Goal: Information Seeking & Learning: Learn about a topic

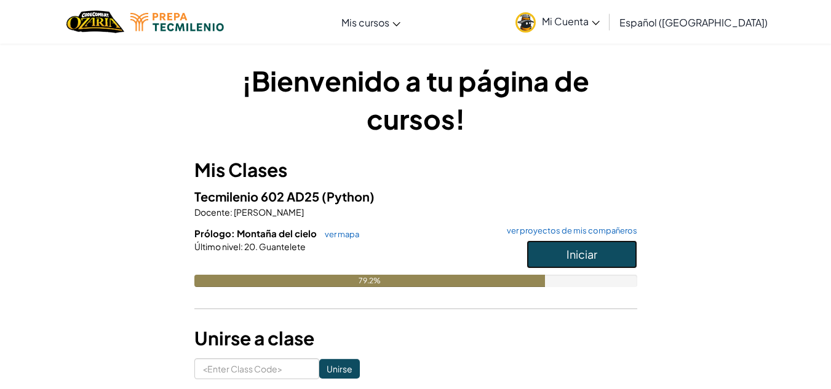
click at [571, 249] on span "Iniciar" at bounding box center [582, 254] width 31 height 14
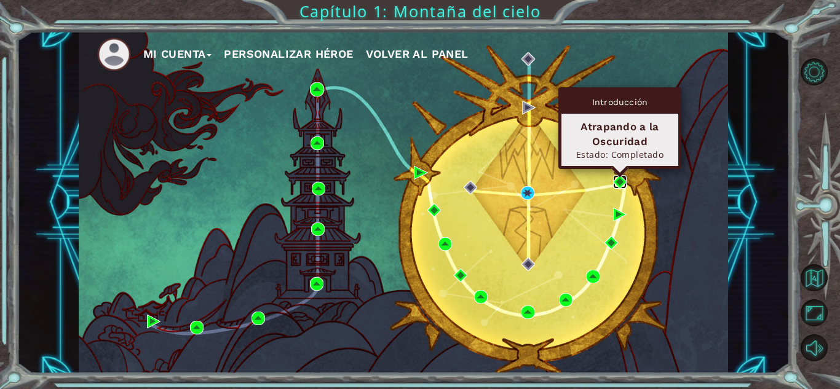
click at [616, 180] on img at bounding box center [620, 182] width 14 height 14
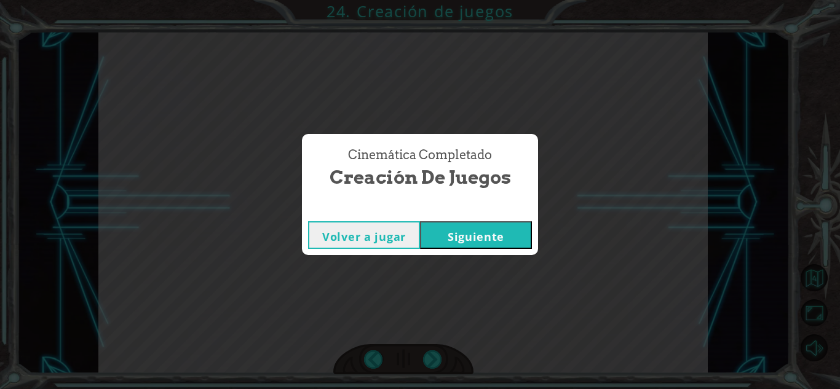
click at [489, 233] on button "Siguiente" at bounding box center [476, 235] width 112 height 28
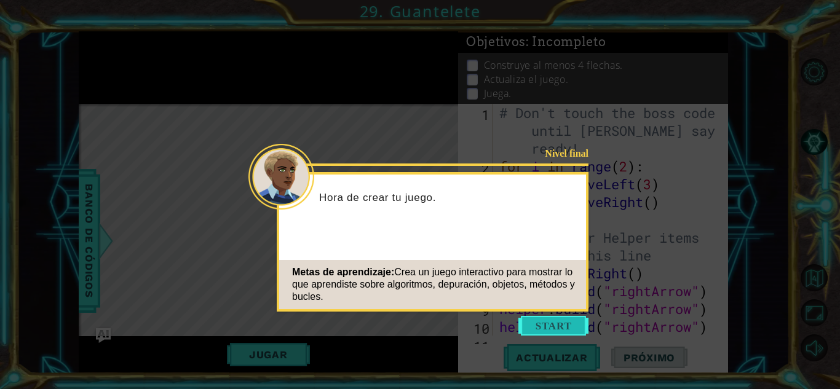
click at [555, 322] on button "Start" at bounding box center [554, 326] width 70 height 20
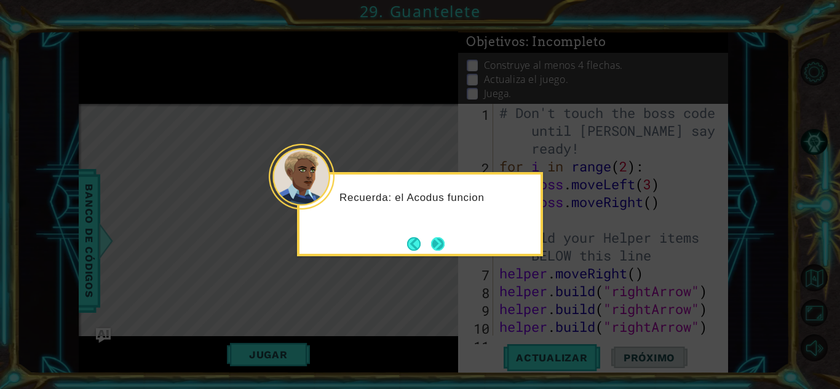
click at [445, 247] on button "Next" at bounding box center [438, 244] width 14 height 14
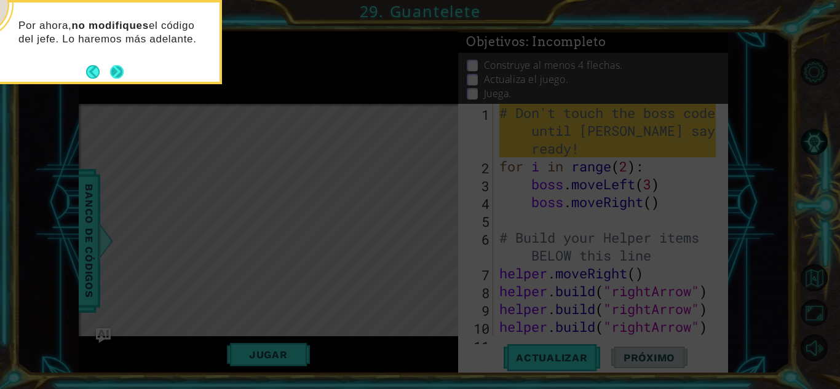
click at [117, 69] on button "Next" at bounding box center [117, 72] width 14 height 14
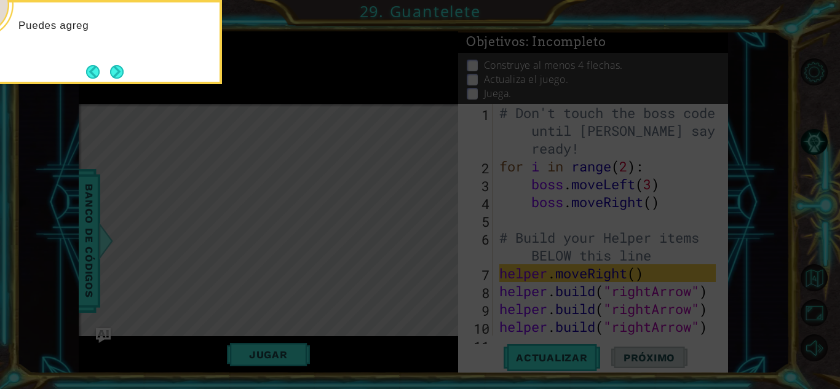
click at [117, 69] on button "Next" at bounding box center [117, 72] width 14 height 14
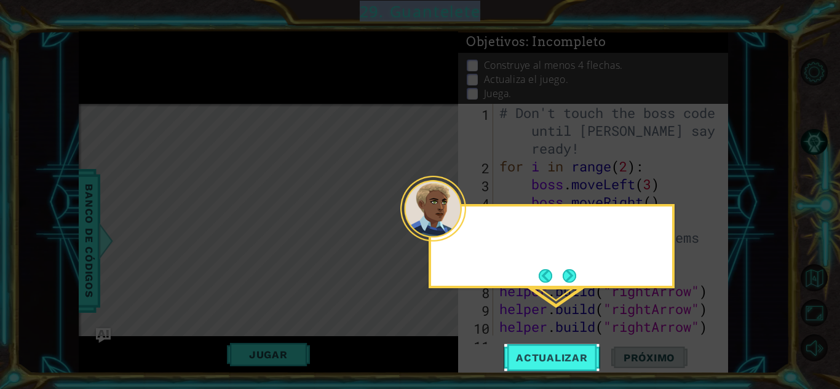
click at [117, 69] on icon at bounding box center [420, 194] width 840 height 389
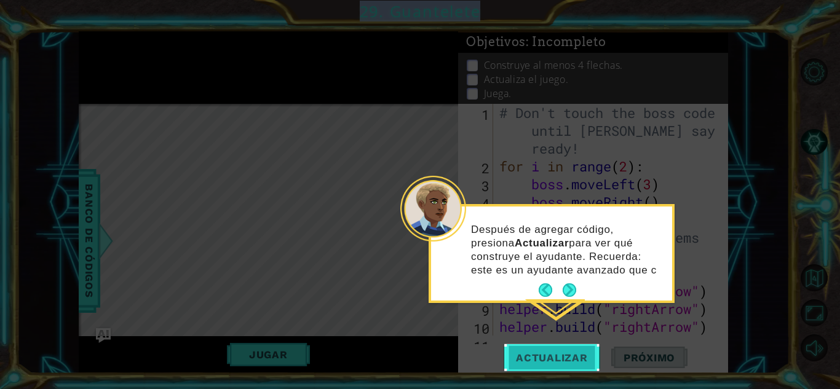
click at [528, 355] on span "Actualizar" at bounding box center [552, 358] width 97 height 12
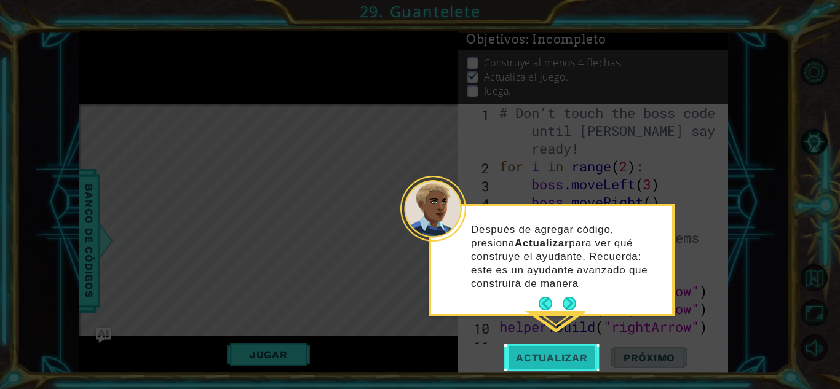
scroll to position [9, 0]
click at [571, 299] on button "Next" at bounding box center [570, 304] width 14 height 14
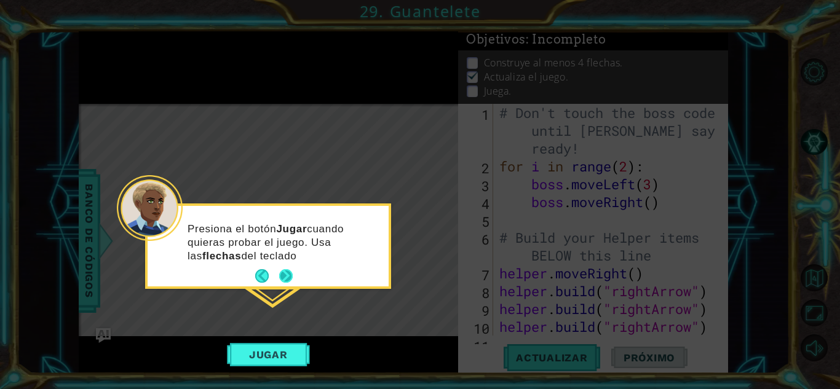
click at [289, 276] on button "Next" at bounding box center [286, 276] width 14 height 14
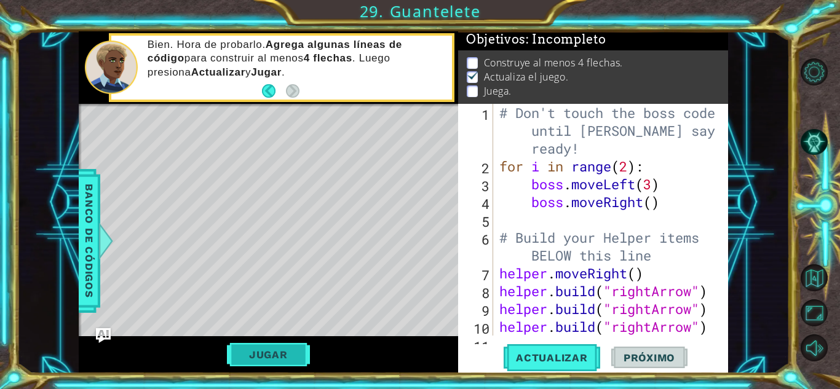
click at [263, 358] on button "Jugar" at bounding box center [268, 354] width 83 height 23
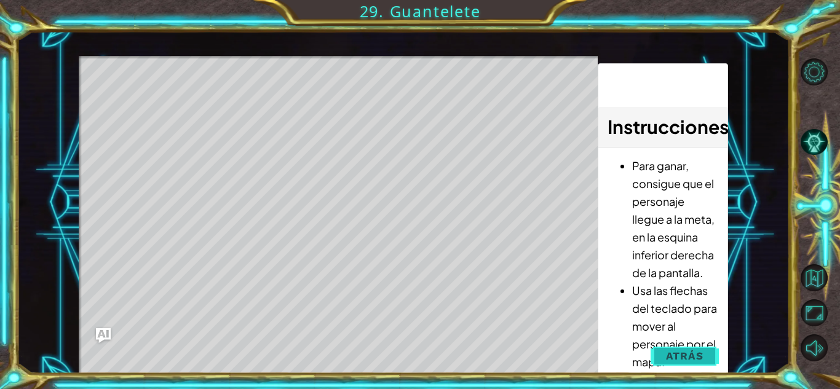
click at [677, 360] on span "Atrás" at bounding box center [685, 356] width 38 height 12
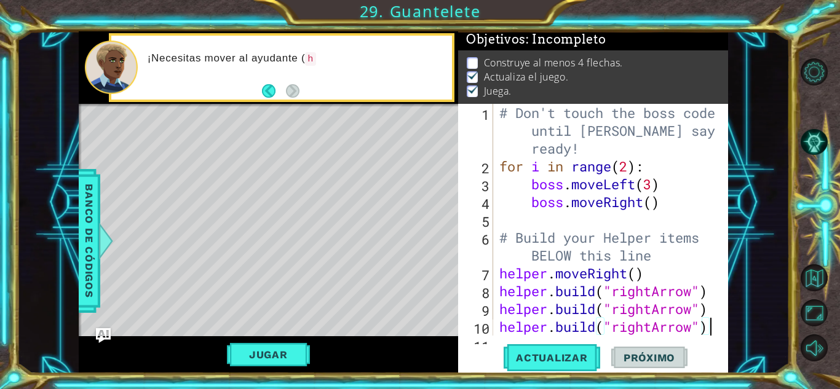
click at [709, 326] on div "# Don't touch the boss code until [PERSON_NAME] says you're ready! for i in ran…" at bounding box center [609, 255] width 225 height 303
type textarea "[DOMAIN_NAME]("rightArrow")"
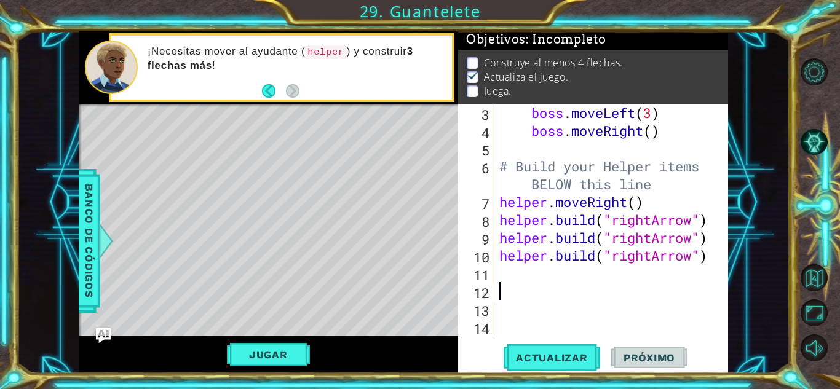
scroll to position [54, 0]
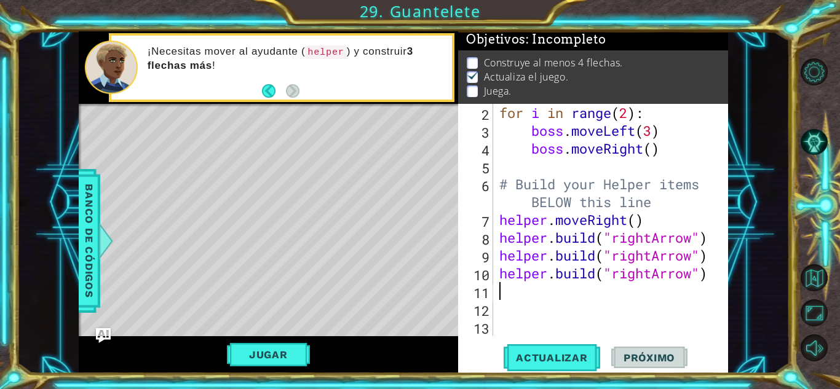
type textarea "h"
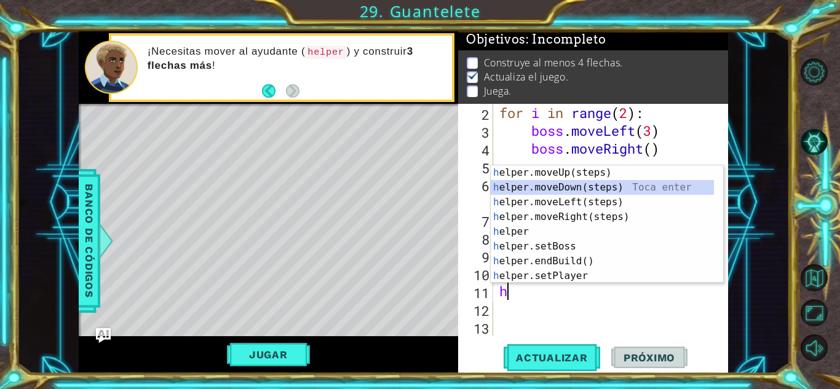
click at [569, 190] on div "h elper.moveUp(steps) Toca enter h elper.moveDown(steps) Toca enter h elper.mov…" at bounding box center [602, 239] width 223 height 148
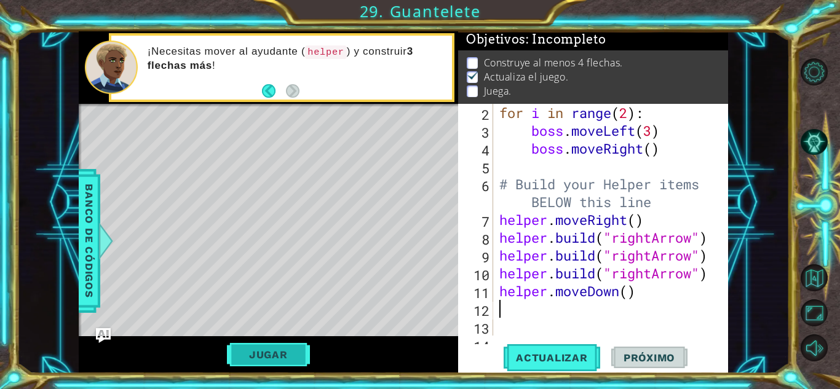
click at [274, 360] on button "Jugar" at bounding box center [268, 354] width 83 height 23
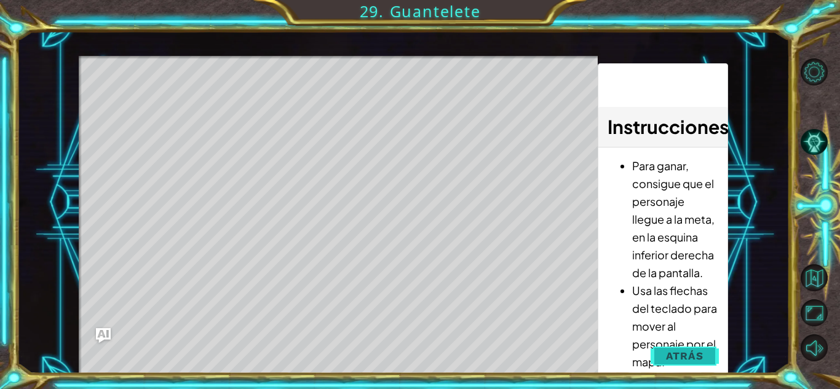
click at [698, 356] on span "Atrás" at bounding box center [685, 356] width 38 height 12
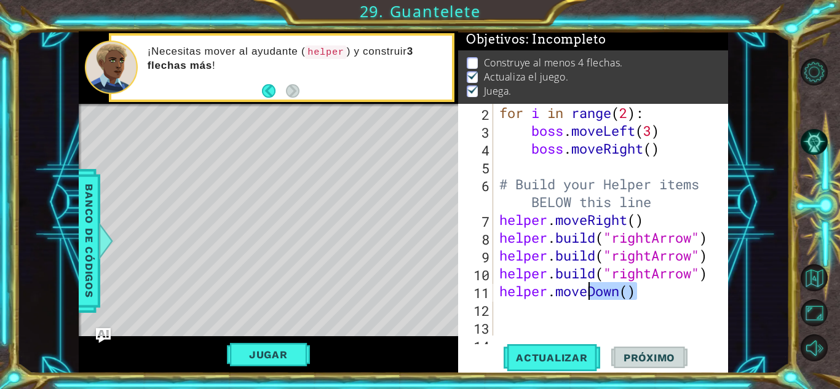
drag, startPoint x: 648, startPoint y: 295, endPoint x: 591, endPoint y: 297, distance: 57.3
click at [591, 297] on div "for i in range ( 2 ) : boss . moveLeft ( 3 ) boss . moveRight ( ) # Build your …" at bounding box center [609, 238] width 225 height 268
type textarea "helper.move"
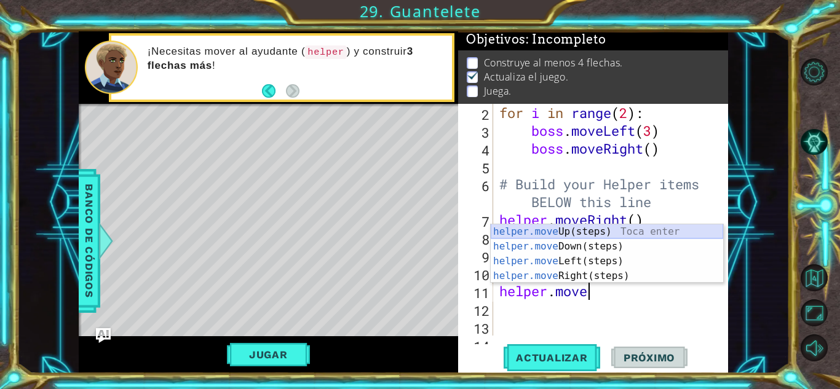
click at [600, 233] on div "helper.move Up(steps) Toca enter helper.move Down(steps) Toca enter helper.move…" at bounding box center [607, 269] width 233 height 89
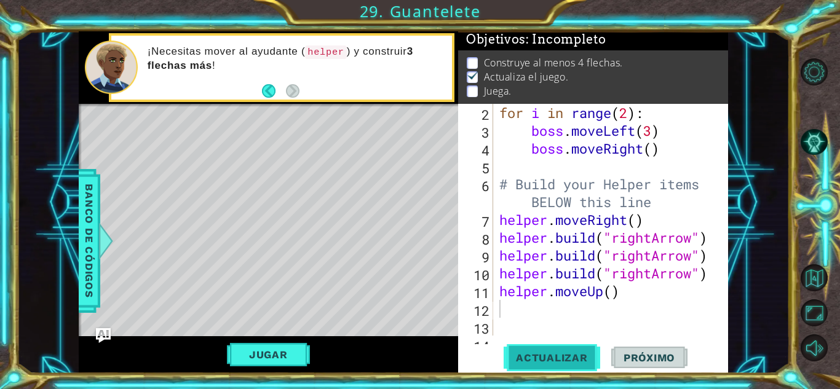
click at [553, 357] on span "Actualizar" at bounding box center [552, 358] width 97 height 12
click at [271, 358] on button "Jugar" at bounding box center [268, 354] width 83 height 23
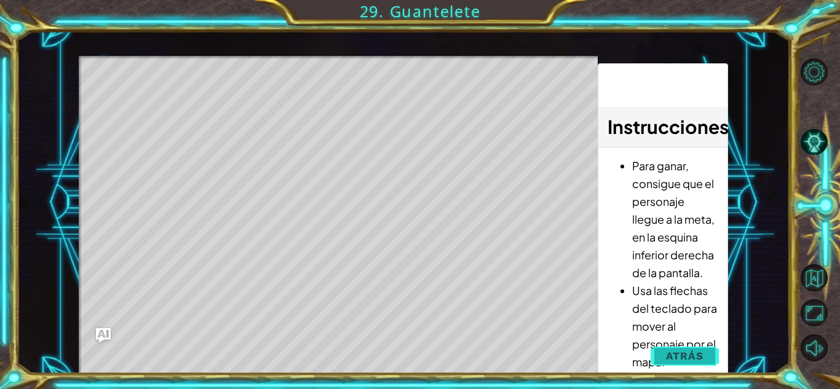
click at [704, 356] on button "Atrás" at bounding box center [685, 356] width 68 height 25
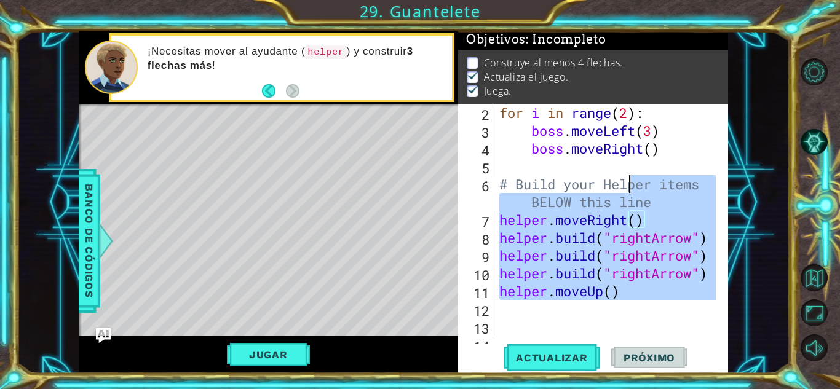
drag, startPoint x: 641, startPoint y: 311, endPoint x: 634, endPoint y: 180, distance: 131.2
click at [634, 180] on div "for i in range ( 2 ) : boss . moveLeft ( 3 ) boss . moveRight ( ) # Build your …" at bounding box center [609, 238] width 225 height 268
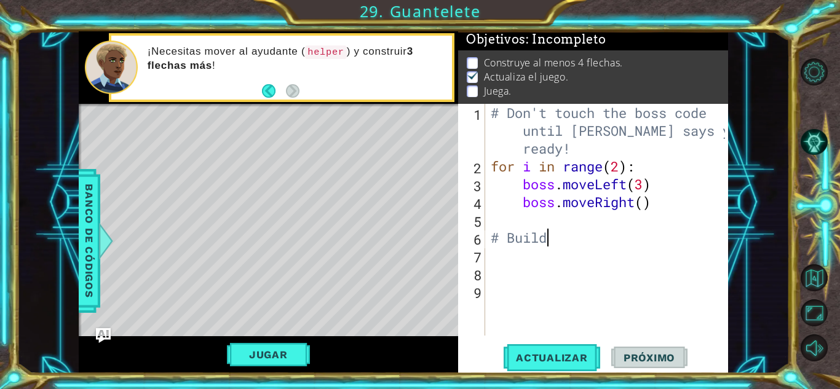
type textarea "#"
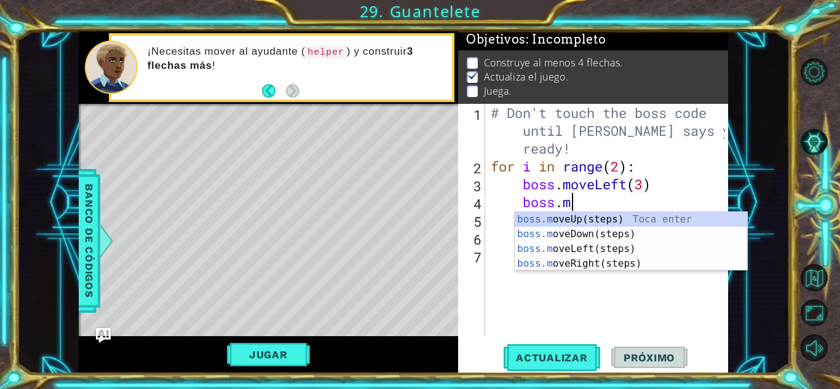
type textarea "b"
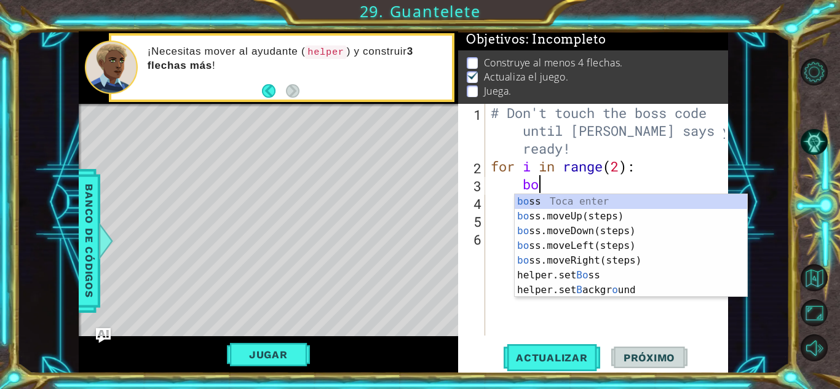
type textarea "b"
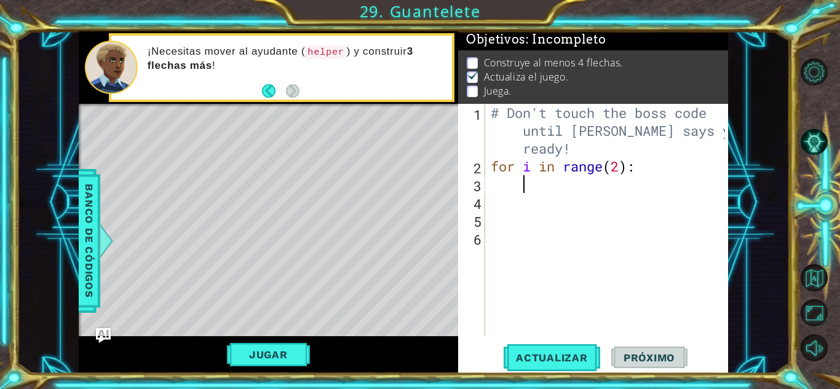
click at [563, 153] on div "# Don't touch the boss code until [PERSON_NAME] says you're ready! for i in ran…" at bounding box center [609, 255] width 243 height 303
type textarea "# Don't touch the boss code until [PERSON_NAME] says you're ready!"
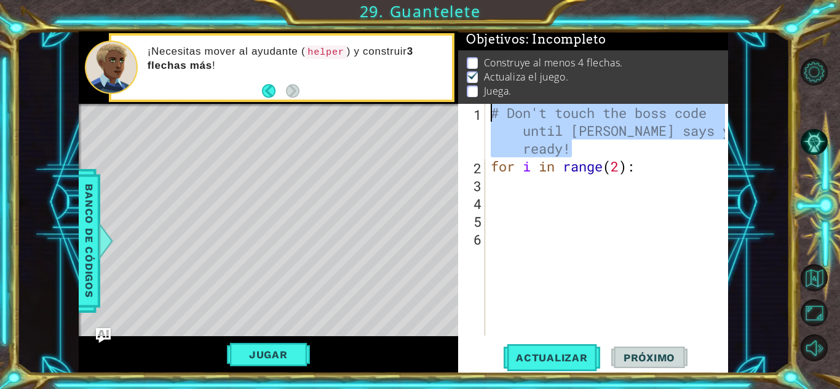
drag, startPoint x: 570, startPoint y: 152, endPoint x: 488, endPoint y: 103, distance: 96.0
click at [488, 103] on div "Objetivos : Incompleto Construye al menos 4 flechas. Actualiza el juego. [GEOGR…" at bounding box center [593, 202] width 270 height 343
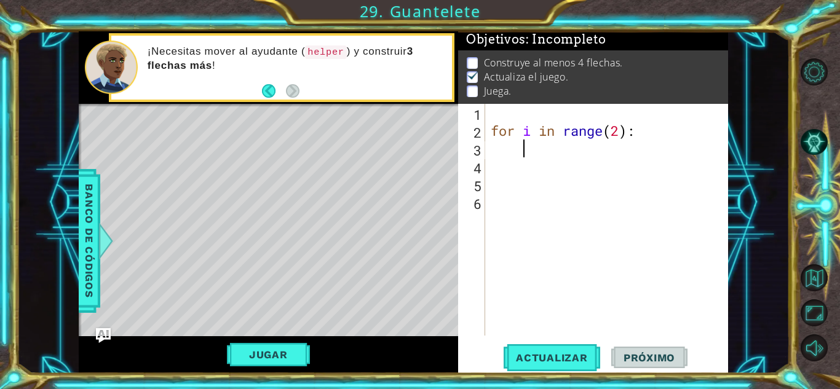
click at [522, 149] on div "for i in range ( 2 ) :" at bounding box center [609, 238] width 243 height 268
click at [621, 137] on div "for i in range ( 2 ) :" at bounding box center [609, 238] width 243 height 268
type textarea "for i in range(3):"
click at [545, 149] on div "for i in range ( 3 ) :" at bounding box center [609, 238] width 243 height 268
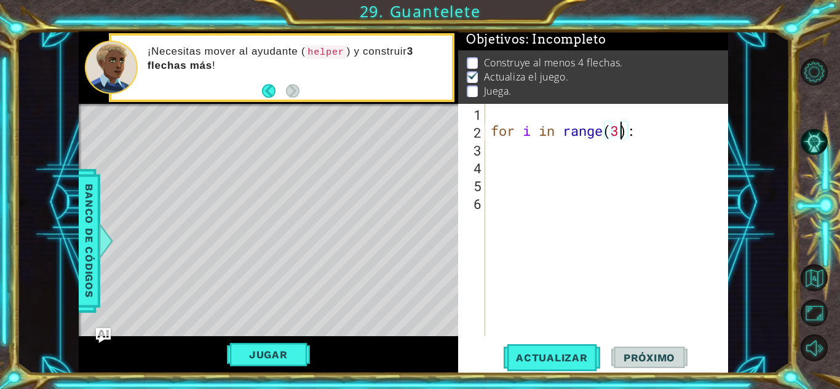
scroll to position [0, 1]
type textarea "b"
type textarea "for i in range(3):"
type textarea "b"
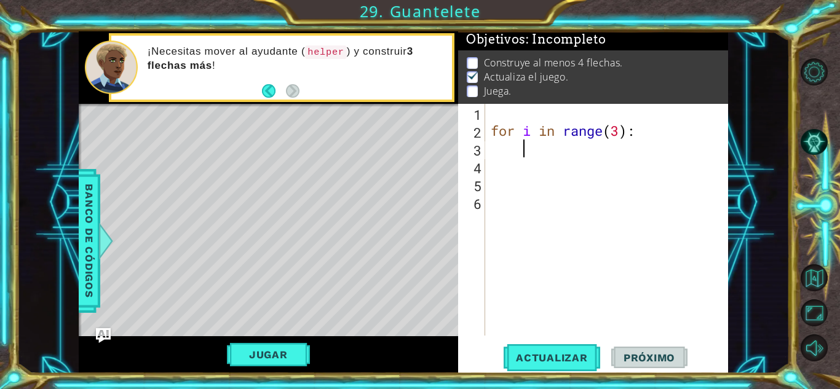
scroll to position [0, 1]
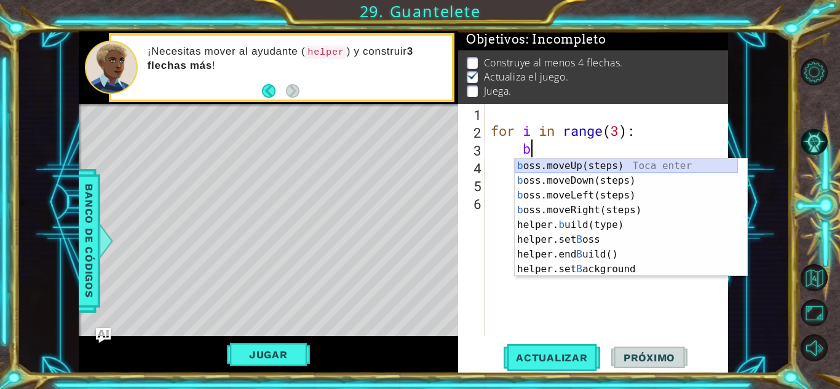
click at [567, 166] on div "b oss.moveUp(steps) Toca enter b oss.moveDown(steps) Toca enter b oss.moveLeft(…" at bounding box center [626, 233] width 223 height 148
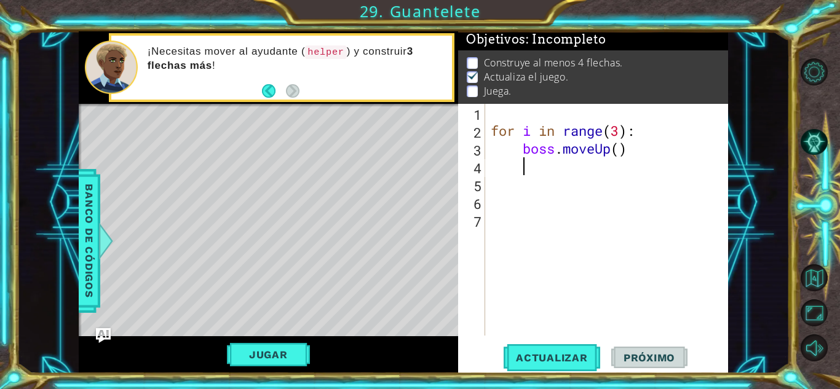
scroll to position [0, 1]
click at [492, 159] on div "for i in range ( 3 ) : boss . moveUp ( )" at bounding box center [609, 238] width 243 height 268
type textarea "h"
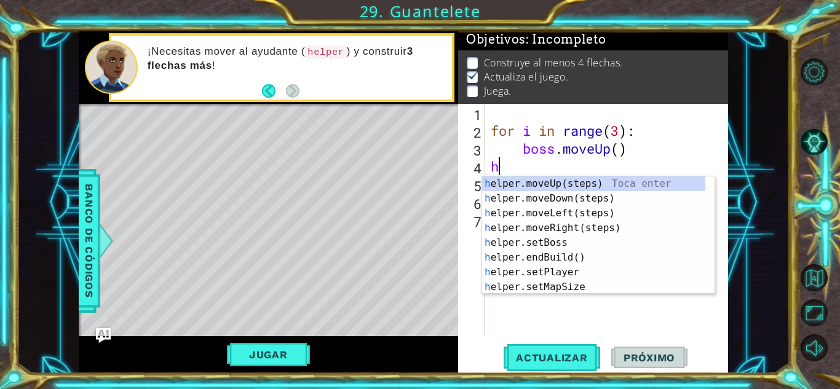
scroll to position [0, 0]
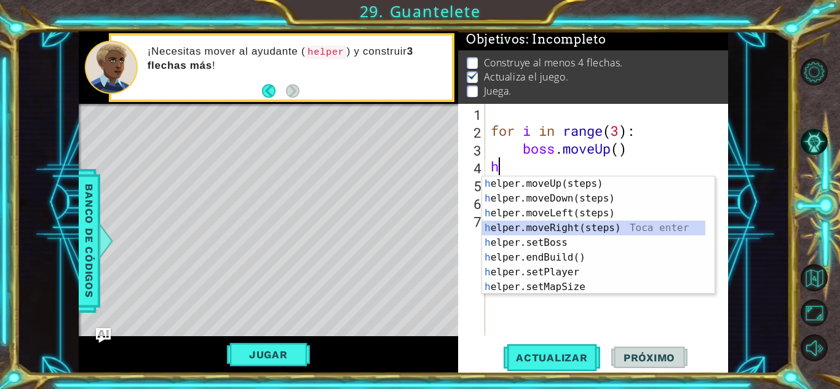
click at [568, 232] on div "h elper.moveUp(steps) Toca enter h elper.moveDown(steps) Toca enter h elper.mov…" at bounding box center [593, 251] width 223 height 148
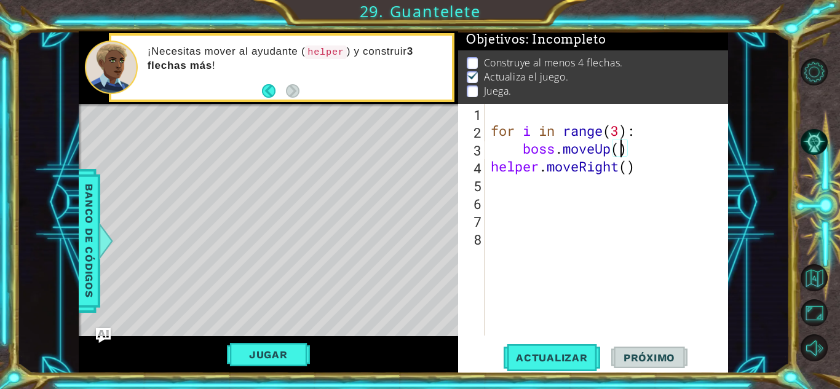
click at [619, 151] on div "for i in range ( 3 ) : boss . moveUp ( ) helper . moveRight ( )" at bounding box center [609, 238] width 243 height 268
click at [626, 166] on div "for i in range ( 3 ) : boss . moveUp ( 1 ) helper . moveRight ( )" at bounding box center [609, 238] width 243 height 268
type textarea "helper.moveRight(1)"
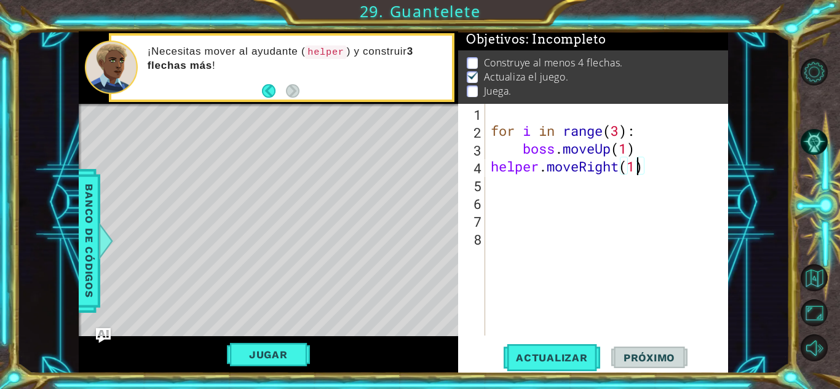
click at [563, 189] on div "for i in range ( 3 ) : boss . moveUp ( 1 ) helper . moveRight ( 1 )" at bounding box center [609, 238] width 243 height 268
click at [255, 365] on button "Jugar" at bounding box center [268, 354] width 83 height 23
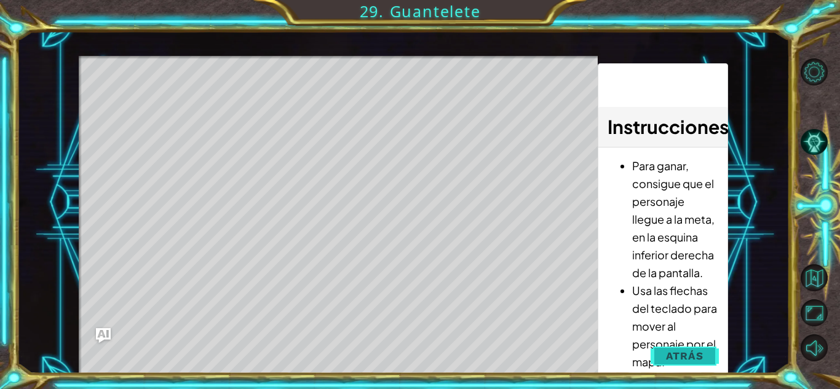
click at [686, 361] on span "Atrás" at bounding box center [685, 356] width 38 height 12
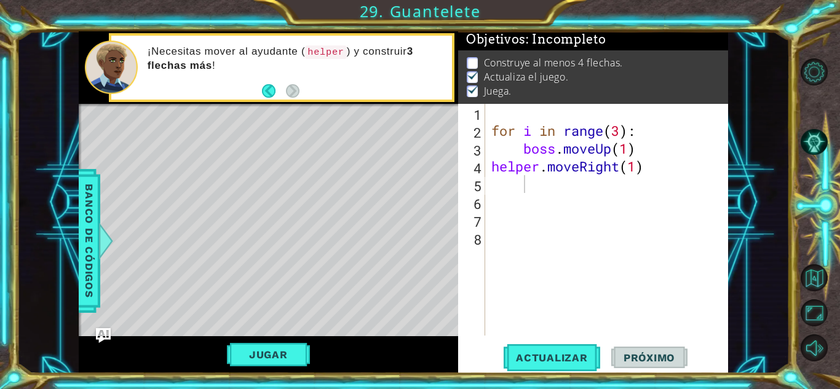
click at [499, 187] on div "for i in range ( 3 ) : boss . moveUp ( 1 ) helper . moveRight ( 1 )" at bounding box center [610, 238] width 242 height 268
click at [495, 186] on div "for i in range ( 3 ) : boss . moveUp ( 1 ) helper . moveRight ( 1 )" at bounding box center [610, 238] width 242 height 268
type textarea "h"
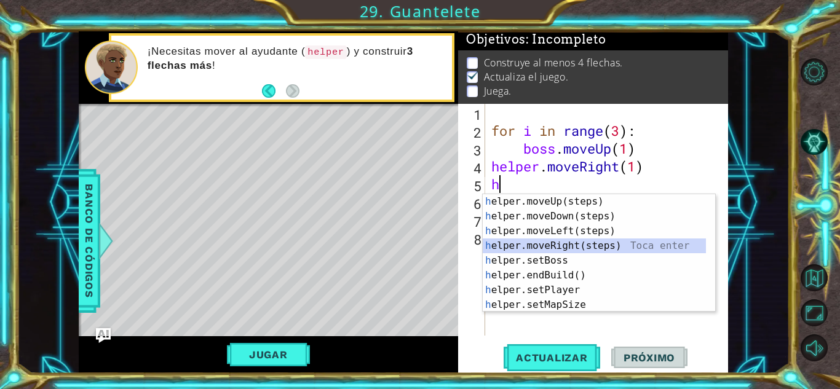
click at [533, 249] on div "h elper.moveUp(steps) Toca enter h elper.moveDown(steps) Toca enter h elper.mov…" at bounding box center [594, 268] width 223 height 148
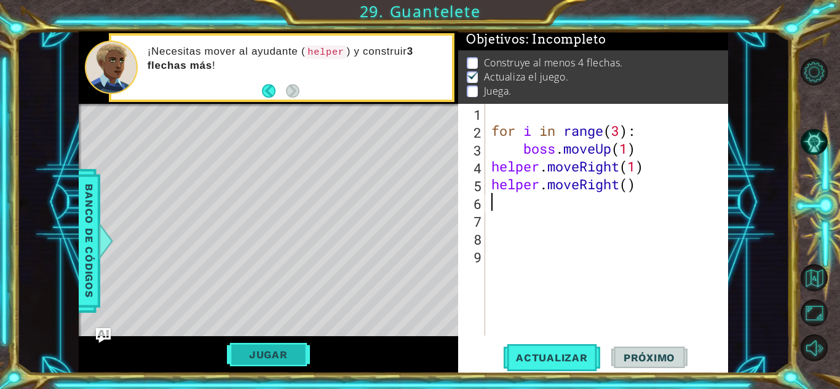
click at [290, 357] on button "Jugar" at bounding box center [268, 354] width 83 height 23
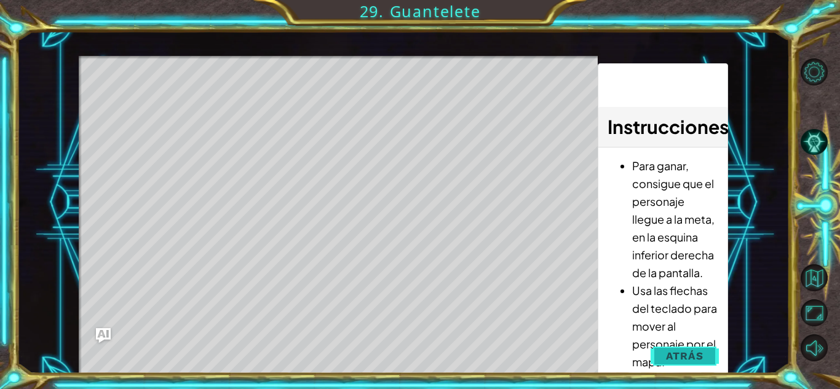
click at [694, 357] on span "Atrás" at bounding box center [685, 356] width 38 height 12
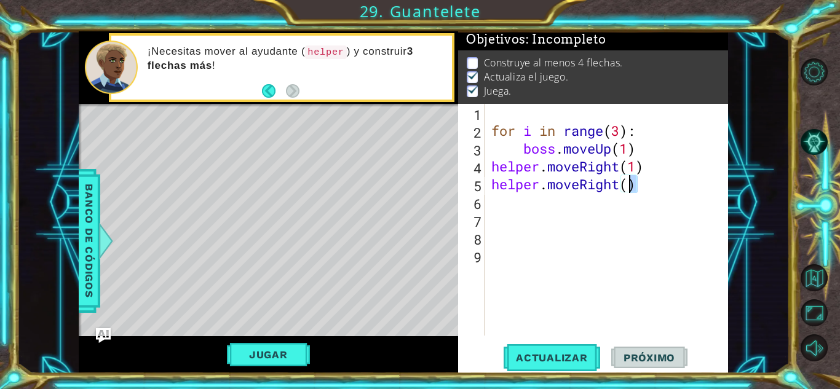
drag, startPoint x: 662, startPoint y: 186, endPoint x: 613, endPoint y: 142, distance: 65.3
click at [613, 142] on div "for i in range ( 3 ) : boss . moveUp ( 1 ) helper . moveRight ( 1 ) helper . mo…" at bounding box center [610, 238] width 242 height 268
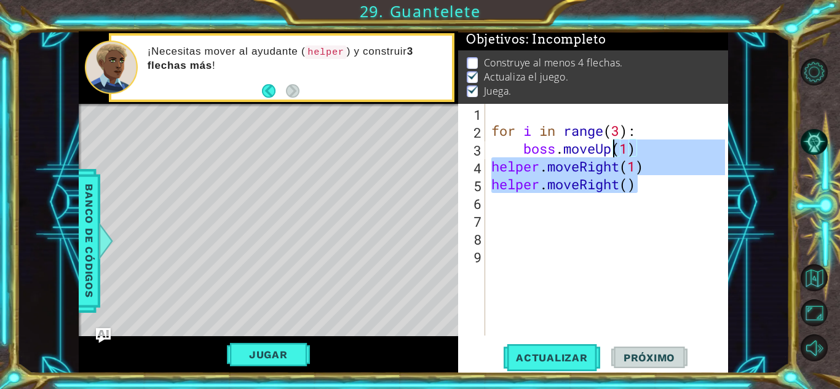
click at [630, 165] on div "for i in range ( 3 ) : boss . moveUp ( 1 ) helper . moveRight ( 1 ) helper . mo…" at bounding box center [607, 220] width 236 height 232
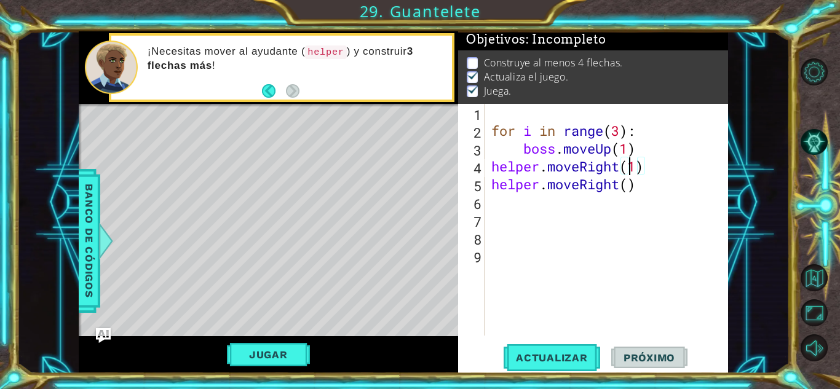
click at [634, 167] on div "for i in range ( 3 ) : boss . moveUp ( 1 ) helper . moveRight ( 1 ) helper . mo…" at bounding box center [610, 238] width 242 height 268
drag, startPoint x: 637, startPoint y: 186, endPoint x: 494, endPoint y: 191, distance: 143.4
click at [494, 191] on div "for i in range ( 3 ) : boss . moveUp ( 1 ) helper . moveRight ( 2 ) helper . mo…" at bounding box center [610, 238] width 242 height 268
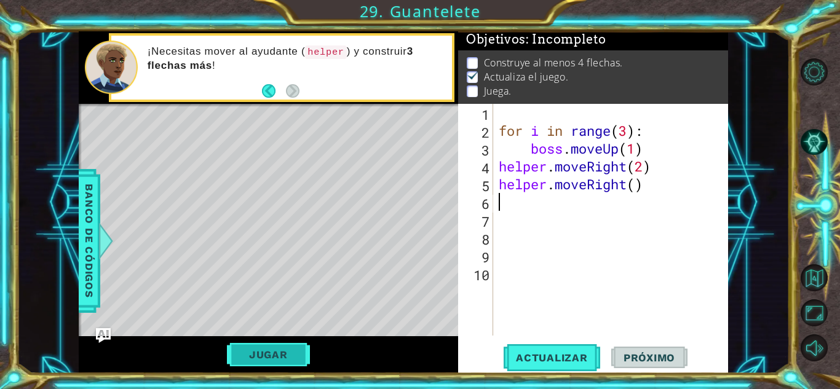
click at [277, 351] on button "Jugar" at bounding box center [268, 354] width 83 height 23
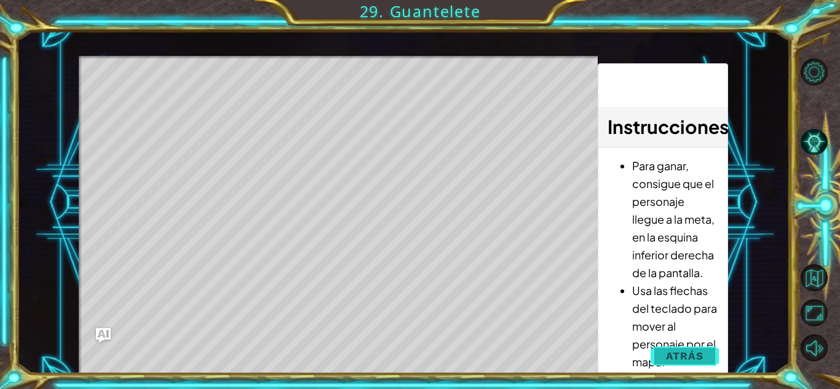
click at [681, 349] on button "Atrás" at bounding box center [685, 356] width 68 height 25
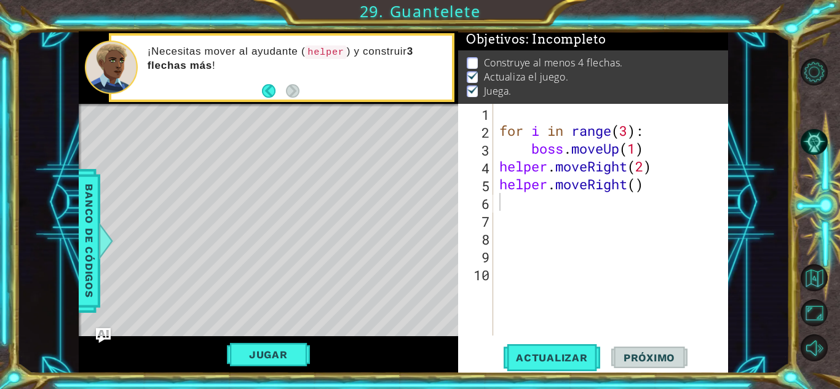
type textarea "helper.moveRight()"
drag, startPoint x: 648, startPoint y: 181, endPoint x: 498, endPoint y: 187, distance: 150.2
click at [498, 187] on div "for i in range ( 3 ) : boss . moveUp ( 1 ) helper . moveRight ( 2 ) helper . mo…" at bounding box center [614, 238] width 234 height 268
click at [268, 348] on button "Jugar" at bounding box center [268, 354] width 83 height 23
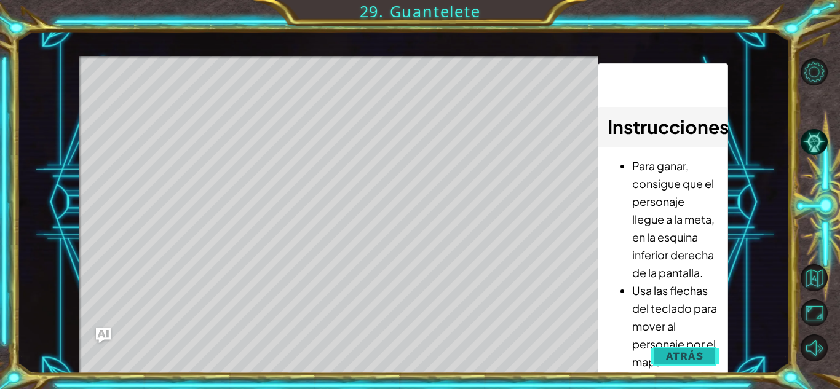
click at [676, 352] on span "Atrás" at bounding box center [685, 356] width 38 height 12
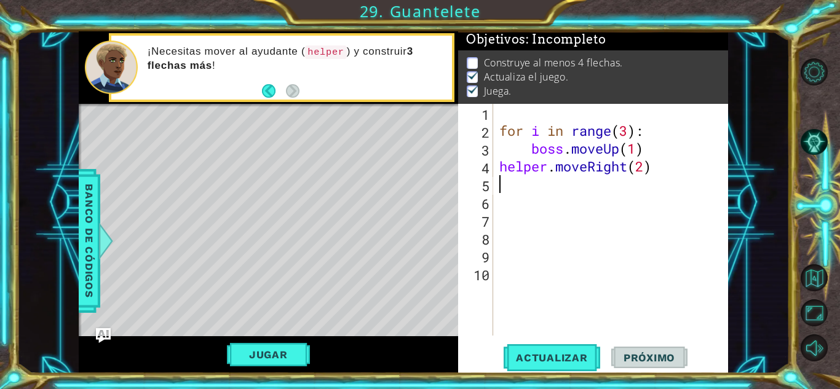
click at [526, 193] on div "for i in range ( 3 ) : boss . moveUp ( 1 ) helper . moveRight ( 2 )" at bounding box center [614, 238] width 234 height 268
type textarea "h"
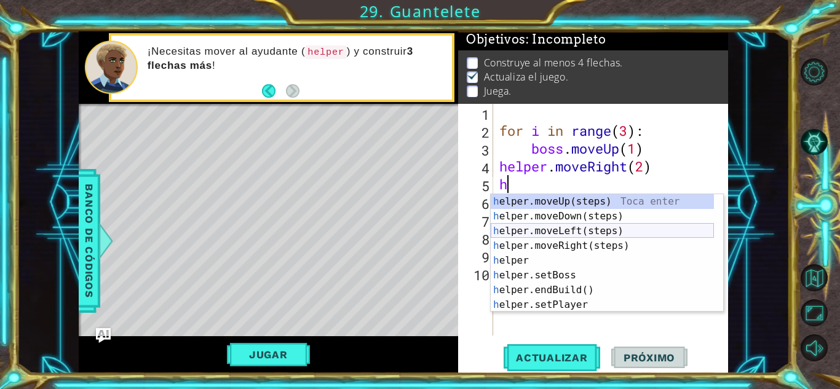
click at [555, 230] on div "h elper.moveUp(steps) Toca enter h elper.moveDown(steps) Toca enter h elper.mov…" at bounding box center [602, 268] width 223 height 148
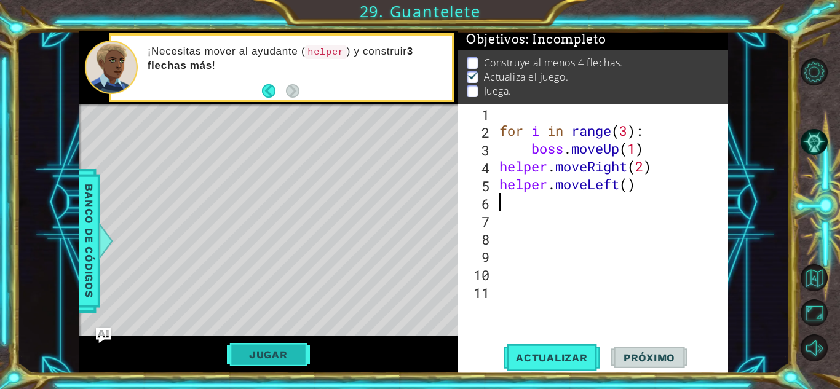
click at [258, 360] on button "Jugar" at bounding box center [268, 354] width 83 height 23
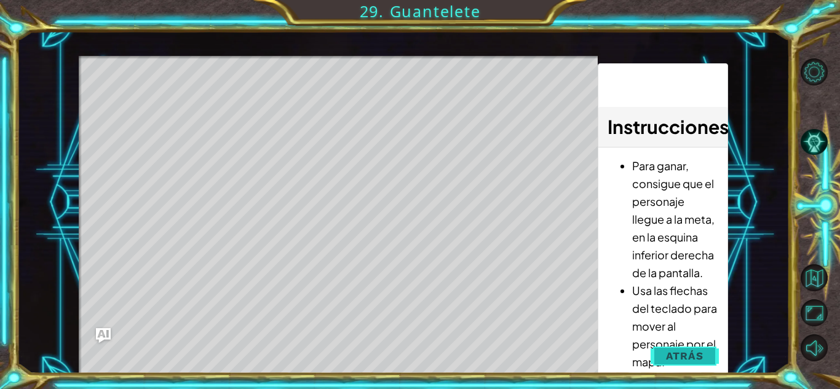
click at [700, 350] on span "Atrás" at bounding box center [685, 356] width 38 height 12
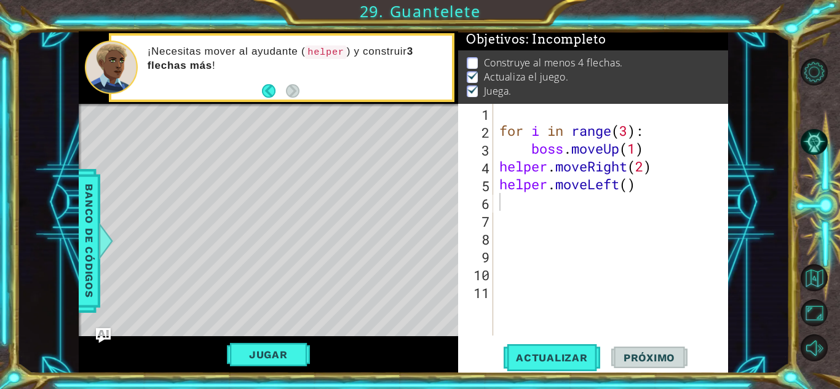
click at [647, 164] on div "for i in range ( 3 ) : boss . moveUp ( 1 ) helper . moveRight ( 2 ) helper . mo…" at bounding box center [614, 238] width 234 height 268
click at [638, 156] on div "for i in range ( 3 ) : boss . moveUp ( 1 ) helper . moveRight ( ) helper . move…" at bounding box center [614, 238] width 234 height 268
drag, startPoint x: 651, startPoint y: 191, endPoint x: 498, endPoint y: 183, distance: 154.0
click at [498, 183] on div "for i in range ( 3 ) : boss . moveUp ( ) helper . moveRight ( ) helper . moveLe…" at bounding box center [614, 238] width 234 height 268
type textarea "helper.moveLeft()"
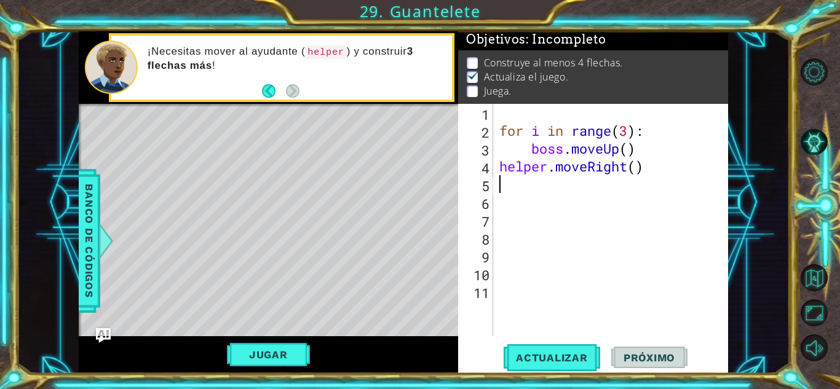
type textarea "h"
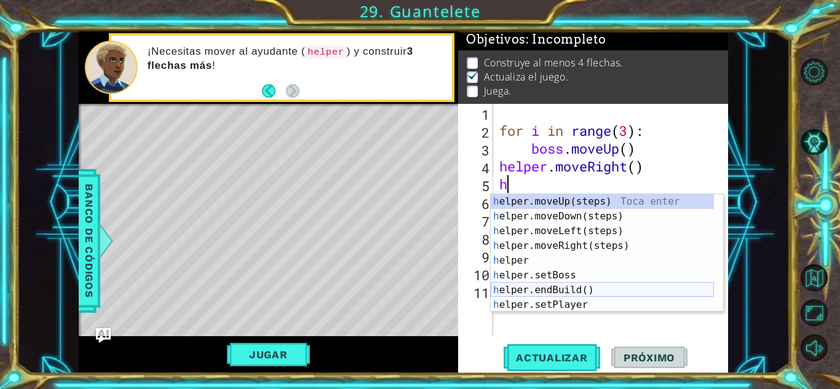
click at [545, 288] on div "h elper.moveUp(steps) Toca enter h elper.moveDown(steps) Toca enter h elper.mov…" at bounding box center [602, 268] width 223 height 148
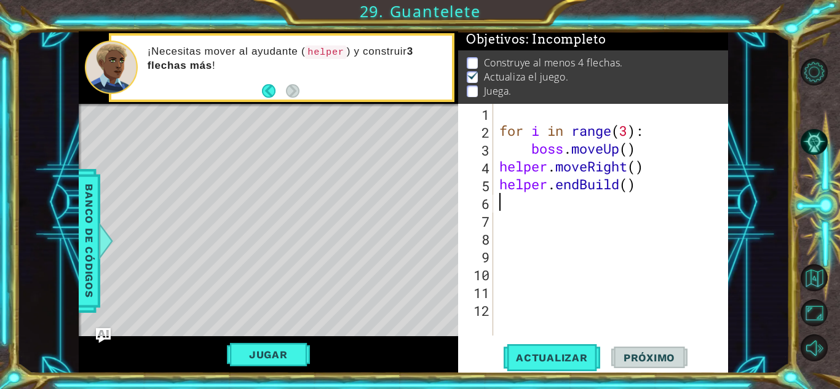
click at [579, 187] on div "for i in range ( 3 ) : boss . moveUp ( ) helper . moveRight ( ) helper . endBui…" at bounding box center [614, 238] width 234 height 268
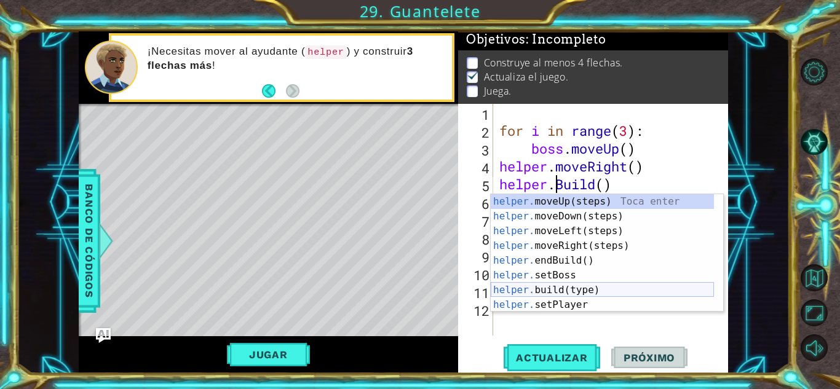
click at [576, 292] on div "helper. moveUp(steps) Toca enter helper. moveDown(steps) Toca enter helper. mov…" at bounding box center [602, 268] width 223 height 148
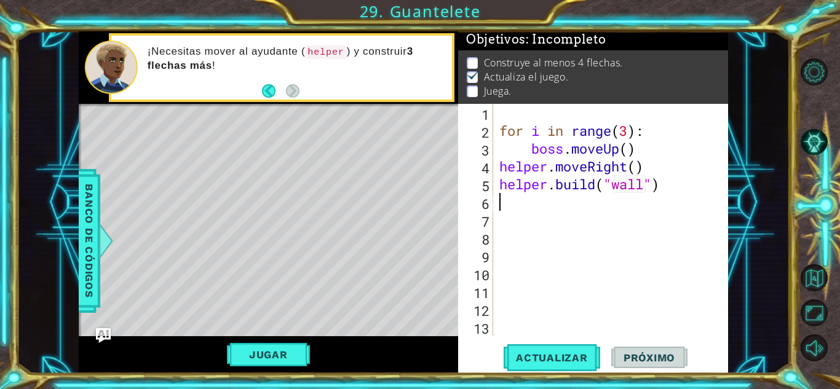
click at [647, 178] on div "for i in range ( 3 ) : boss . moveUp ( ) helper . moveRight ( ) helper . build …" at bounding box center [614, 238] width 234 height 268
click at [245, 356] on button "Jugar" at bounding box center [268, 354] width 83 height 23
click at [653, 188] on div "for i in range ( 3 ) : boss . moveUp ( ) helper . moveRight ( ) helper . build …" at bounding box center [614, 238] width 234 height 268
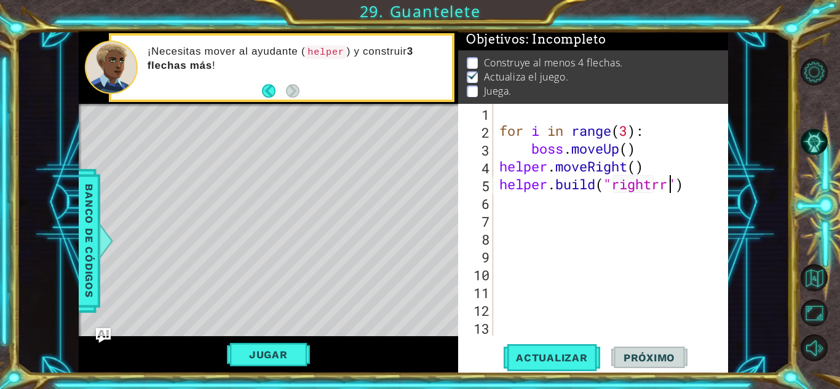
scroll to position [0, 8]
click at [653, 191] on div "for i in range ( 3 ) : boss . moveUp ( ) helper . moveRight ( ) helper . build …" at bounding box center [614, 238] width 234 height 268
type textarea "[DOMAIN_NAME]("rightArrow")"
click at [269, 350] on button "Jugar" at bounding box center [268, 354] width 83 height 23
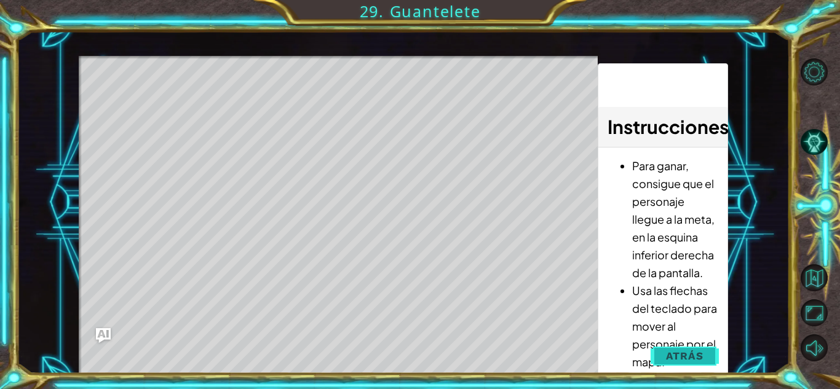
click at [687, 351] on span "Atrás" at bounding box center [685, 356] width 38 height 12
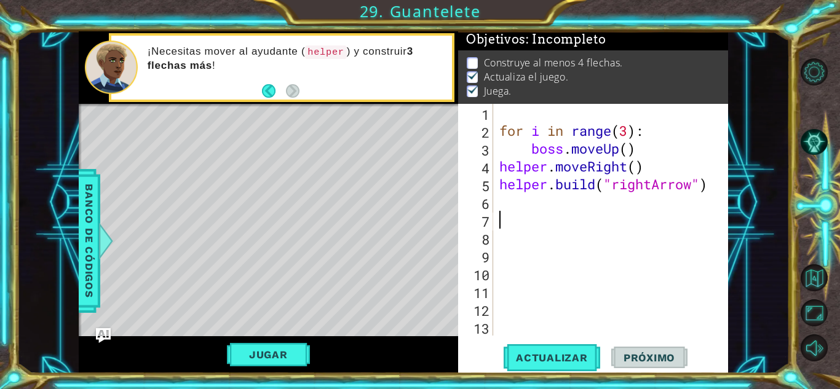
scroll to position [0, 0]
click at [558, 214] on div "for i in range ( 3 ) : boss . moveUp ( ) helper . moveRight ( ) helper . build …" at bounding box center [614, 238] width 234 height 268
click at [528, 193] on div "for i in range ( 3 ) : boss . moveUp ( ) helper . moveRight ( ) helper . build …" at bounding box center [614, 238] width 234 height 268
type textarea "[DOMAIN_NAME]("rightArrow")"
click at [501, 200] on div "for i in range ( 3 ) : boss . moveUp ( ) helper . moveRight ( ) helper . build …" at bounding box center [614, 238] width 234 height 268
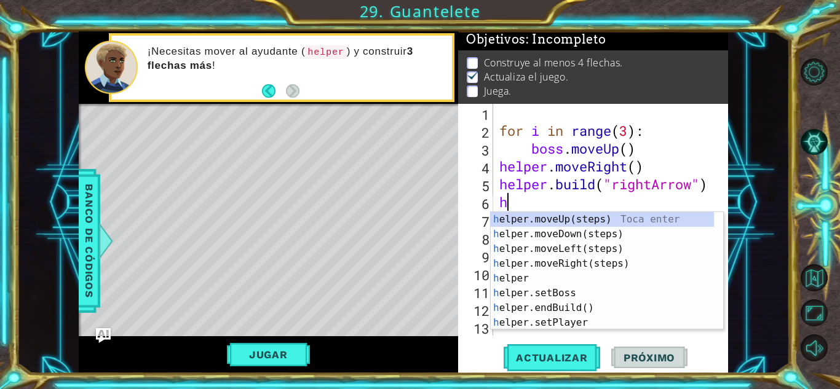
type textarea "he"
click at [528, 223] on div "he lper.moveUp(steps) Toca enter he lper.moveDown(steps) Toca enter he lper.mov…" at bounding box center [602, 286] width 223 height 148
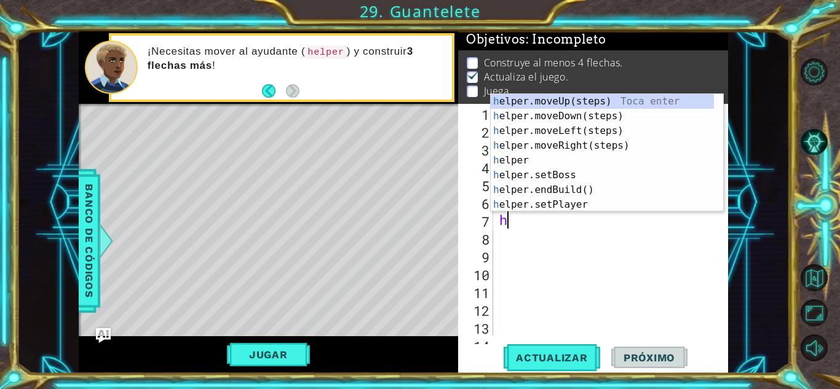
type textarea "he"
click at [587, 142] on div "he lper.moveUp(steps) Toca enter he lper.moveDown(steps) Toca enter he lper.mov…" at bounding box center [602, 168] width 223 height 148
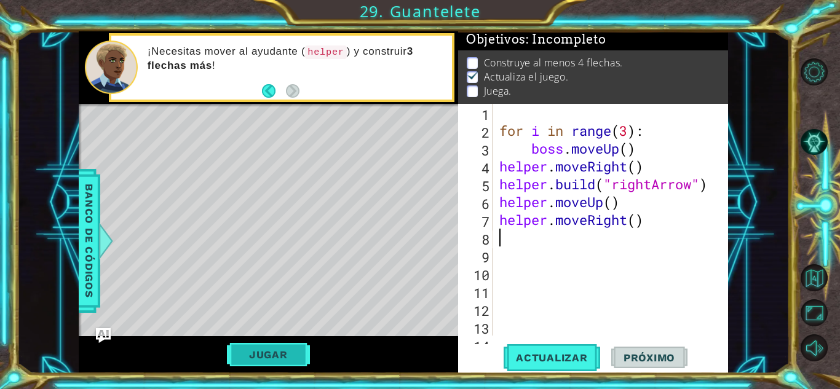
click at [302, 353] on button "Jugar" at bounding box center [268, 354] width 83 height 23
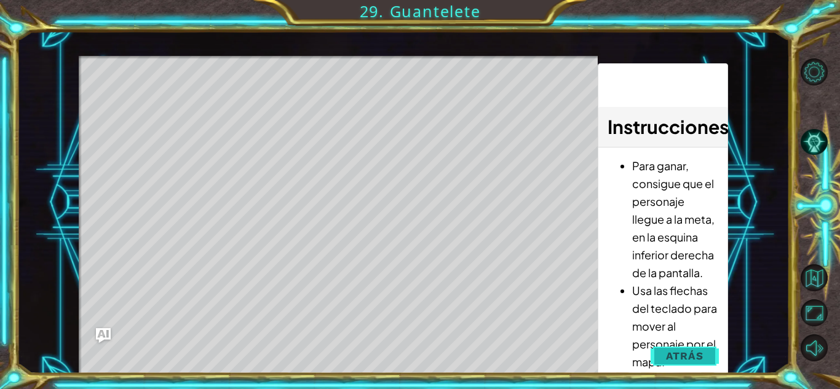
click at [710, 363] on button "Atrás" at bounding box center [685, 356] width 68 height 25
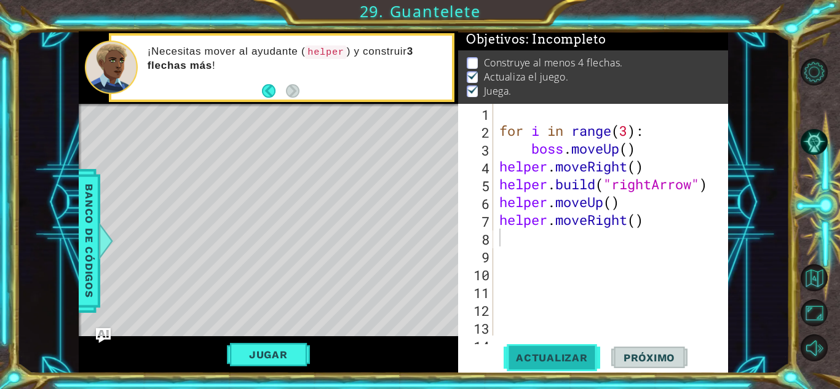
click at [565, 357] on span "Actualizar" at bounding box center [552, 358] width 97 height 12
click at [294, 360] on button "Jugar" at bounding box center [268, 354] width 83 height 23
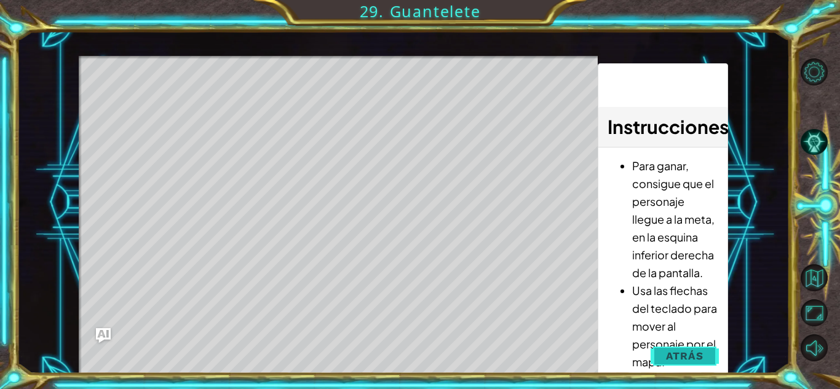
click at [706, 364] on button "Atrás" at bounding box center [685, 356] width 68 height 25
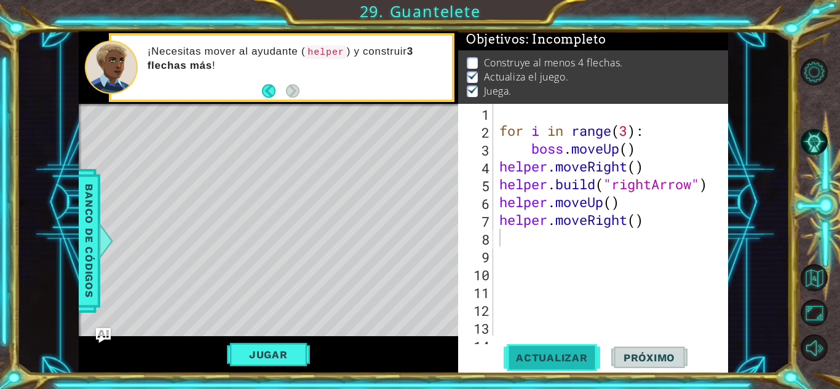
click at [535, 359] on span "Actualizar" at bounding box center [552, 358] width 97 height 12
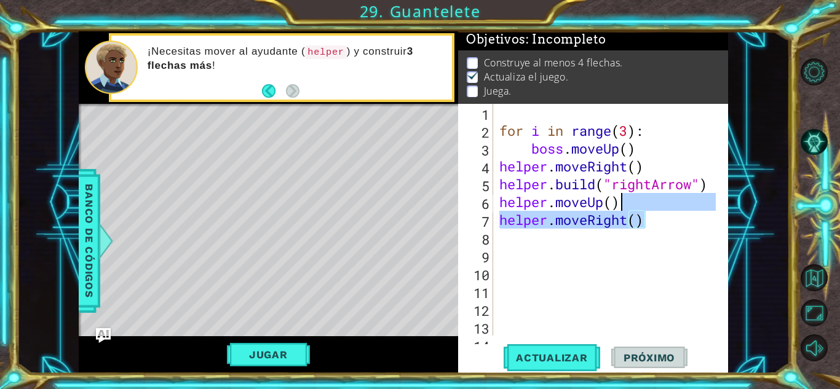
drag, startPoint x: 667, startPoint y: 215, endPoint x: 627, endPoint y: 211, distance: 39.6
click at [627, 211] on div "for i in range ( 3 ) : boss . moveUp ( ) helper . moveRight ( ) helper . build …" at bounding box center [609, 238] width 225 height 268
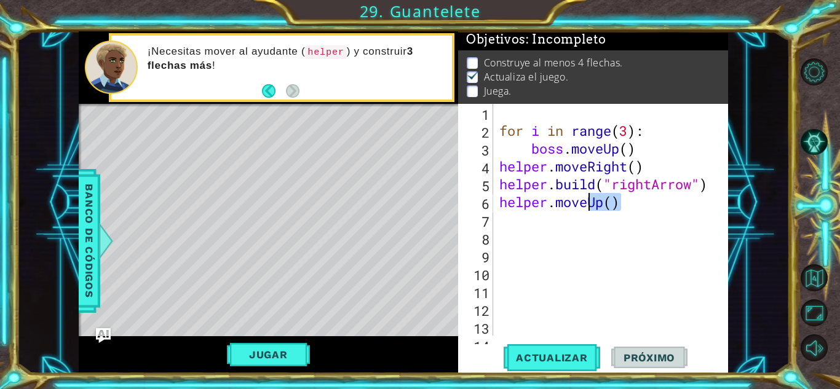
drag, startPoint x: 621, startPoint y: 204, endPoint x: 590, endPoint y: 198, distance: 31.4
click at [590, 198] on div "for i in range ( 3 ) : boss . moveUp ( ) helper . moveRight ( ) helper . build …" at bounding box center [609, 238] width 225 height 268
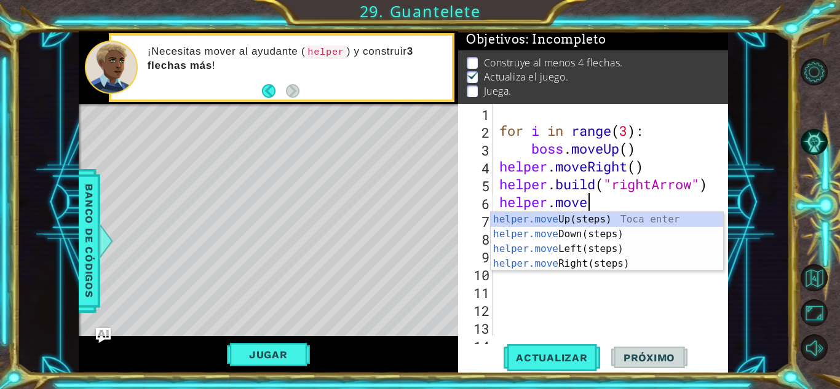
type textarea "helper.mover"
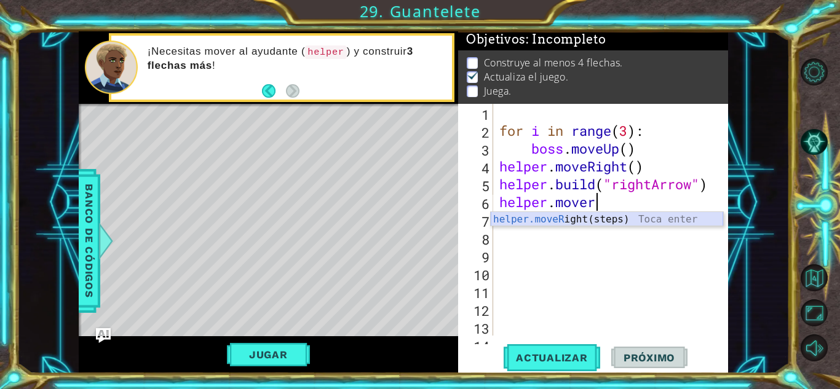
click at [580, 223] on div "helper.moveR ight(steps) Toca enter" at bounding box center [607, 234] width 233 height 44
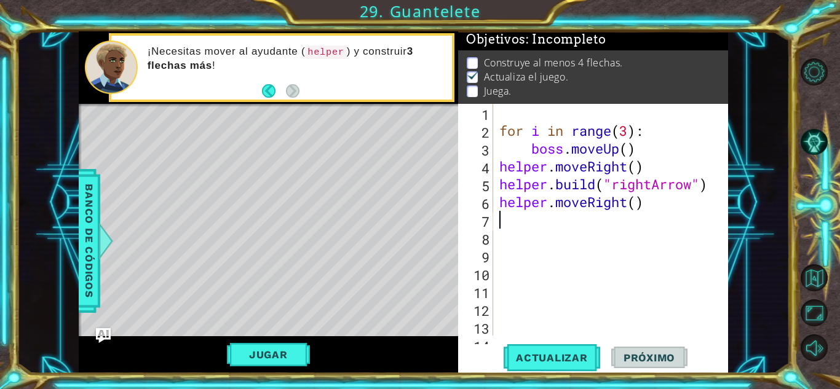
click at [580, 223] on div "for i in range ( 3 ) : boss . moveUp ( ) helper . moveRight ( ) helper . build …" at bounding box center [609, 238] width 225 height 268
click at [561, 223] on div "for i in range ( 3 ) : boss . moveUp ( ) helper . moveRight ( ) helper . build …" at bounding box center [609, 238] width 225 height 268
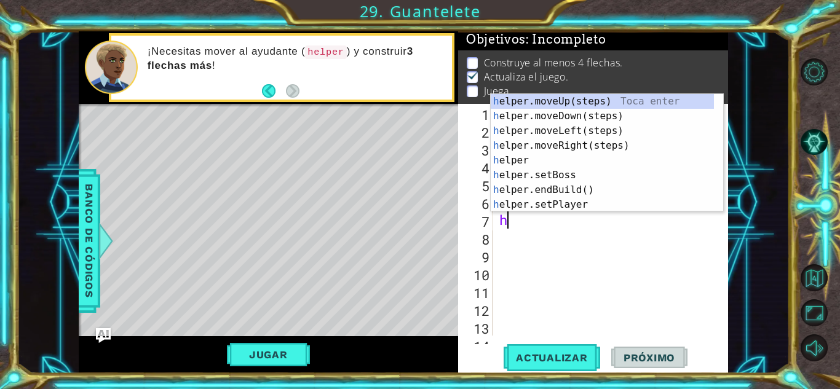
type textarea "he"
click at [555, 173] on div "he lper.moveUp(steps) Toca enter he lper.moveDown(steps) Toca enter he lper.mov…" at bounding box center [602, 168] width 223 height 148
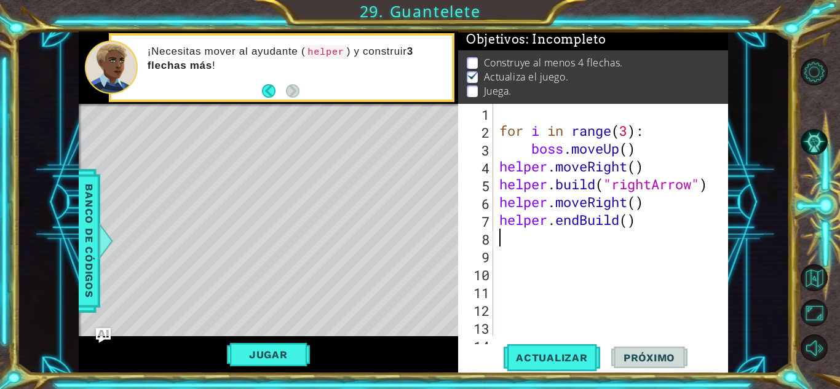
click at [581, 219] on div "for i in range ( 3 ) : boss . moveUp ( ) helper . moveRight ( ) helper . build …" at bounding box center [609, 238] width 225 height 268
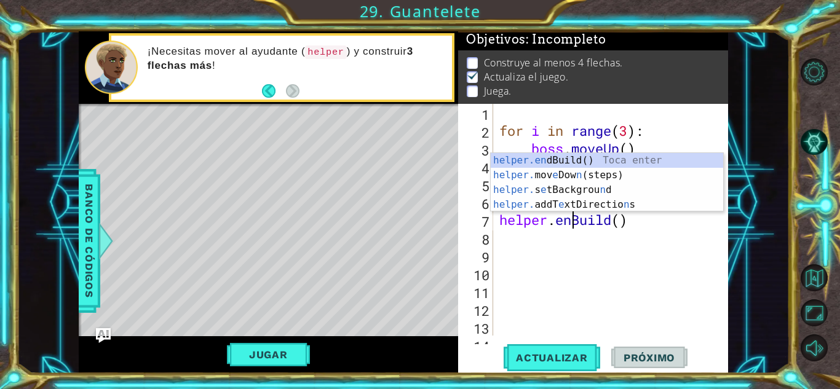
type textarea "[DOMAIN_NAME]()"
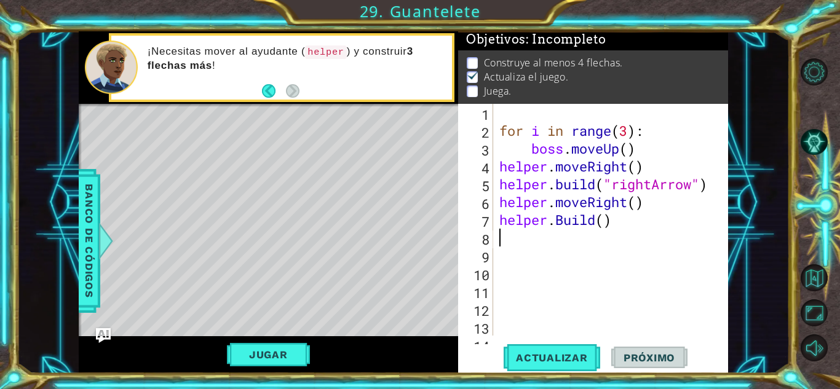
click at [543, 238] on div "for i in range ( 3 ) : boss . moveUp ( ) helper . moveRight ( ) helper . build …" at bounding box center [609, 238] width 225 height 268
click at [608, 223] on div "for i in range ( 3 ) : boss . moveUp ( ) helper . moveRight ( ) helper . build …" at bounding box center [609, 238] width 225 height 268
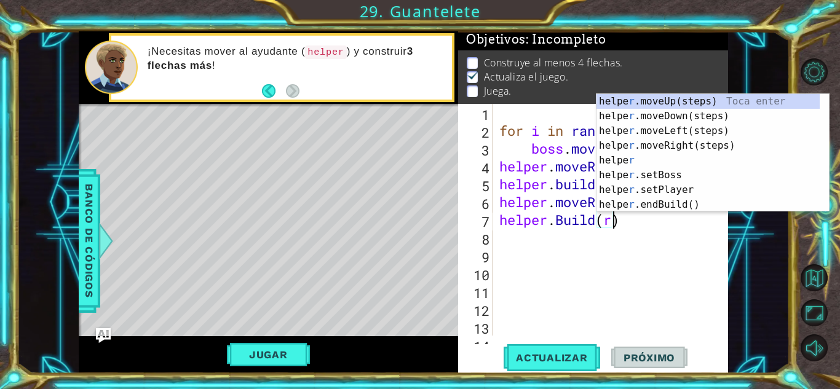
scroll to position [0, 5]
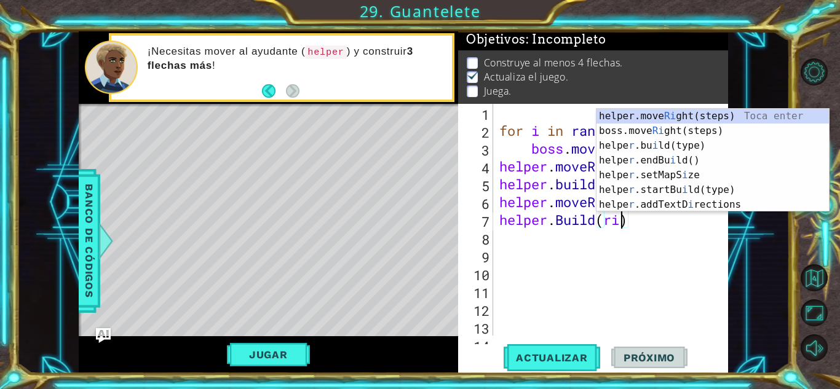
click at [622, 221] on div "for i in range ( 3 ) : boss . moveUp ( ) helper . moveRight ( ) helper . build …" at bounding box center [609, 238] width 225 height 268
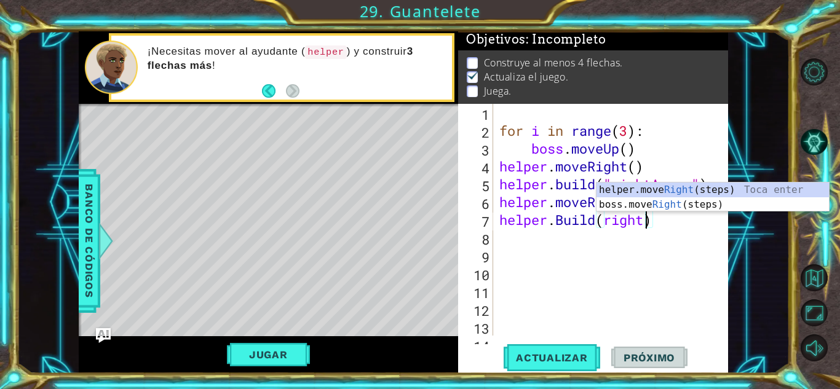
scroll to position [0, 7]
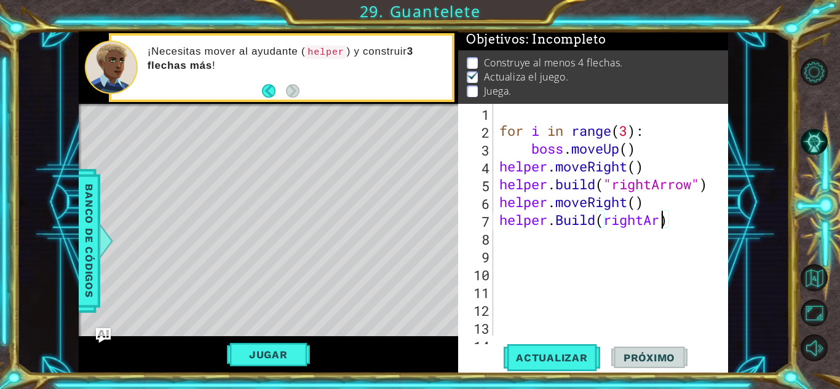
type textarea "[DOMAIN_NAME](rightArrow)"
click at [557, 243] on div "for i in range ( 3 ) : boss . moveUp ( ) helper . moveRight ( ) helper . build …" at bounding box center [609, 238] width 225 height 268
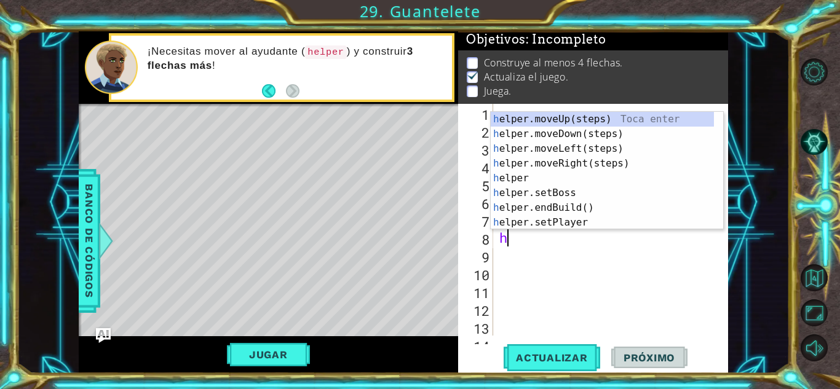
click at [531, 236] on div "for i in range ( 3 ) : boss . moveUp ( ) helper . moveRight ( ) helper . build …" at bounding box center [609, 238] width 225 height 268
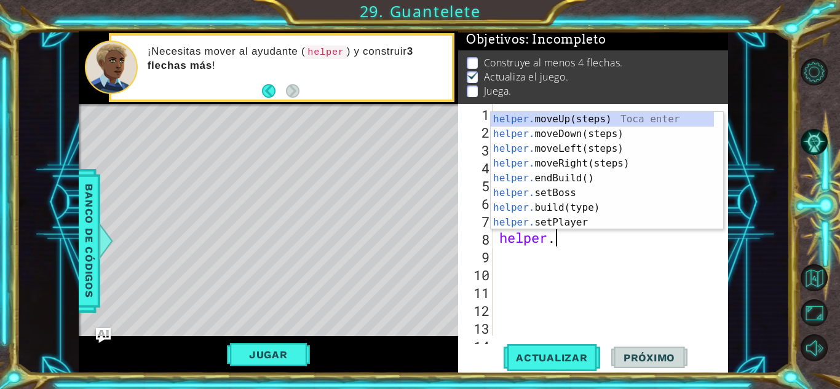
scroll to position [0, 2]
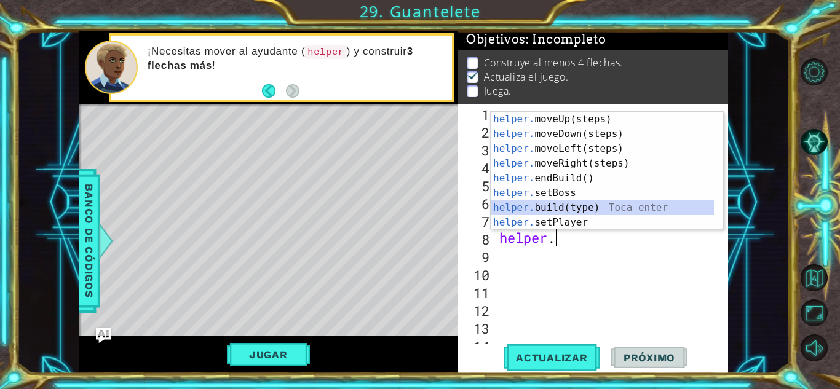
click at [543, 210] on div "helper. moveUp(steps) Toca enter helper. moveDown(steps) Toca enter helper. mov…" at bounding box center [602, 186] width 223 height 148
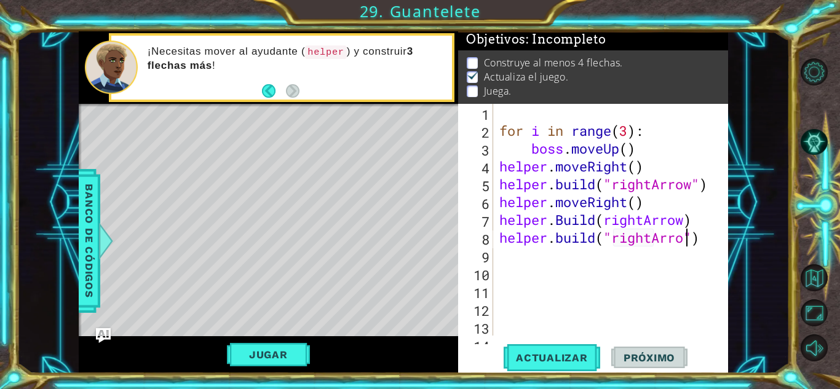
scroll to position [0, 9]
click at [535, 246] on div "for i in range ( 3 ) : boss . moveUp ( ) helper . moveRight ( ) helper . build …" at bounding box center [609, 238] width 225 height 268
click at [608, 224] on div "for i in range ( 3 ) : boss . moveUp ( ) helper . moveRight ( ) helper . build …" at bounding box center [609, 238] width 225 height 268
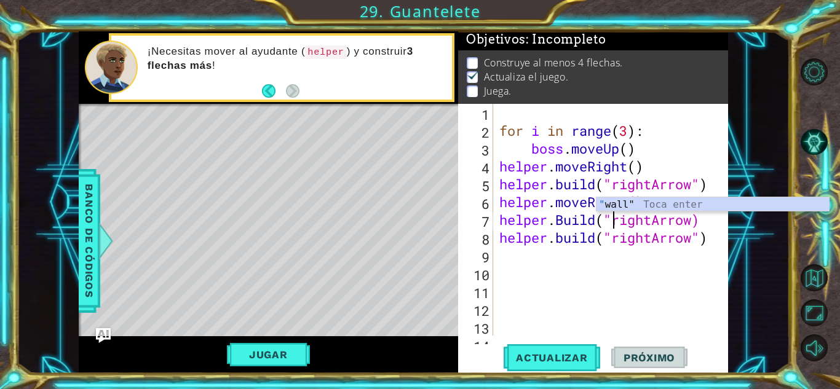
scroll to position [0, 5]
click at [696, 226] on div "for i in range ( 3 ) : boss . moveUp ( ) helper . moveRight ( ) helper . build …" at bounding box center [609, 238] width 225 height 268
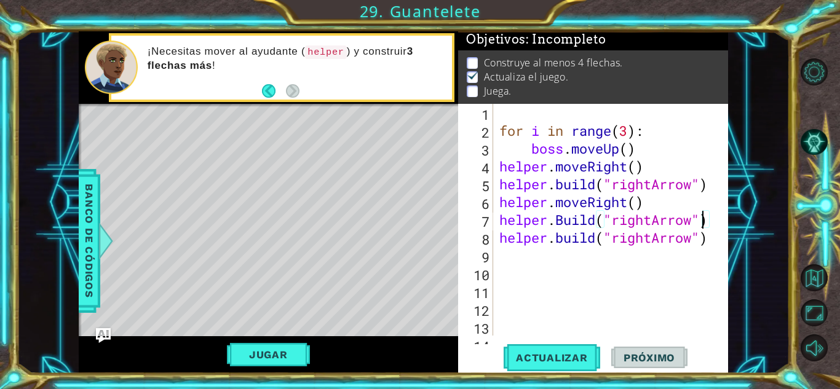
scroll to position [0, 9]
type textarea "[DOMAIN_NAME]("rightArrow")"
click at [541, 352] on span "Actualizar" at bounding box center [552, 358] width 97 height 12
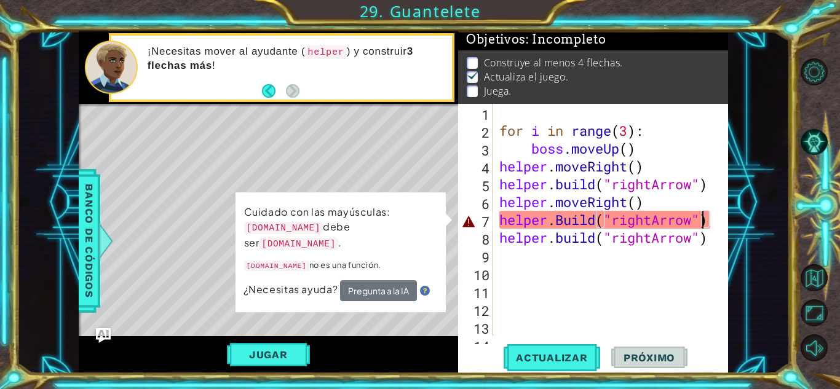
click at [591, 274] on div "for i in range ( 3 ) : boss . moveUp ( ) helper . moveRight ( ) helper . build …" at bounding box center [609, 238] width 225 height 268
click at [563, 222] on div "for i in range ( 3 ) : boss . moveUp ( ) helper . moveRight ( ) helper . build …" at bounding box center [609, 238] width 225 height 268
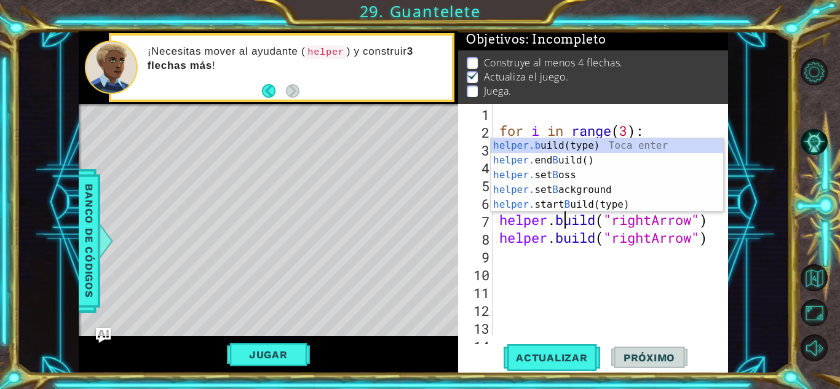
scroll to position [0, 2]
type textarea "[DOMAIN_NAME]("rightArrow")"
click at [271, 348] on button "Jugar" at bounding box center [268, 354] width 83 height 23
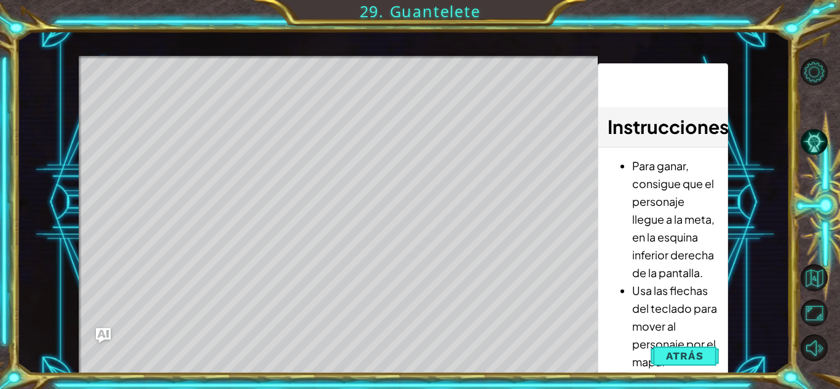
click at [685, 361] on span "Atrás" at bounding box center [685, 356] width 38 height 12
click at [0, 0] on span "Próximo" at bounding box center [0, 0] width 0 height 0
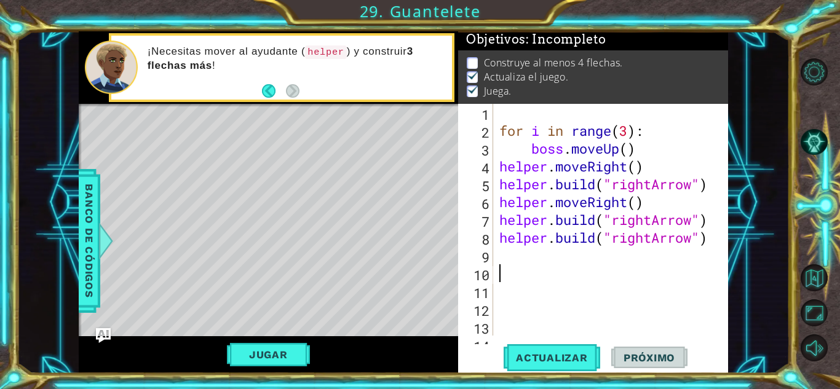
click at [537, 268] on div "for i in range ( 3 ) : boss . moveUp ( ) helper . moveRight ( ) helper . build …" at bounding box center [609, 238] width 225 height 268
type textarea "h"
click at [536, 268] on div "for i in range ( 3 ) : boss . moveUp ( ) helper . moveRight ( ) helper . build …" at bounding box center [609, 238] width 225 height 268
click at [535, 261] on div "for i in range ( 3 ) : boss . moveUp ( ) helper . moveRight ( ) helper . build …" at bounding box center [609, 238] width 225 height 268
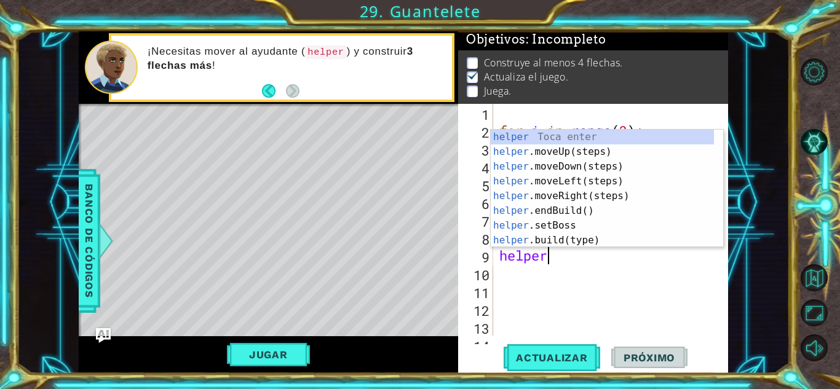
scroll to position [0, 2]
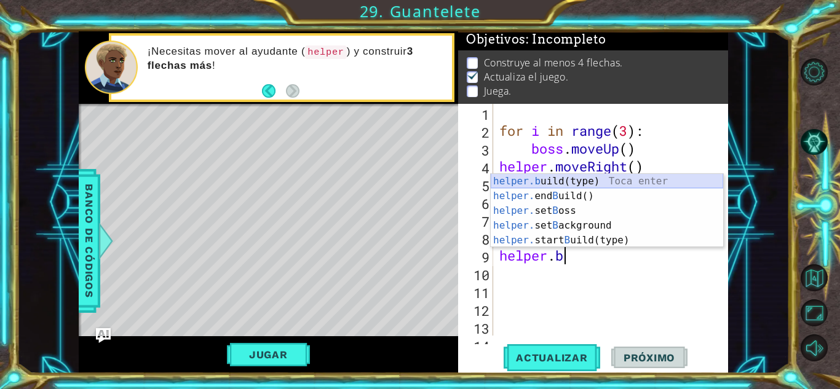
click at [575, 183] on div "helper.b uild(type) Toca enter helper. end B uild() Toca enter helper. set B os…" at bounding box center [607, 225] width 233 height 103
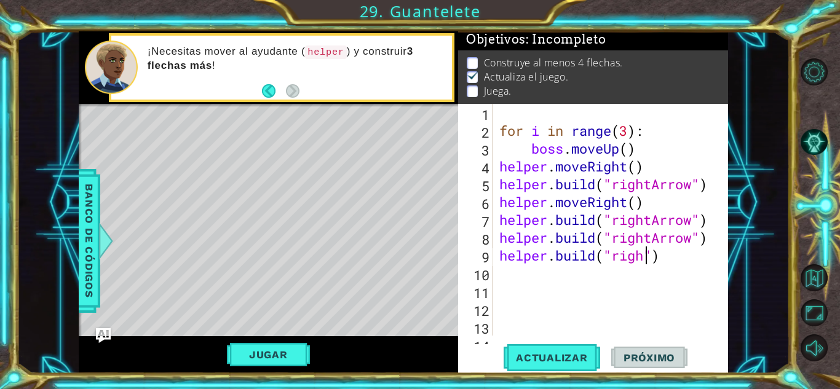
scroll to position [0, 7]
type textarea "[DOMAIN_NAME]("rightArrow")"
click at [536, 277] on div "for i in range ( 3 ) : boss . moveUp ( ) helper . moveRight ( ) helper . build …" at bounding box center [609, 238] width 225 height 268
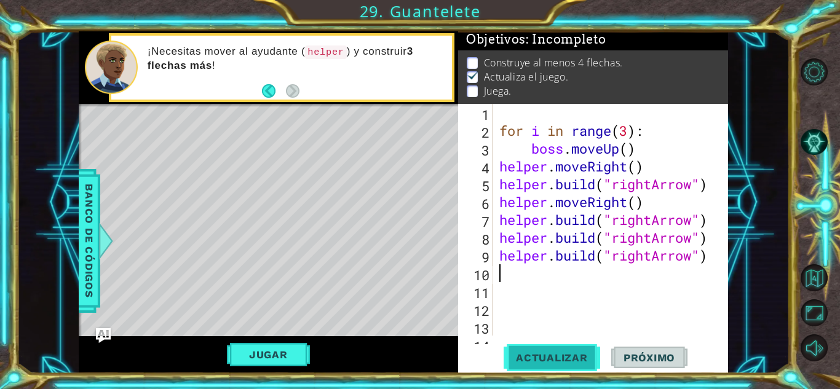
click at [538, 352] on span "Actualizar" at bounding box center [552, 358] width 97 height 12
click at [293, 365] on button "Jugar" at bounding box center [268, 354] width 83 height 23
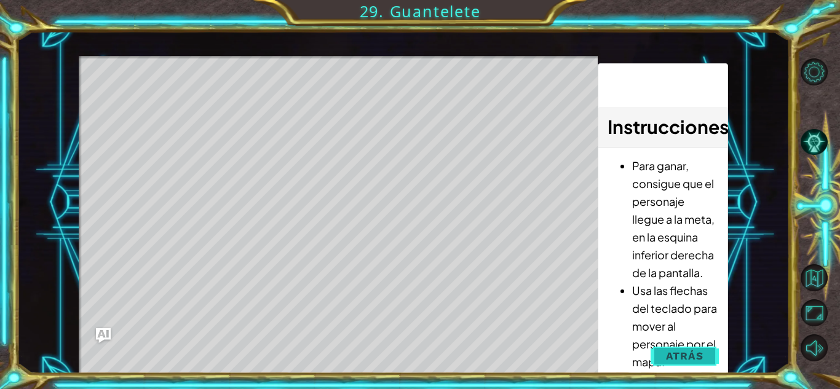
click at [684, 352] on span "Atrás" at bounding box center [685, 356] width 38 height 12
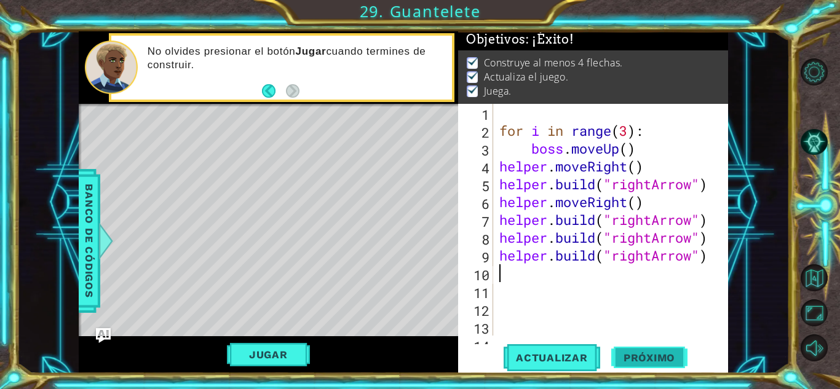
click at [661, 360] on span "Próximo" at bounding box center [649, 358] width 76 height 12
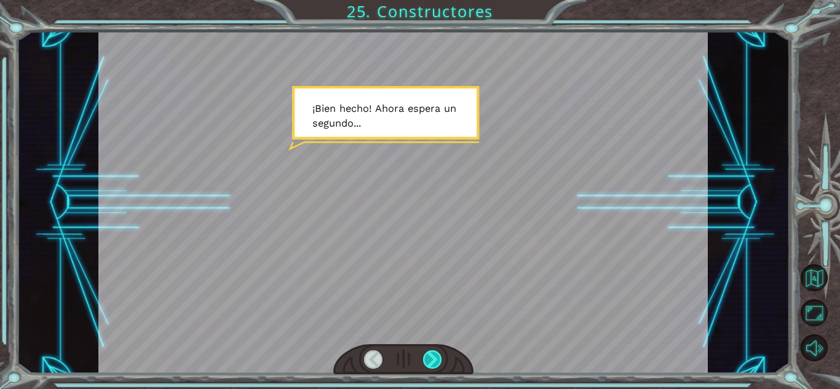
click at [439, 366] on div at bounding box center [432, 360] width 19 height 18
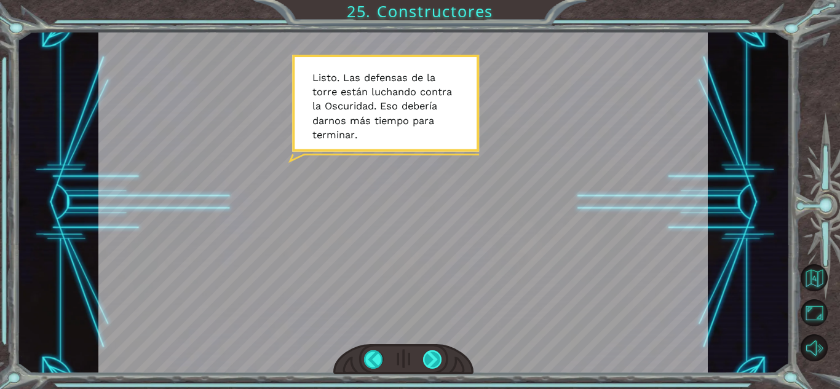
click at [439, 351] on div at bounding box center [432, 360] width 19 height 18
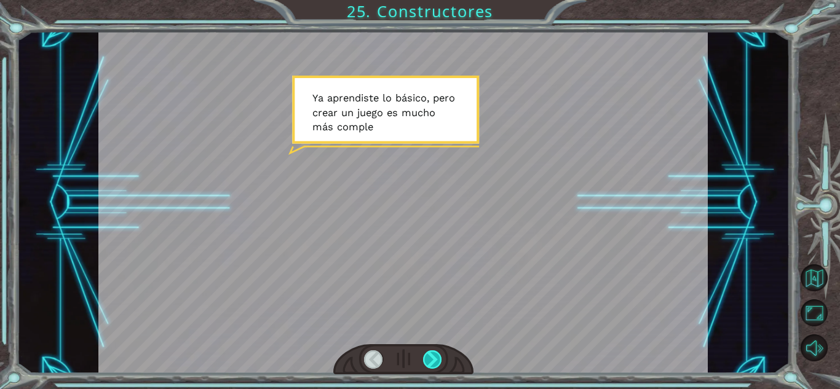
click at [439, 351] on div at bounding box center [432, 360] width 19 height 18
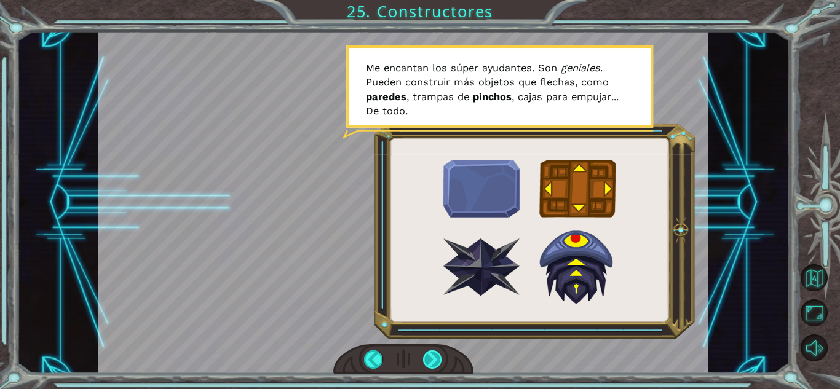
click at [442, 357] on div at bounding box center [432, 360] width 19 height 18
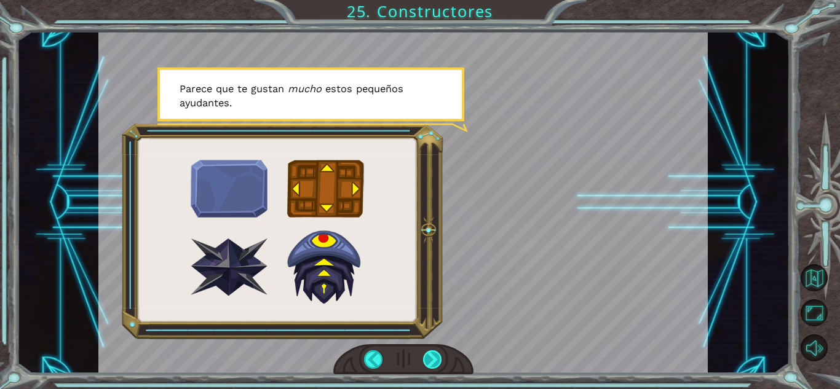
click at [437, 356] on div at bounding box center [432, 360] width 19 height 18
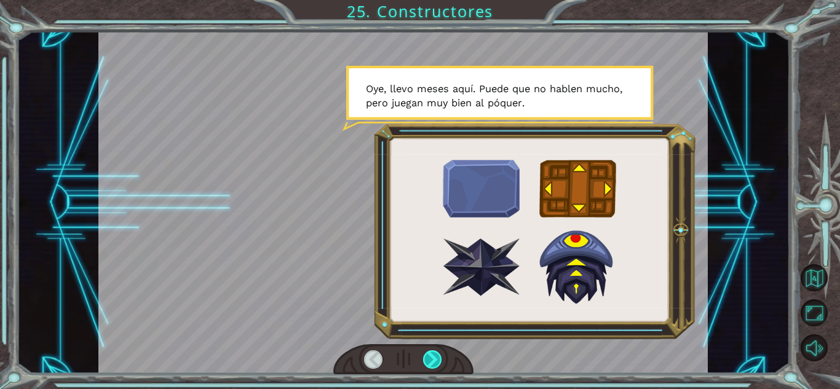
click at [434, 362] on div at bounding box center [432, 360] width 19 height 18
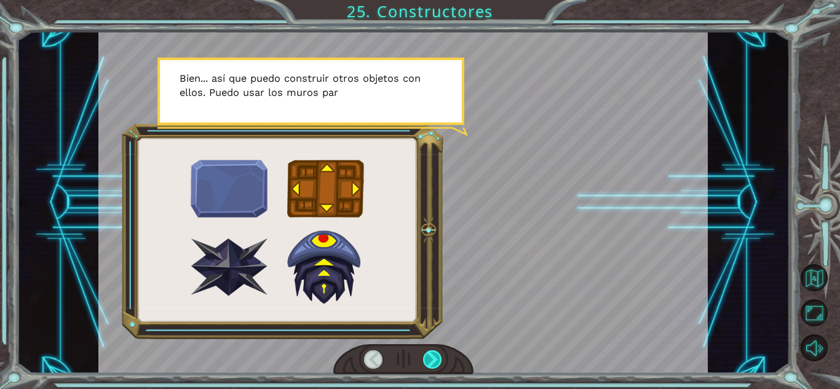
click at [434, 362] on div at bounding box center [432, 360] width 19 height 18
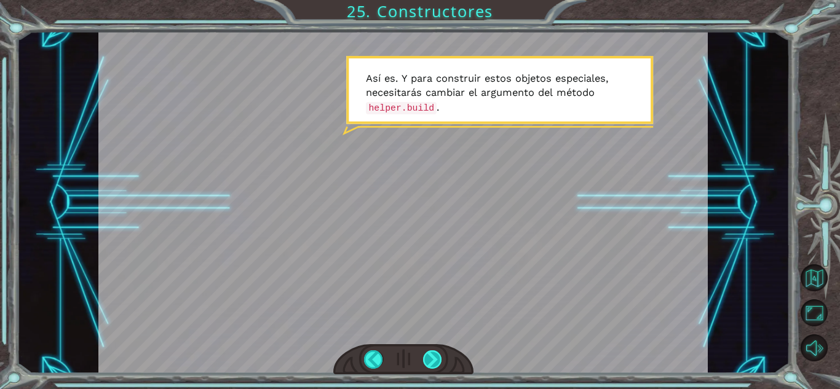
click at [434, 362] on div at bounding box center [432, 360] width 19 height 18
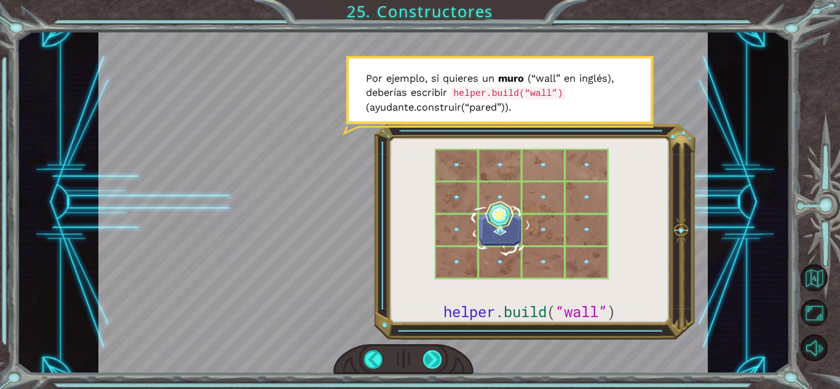
click at [438, 361] on div at bounding box center [432, 360] width 19 height 18
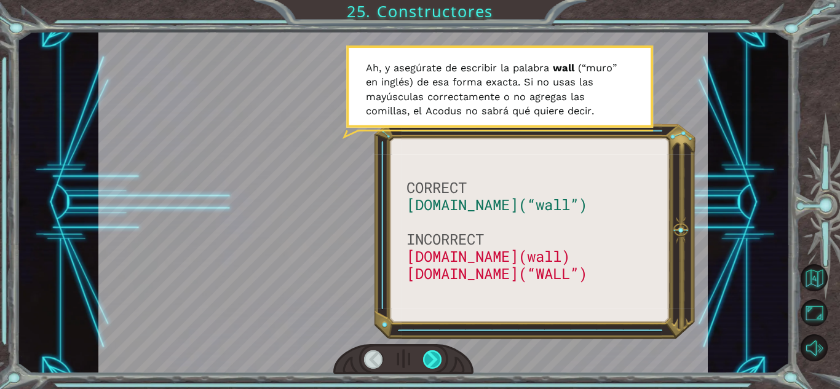
click at [438, 361] on div at bounding box center [432, 360] width 19 height 18
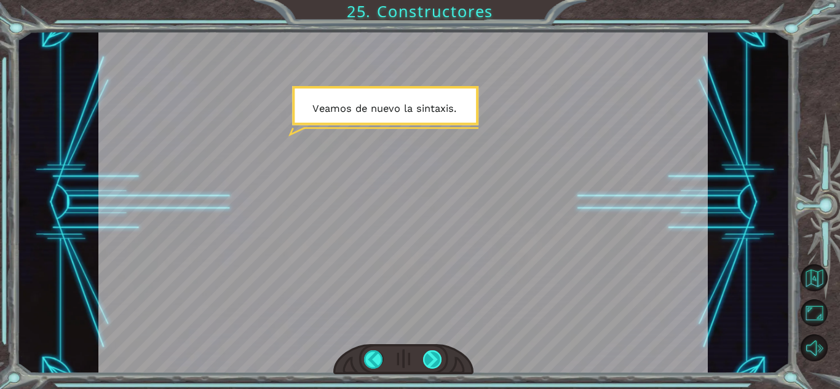
click at [438, 361] on div at bounding box center [432, 360] width 19 height 18
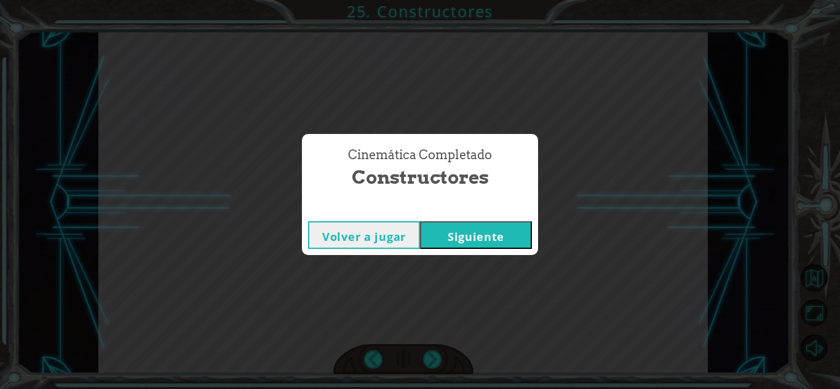
click at [491, 241] on button "Siguiente" at bounding box center [476, 235] width 112 height 28
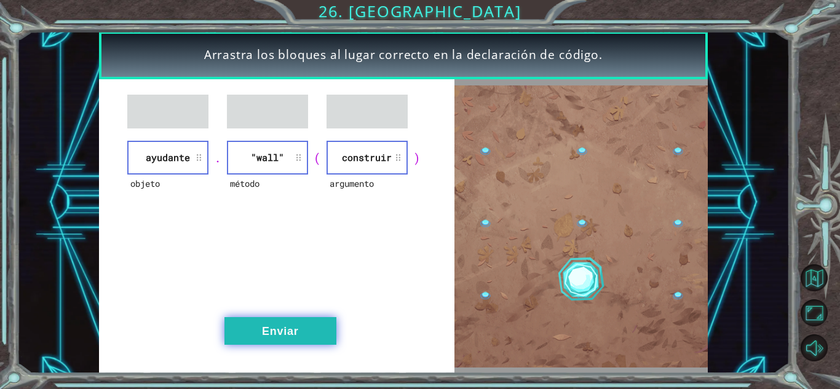
click at [291, 324] on button "Enviar" at bounding box center [281, 331] width 112 height 28
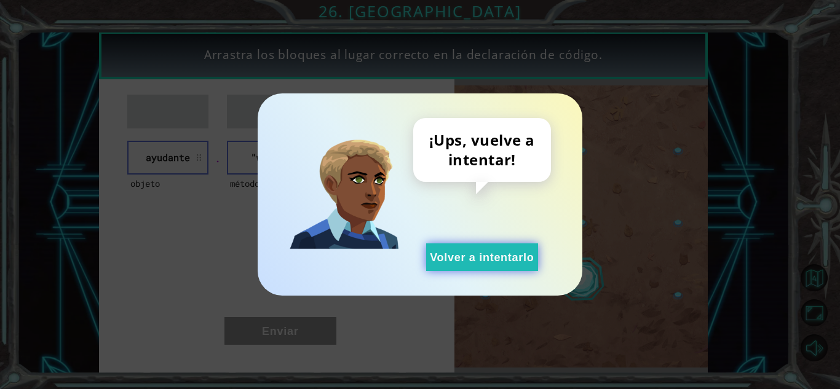
click at [503, 259] on button "Volver a intentarlo" at bounding box center [482, 258] width 112 height 28
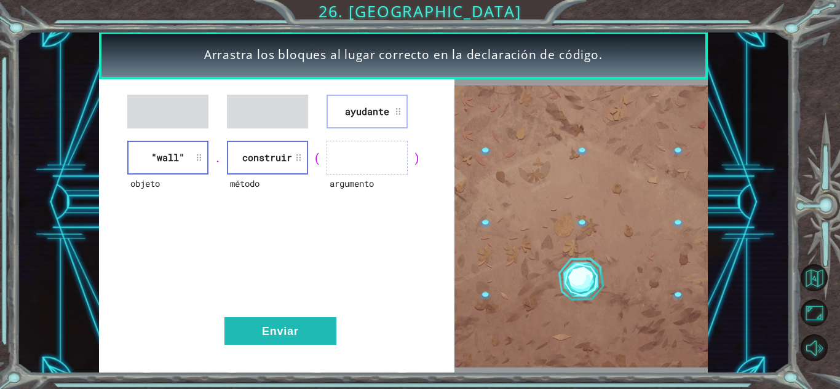
drag, startPoint x: 404, startPoint y: 92, endPoint x: 402, endPoint y: 100, distance: 8.1
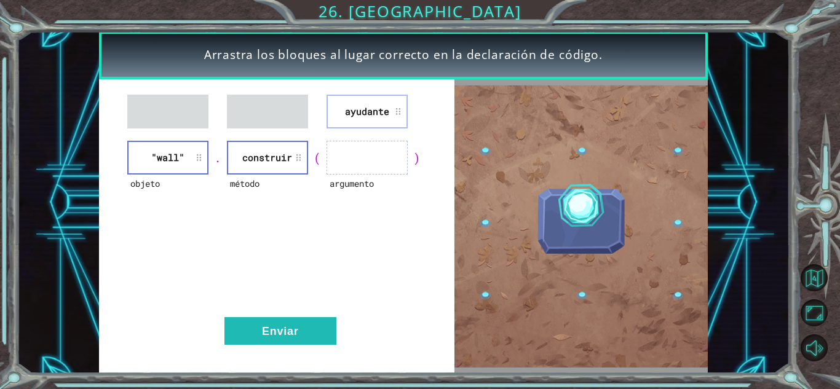
click at [402, 99] on div "ayudante objeto "wall" . método construir ( argumento ) Enviar" at bounding box center [277, 226] width 356 height 295
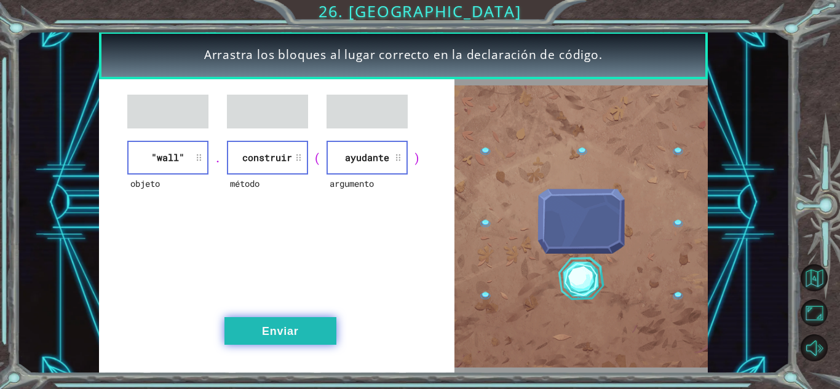
click at [290, 330] on button "Enviar" at bounding box center [281, 331] width 112 height 28
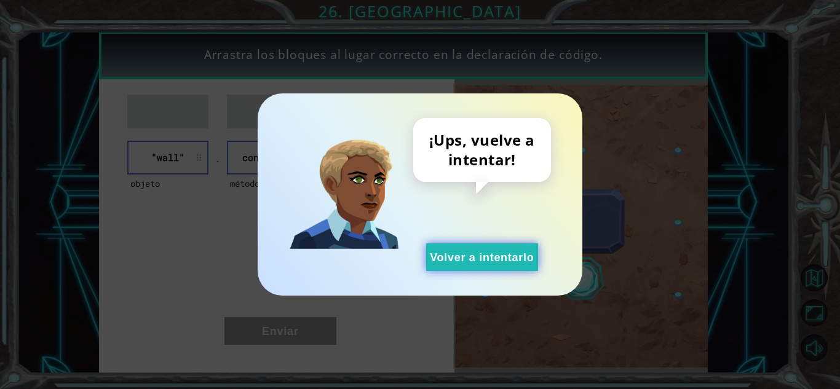
click at [465, 265] on button "Volver a intentarlo" at bounding box center [482, 258] width 112 height 28
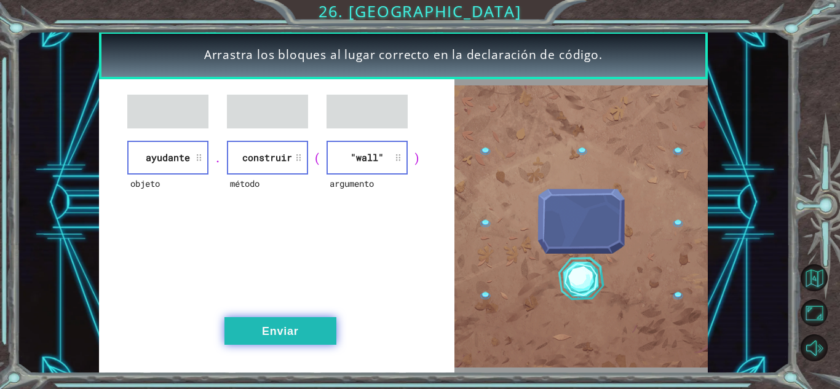
click at [300, 330] on button "Enviar" at bounding box center [281, 331] width 112 height 28
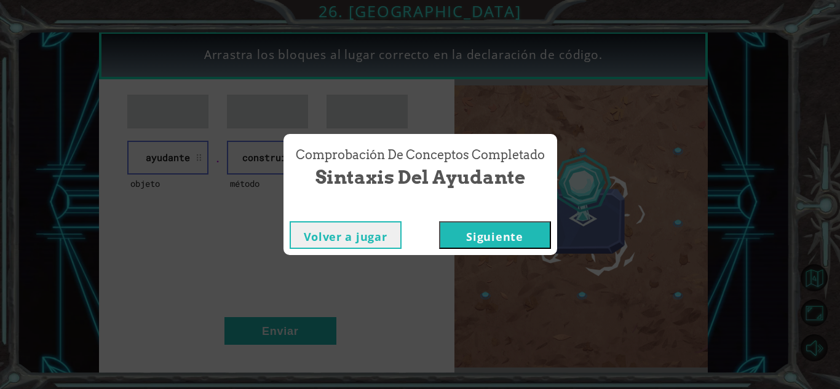
click at [527, 223] on button "Siguiente" at bounding box center [495, 235] width 112 height 28
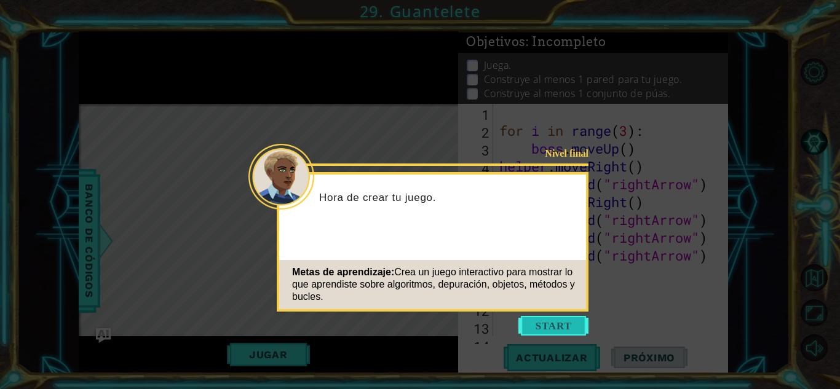
click at [548, 325] on button "Start" at bounding box center [554, 326] width 70 height 20
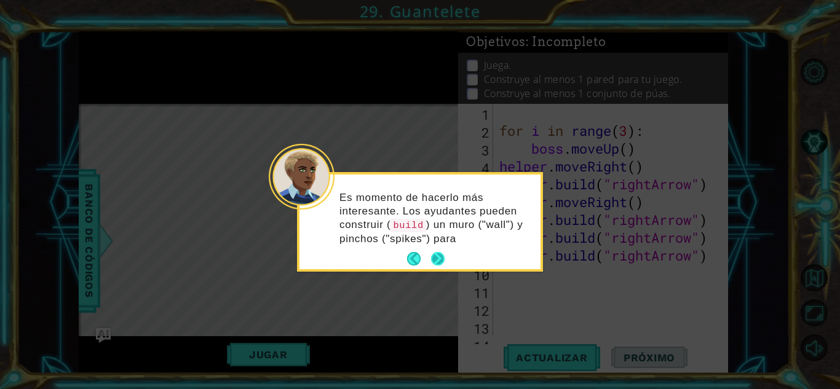
click at [434, 252] on button "Next" at bounding box center [438, 259] width 14 height 14
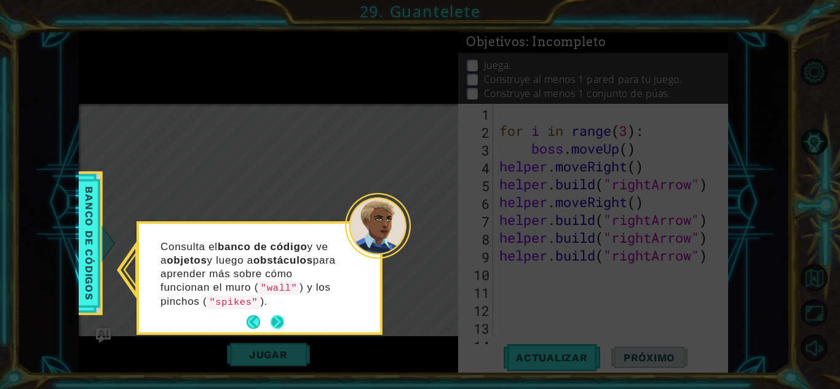
click at [273, 324] on button "Next" at bounding box center [278, 323] width 14 height 14
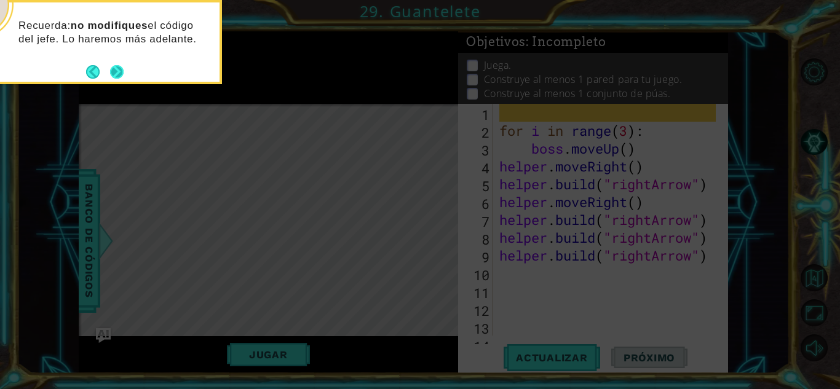
click at [120, 70] on button "Next" at bounding box center [117, 72] width 14 height 14
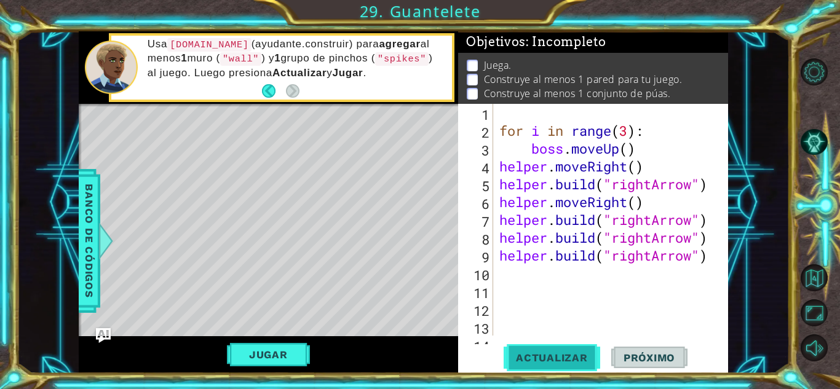
click at [554, 351] on button "Actualizar" at bounding box center [552, 357] width 97 height 27
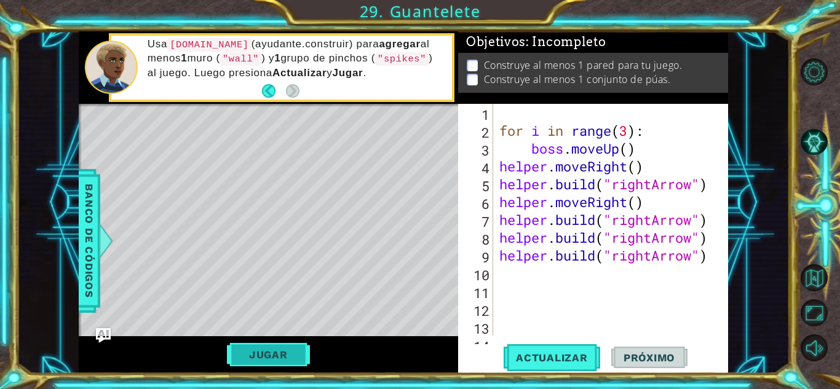
click at [284, 352] on button "Jugar" at bounding box center [268, 354] width 83 height 23
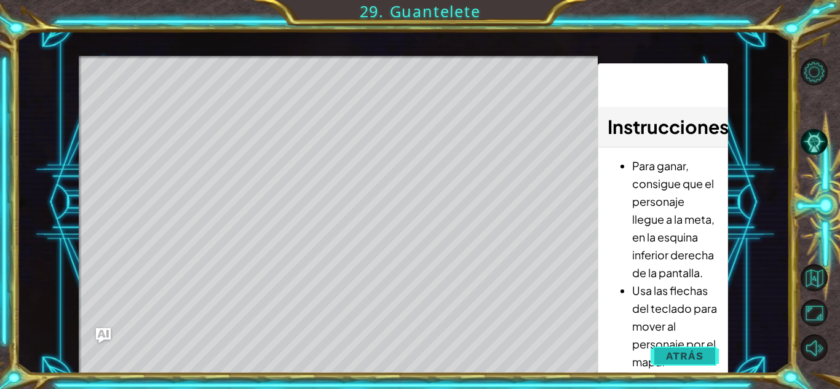
click at [690, 367] on button "Atrás" at bounding box center [685, 356] width 68 height 25
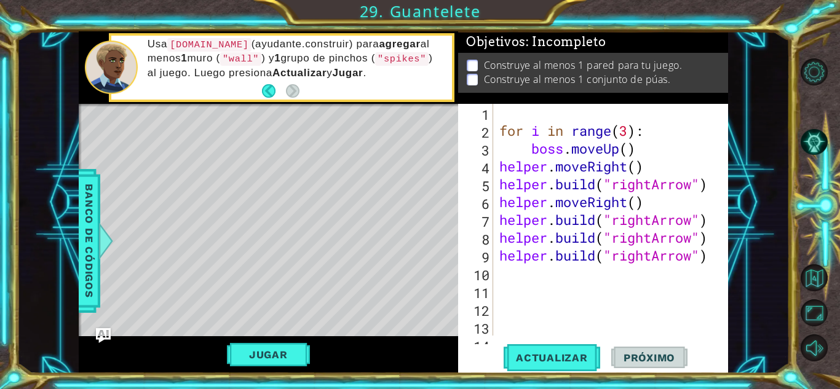
click at [562, 293] on div "for i in range ( 3 ) : boss . moveUp ( ) helper . moveRight ( ) helper . build …" at bounding box center [609, 238] width 225 height 268
click at [544, 284] on div "for i in range ( 3 ) : boss . moveUp ( ) helper . moveRight ( ) helper . build …" at bounding box center [609, 238] width 225 height 268
click at [519, 271] on div "for i in range ( 3 ) : boss . moveUp ( ) helper . moveRight ( ) helper . build …" at bounding box center [609, 238] width 225 height 268
type textarea "h"
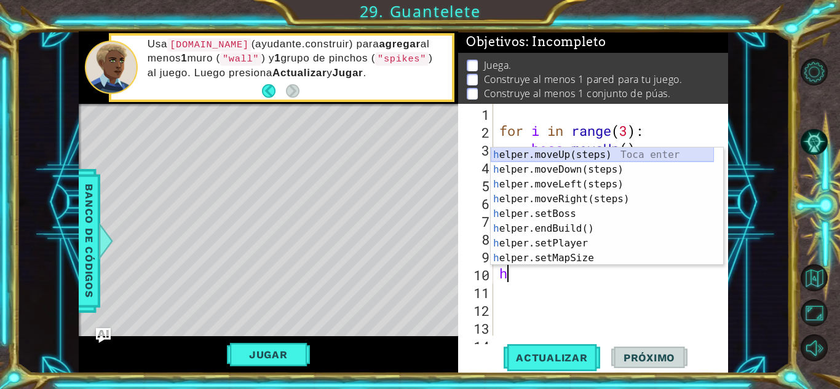
click at [590, 157] on div "h elper.moveUp(steps) Toca enter h elper.moveDown(steps) Toca enter h elper.mov…" at bounding box center [602, 222] width 223 height 148
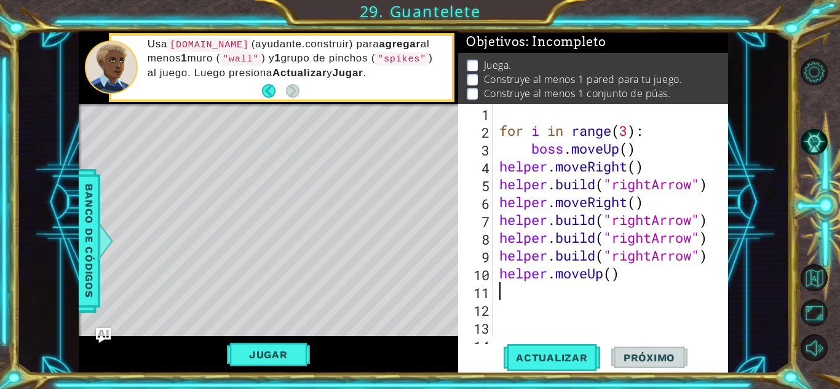
click at [545, 293] on div "for i in range ( 3 ) : boss . moveUp ( ) helper . moveRight ( ) helper . build …" at bounding box center [609, 238] width 225 height 268
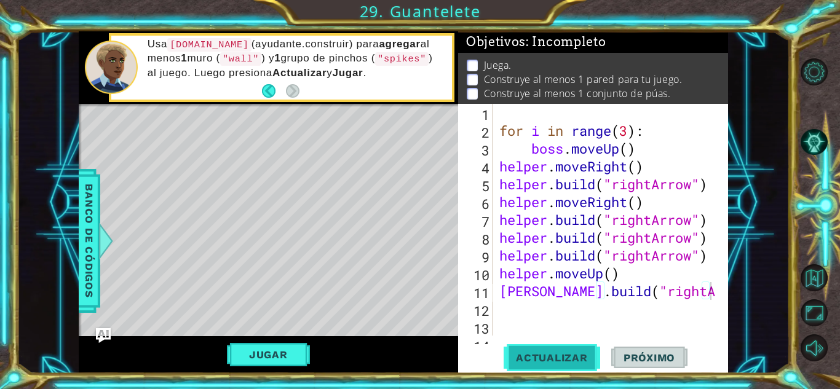
click at [524, 354] on span "Actualizar" at bounding box center [552, 358] width 97 height 12
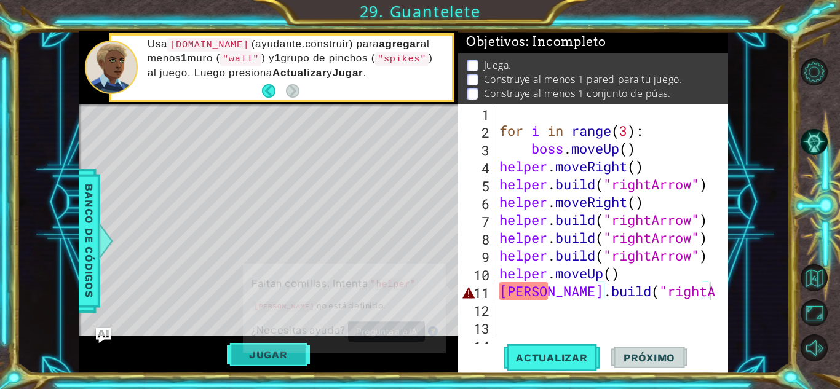
click at [255, 365] on button "Jugar" at bounding box center [268, 354] width 83 height 23
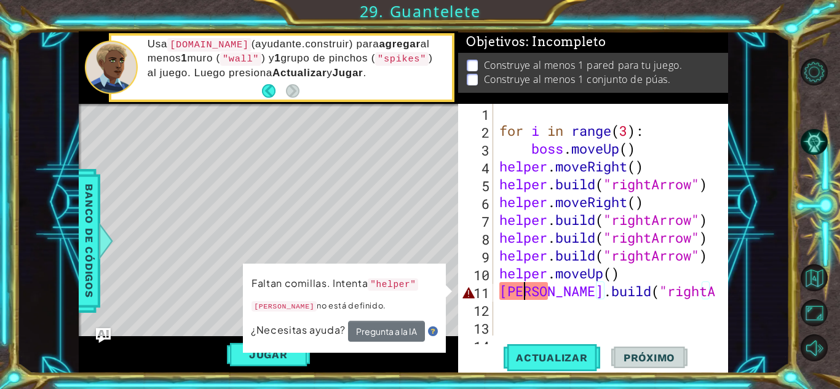
click at [526, 292] on div "for i in range ( 3 ) : boss . moveUp ( ) helper . moveRight ( ) helper . build …" at bounding box center [609, 238] width 225 height 268
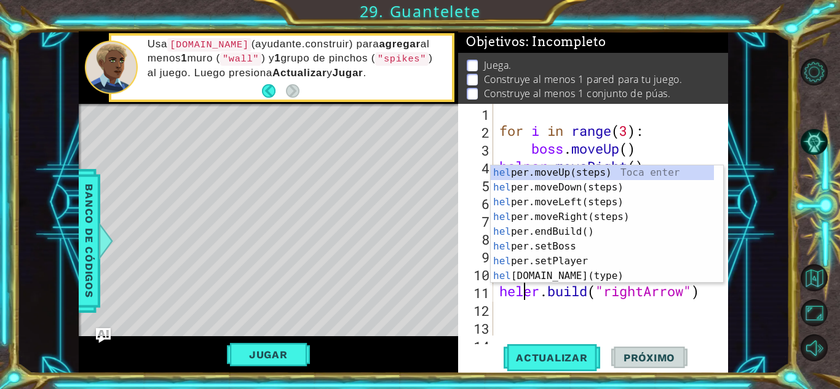
scroll to position [0, 1]
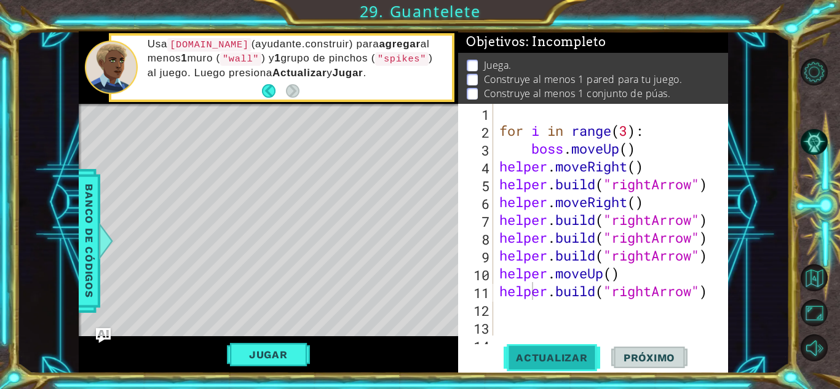
click at [529, 358] on span "Actualizar" at bounding box center [552, 358] width 97 height 12
click at [279, 351] on button "Jugar" at bounding box center [268, 354] width 83 height 23
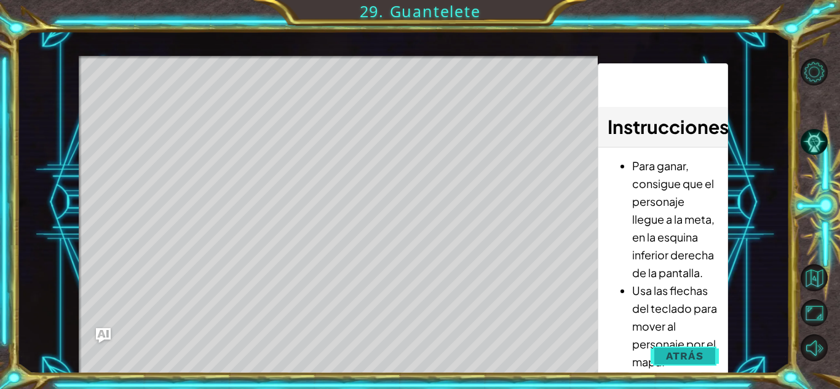
click at [706, 365] on button "Atrás" at bounding box center [685, 356] width 68 height 25
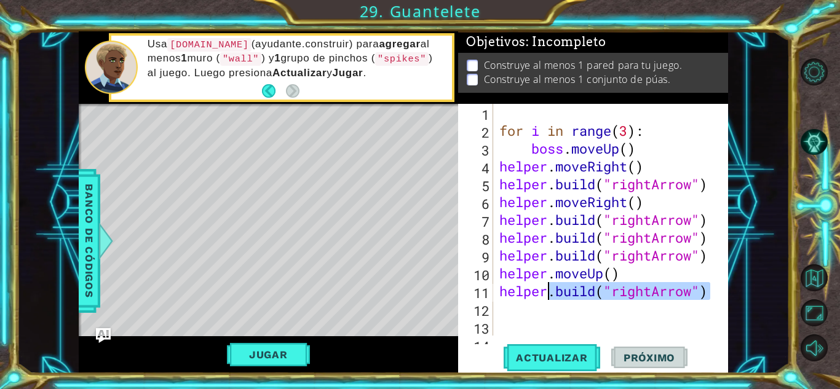
drag, startPoint x: 707, startPoint y: 294, endPoint x: 549, endPoint y: 293, distance: 158.1
click at [549, 294] on div "for i in range ( 3 ) : boss . moveUp ( ) helper . moveRight ( ) helper . build …" at bounding box center [609, 238] width 225 height 268
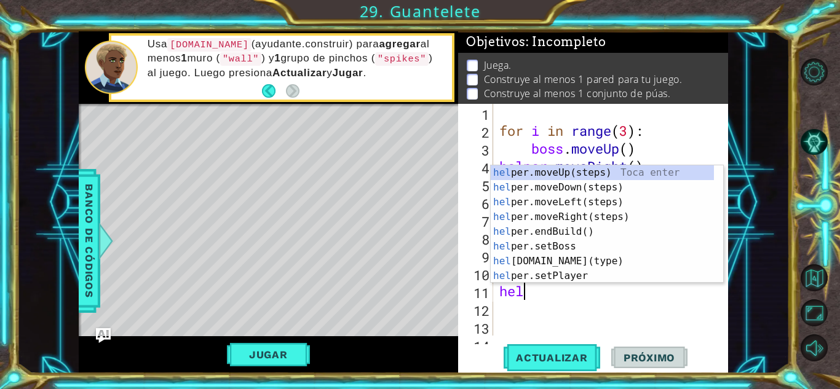
scroll to position [0, 0]
type textarea "h"
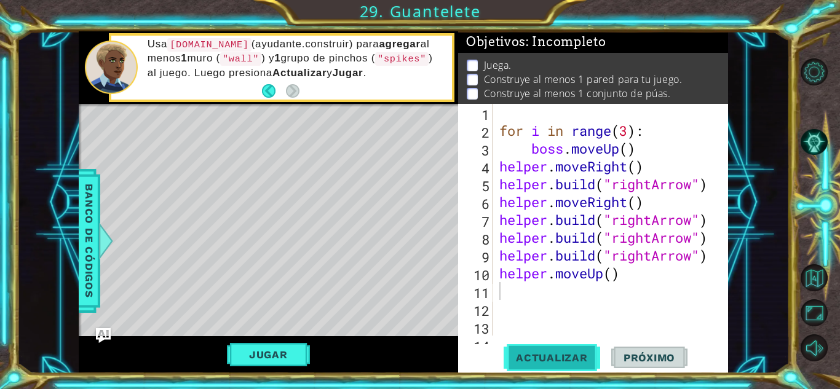
click at [542, 364] on span "Actualizar" at bounding box center [552, 358] width 97 height 12
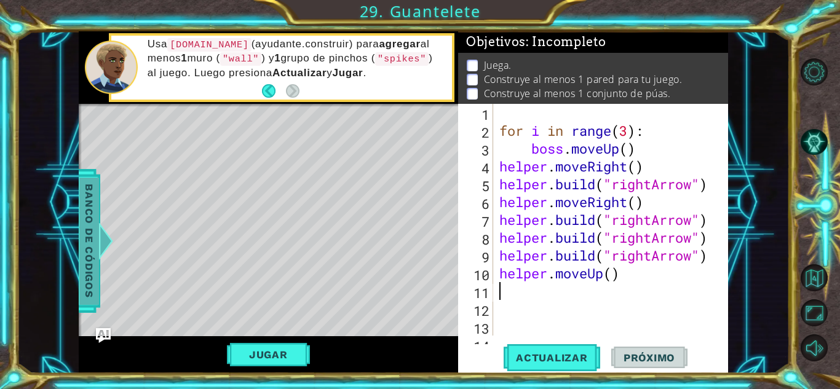
click at [95, 238] on span "Banco de códigos" at bounding box center [89, 240] width 20 height 127
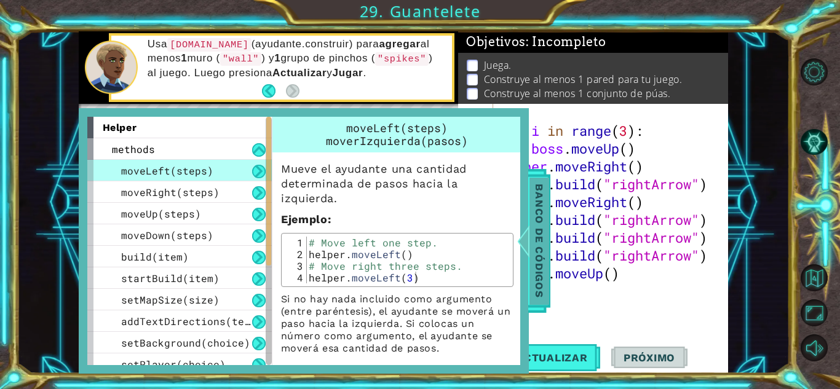
click at [541, 202] on span "Banco de códigos" at bounding box center [540, 240] width 20 height 127
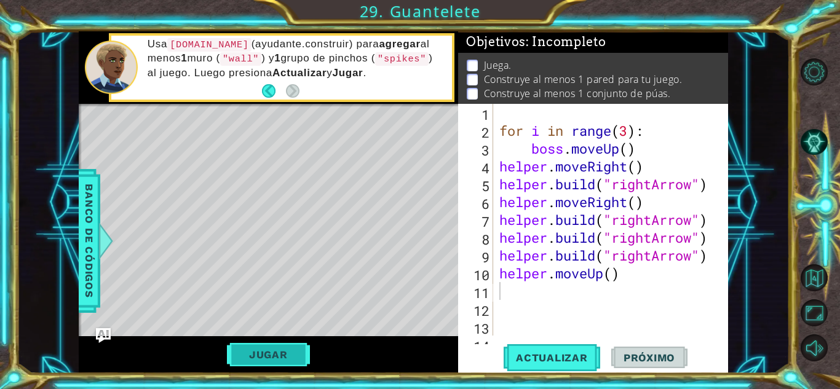
click at [277, 351] on button "Jugar" at bounding box center [268, 354] width 83 height 23
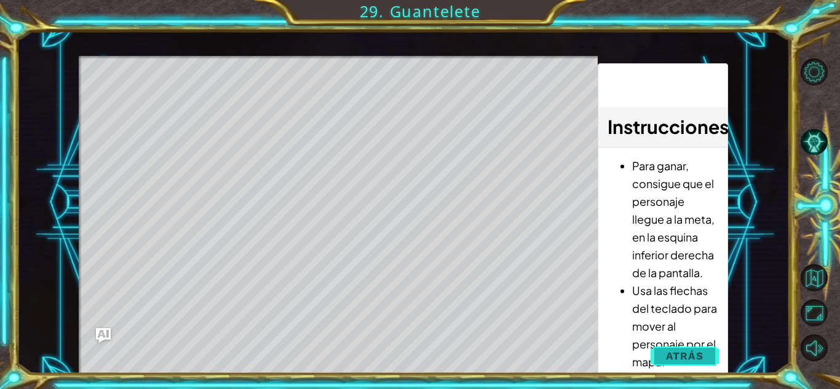
click at [676, 346] on button "Atrás" at bounding box center [685, 356] width 68 height 25
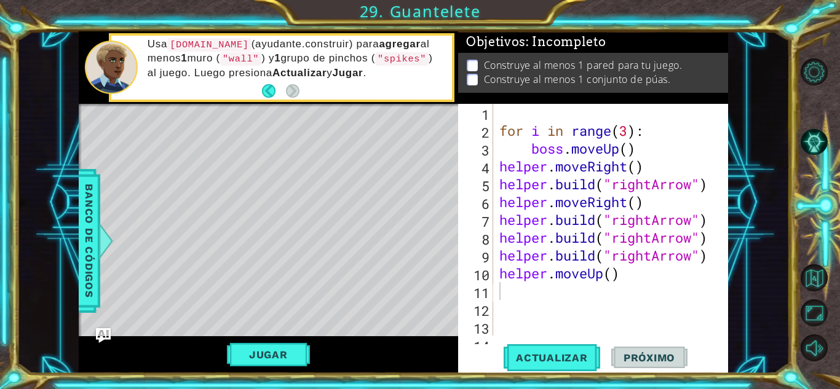
click at [504, 290] on div "for i in range ( 3 ) : boss . moveUp ( ) helper . moveRight ( ) helper . build …" at bounding box center [609, 238] width 225 height 268
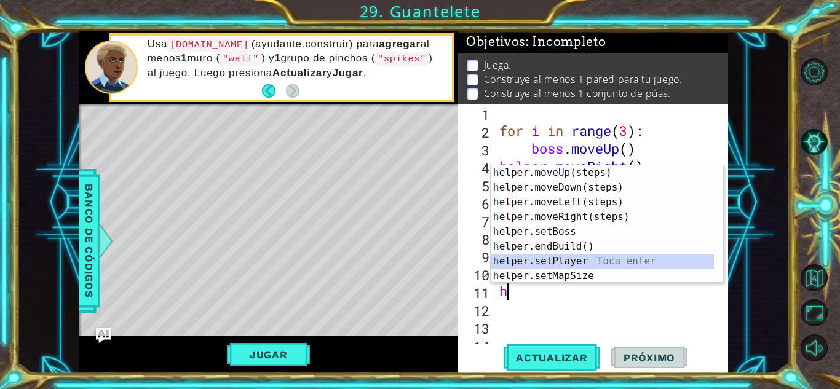
click at [571, 263] on div "h elper.moveUp(steps) Toca enter h elper.moveDown(steps) Toca enter h elper.mov…" at bounding box center [602, 239] width 223 height 148
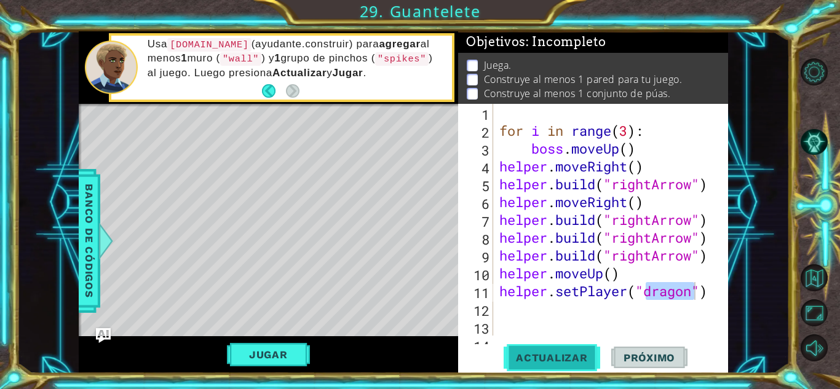
click at [541, 357] on span "Actualizar" at bounding box center [552, 358] width 97 height 12
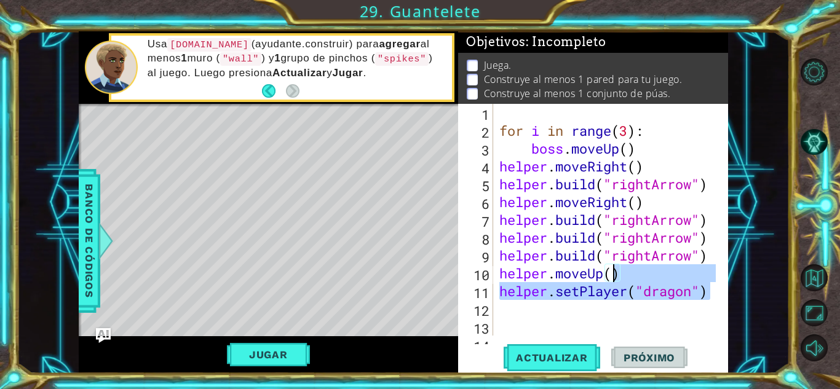
drag, startPoint x: 712, startPoint y: 285, endPoint x: 610, endPoint y: 276, distance: 102.5
click at [610, 276] on div "for i in range ( 3 ) : boss . moveUp ( ) helper . moveRight ( ) helper . build …" at bounding box center [609, 238] width 225 height 268
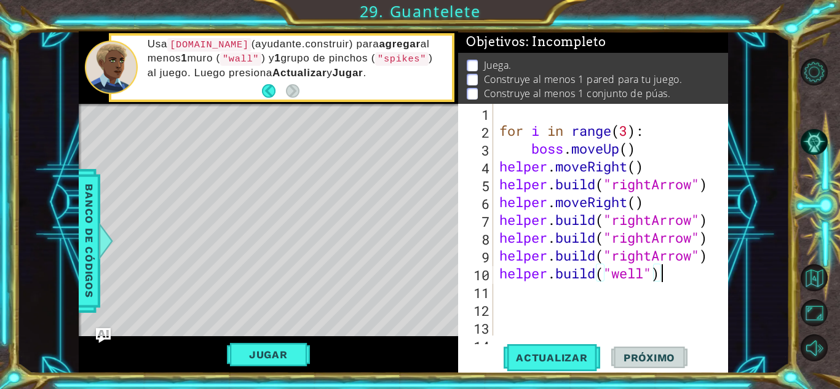
scroll to position [0, 7]
click at [546, 363] on span "Actualizar" at bounding box center [552, 358] width 97 height 12
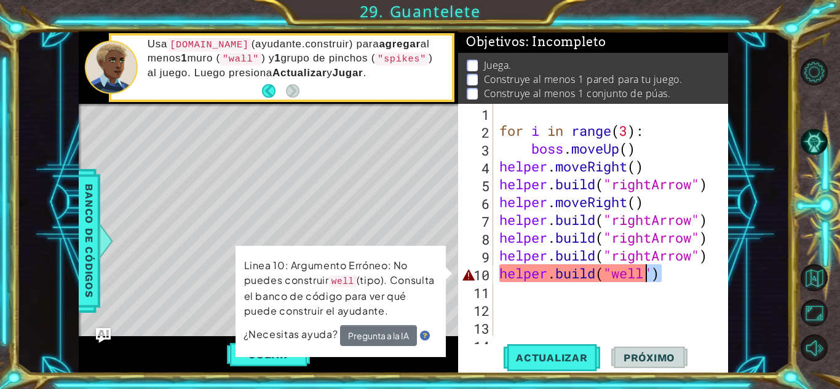
drag, startPoint x: 667, startPoint y: 277, endPoint x: 588, endPoint y: 275, distance: 79.4
click at [588, 275] on div "for i in range ( 3 ) : boss . moveUp ( ) helper . moveRight ( ) helper . build …" at bounding box center [609, 238] width 225 height 268
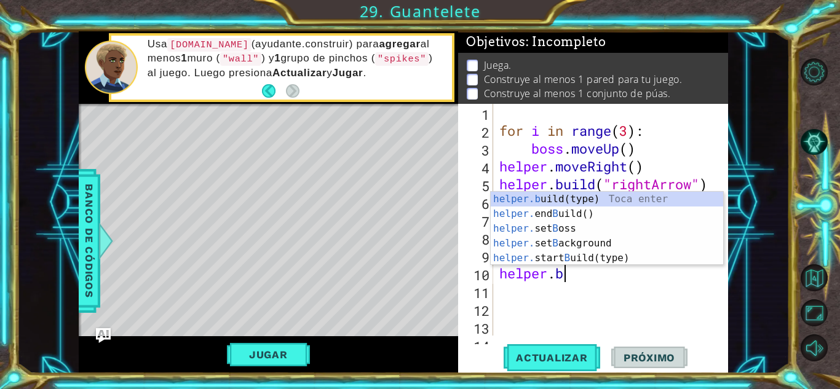
scroll to position [0, 2]
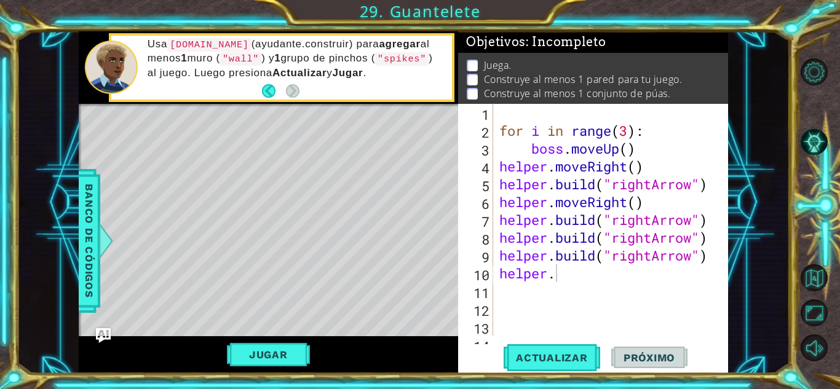
drag, startPoint x: 723, startPoint y: 161, endPoint x: 723, endPoint y: 191, distance: 30.1
click at [723, 191] on body "1 ההההההההההההההההההההההההההההההההההההההההההההההההההההההההההההההההההההההההההההה…" at bounding box center [420, 194] width 840 height 389
click at [600, 278] on div "for i in range ( 3 ) : boss . moveUp ( ) helper . moveRight ( ) helper . build …" at bounding box center [609, 238] width 225 height 268
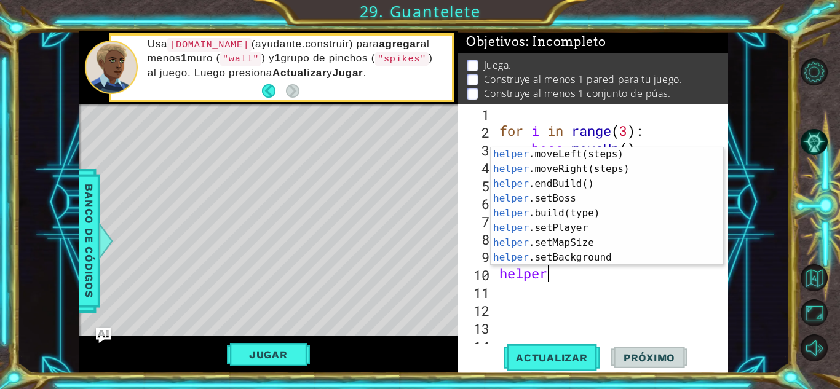
scroll to position [19, 0]
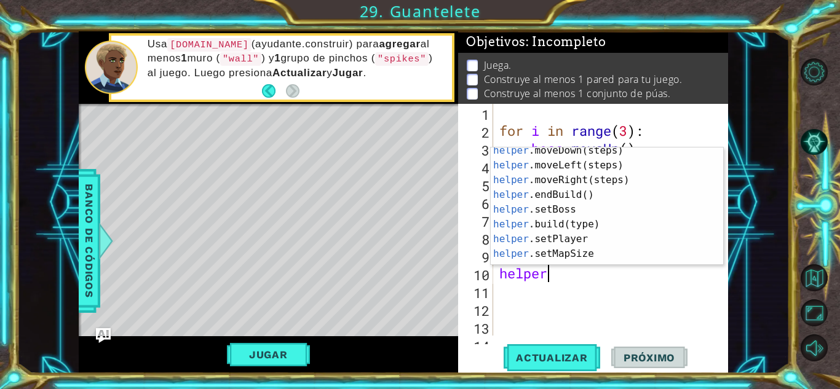
click at [712, 141] on div "for i in range ( 3 ) : boss . moveUp ( ) helper . moveRight ( ) helper . build …" at bounding box center [609, 238] width 225 height 268
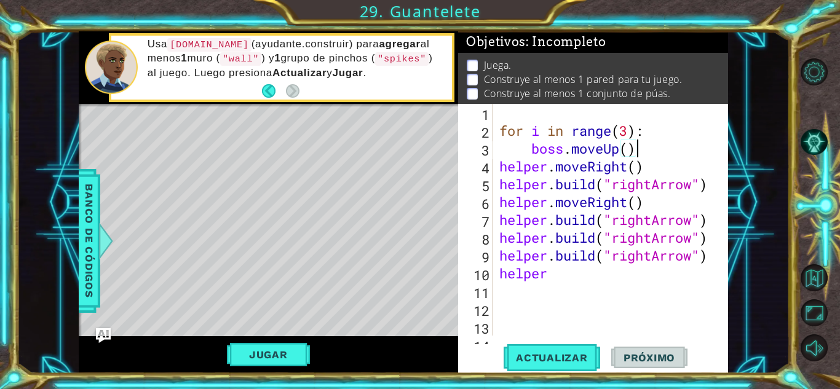
click at [712, 141] on div "for i in range ( 3 ) : boss . moveUp ( ) helper . moveRight ( ) helper . build …" at bounding box center [609, 238] width 225 height 268
click at [749, 138] on div "1 ההההההההההההההההההההההההההההההההההההההההההההההההההההההההההההההההההההההההההההה…" at bounding box center [403, 202] width 773 height 343
type textarea "helper"
click at [562, 273] on div "for i in range ( 3 ) : boss . moveUp ( ) helper . moveRight ( ) helper . build …" at bounding box center [609, 238] width 225 height 268
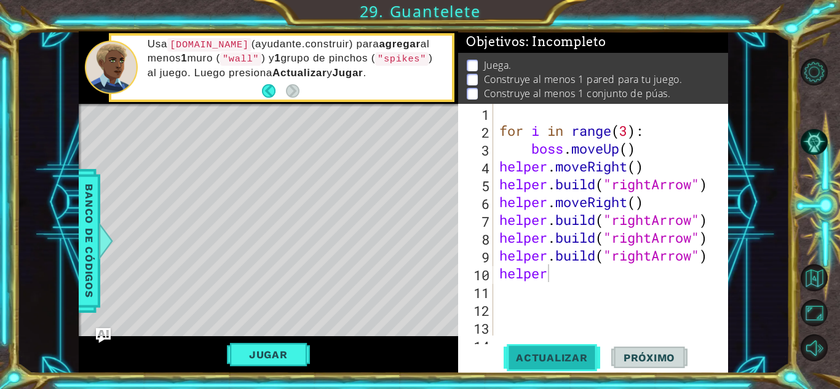
click at [554, 350] on button "Actualizar" at bounding box center [552, 357] width 97 height 27
click at [558, 318] on div "for i in range ( 3 ) : boss . moveUp ( ) helper . moveRight ( ) helper . build …" at bounding box center [609, 238] width 225 height 268
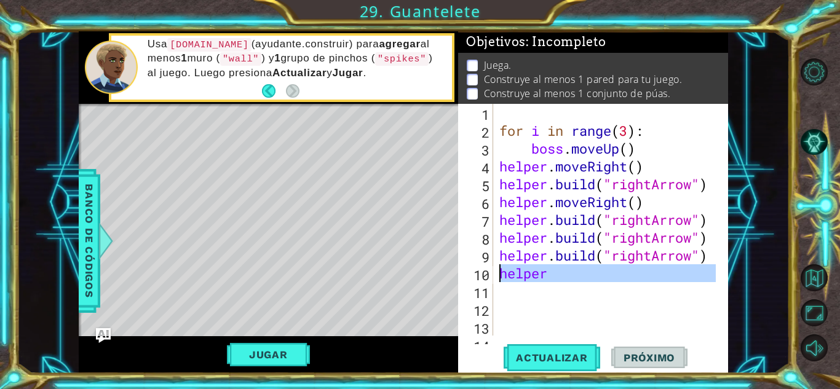
drag, startPoint x: 555, startPoint y: 289, endPoint x: 492, endPoint y: 274, distance: 65.2
click at [492, 274] on div "1 2 3 4 5 6 7 8 9 10 11 12 13 14 for i in range ( 3 ) : boss . moveUp ( ) helpe…" at bounding box center [591, 220] width 267 height 232
type textarea "helper"
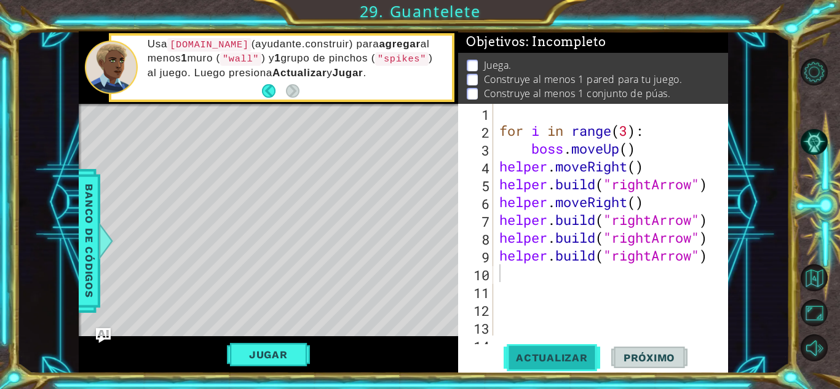
click at [527, 358] on span "Actualizar" at bounding box center [552, 358] width 97 height 12
click at [253, 360] on button "Jugar" at bounding box center [268, 354] width 83 height 23
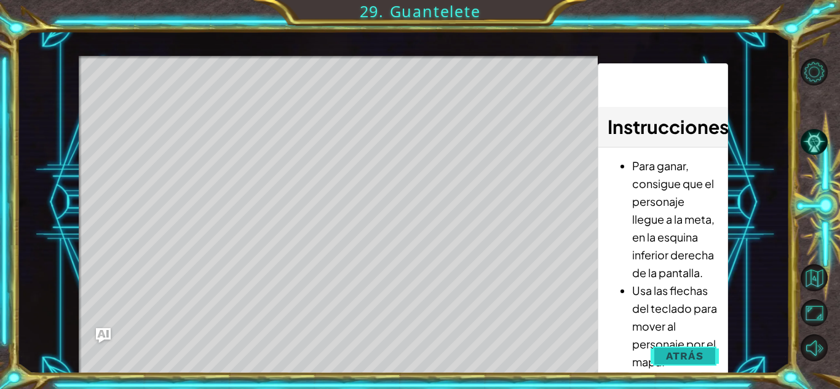
click at [691, 359] on span "Atrás" at bounding box center [685, 356] width 38 height 12
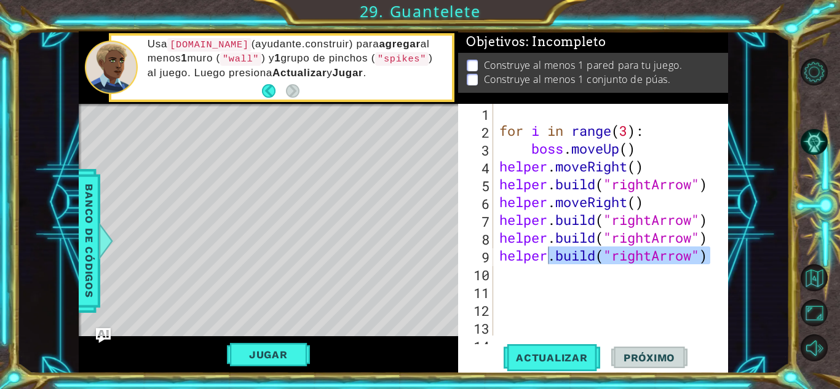
drag, startPoint x: 714, startPoint y: 250, endPoint x: 551, endPoint y: 252, distance: 163.6
click at [551, 252] on div "1 2 3 4 5 6 7 8 9 10 11 12 13 14 for i in range ( 3 ) : boss . moveUp ( ) helpe…" at bounding box center [591, 220] width 267 height 232
type textarea "[DOMAIN_NAME]("rightArrow")"
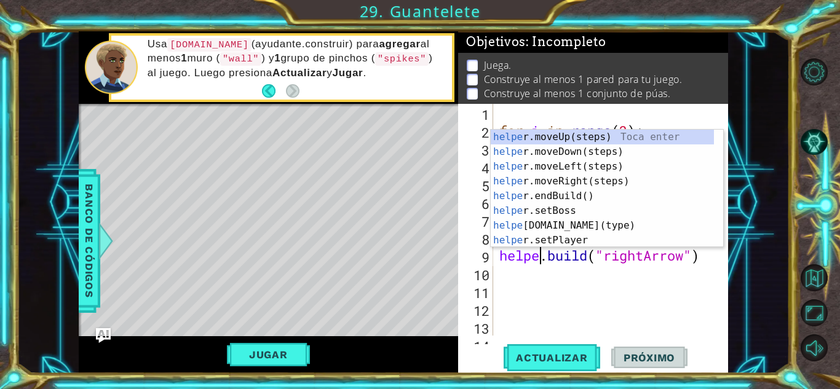
click at [597, 282] on div "for i in range ( 3 ) : boss . moveUp ( ) helper . moveRight ( ) helper . build …" at bounding box center [609, 238] width 225 height 268
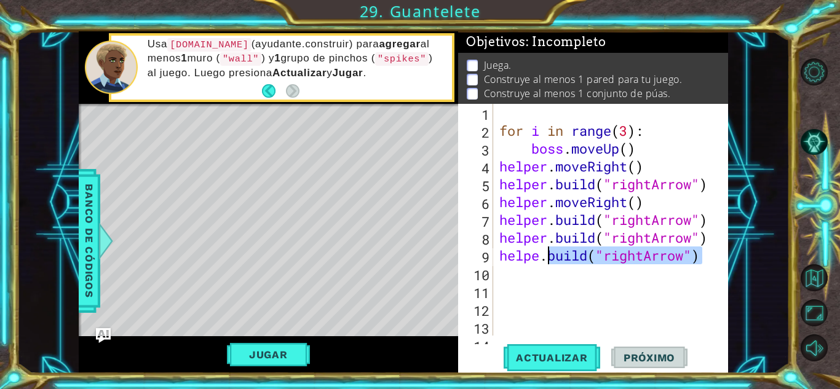
drag, startPoint x: 706, startPoint y: 263, endPoint x: 551, endPoint y: 261, distance: 155.6
click at [551, 261] on div "for i in range ( 3 ) : boss . moveUp ( ) helper . moveRight ( ) helper . build …" at bounding box center [609, 238] width 225 height 268
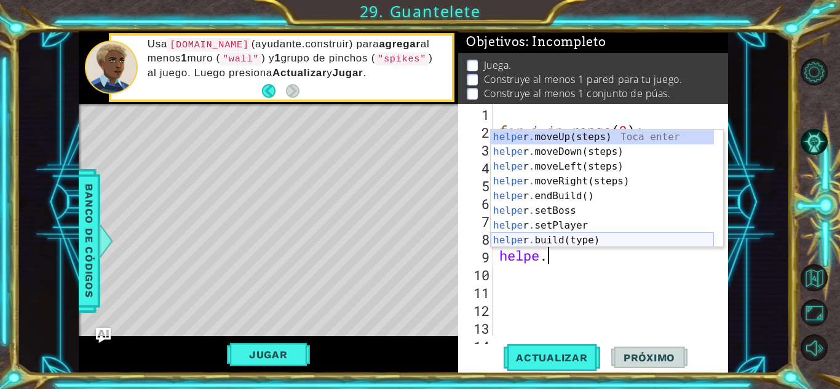
click at [568, 237] on div "helpe [PERSON_NAME] moveUp(steps) Toca enter helpe r . moveDown(steps) Toca ent…" at bounding box center [602, 204] width 223 height 148
type textarea "[DOMAIN_NAME]("wall")"
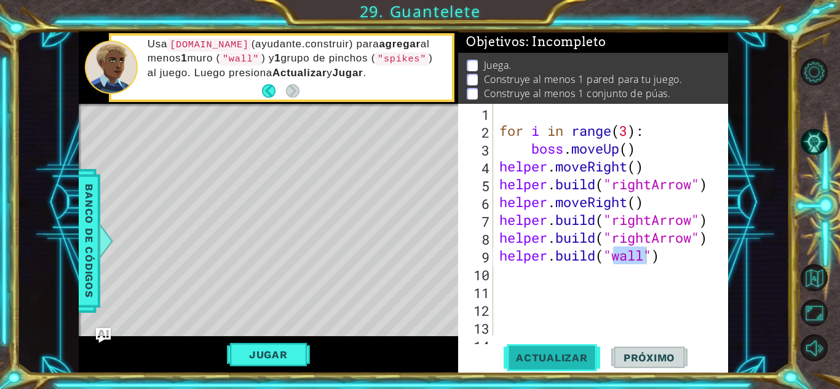
click at [518, 358] on span "Actualizar" at bounding box center [552, 358] width 97 height 12
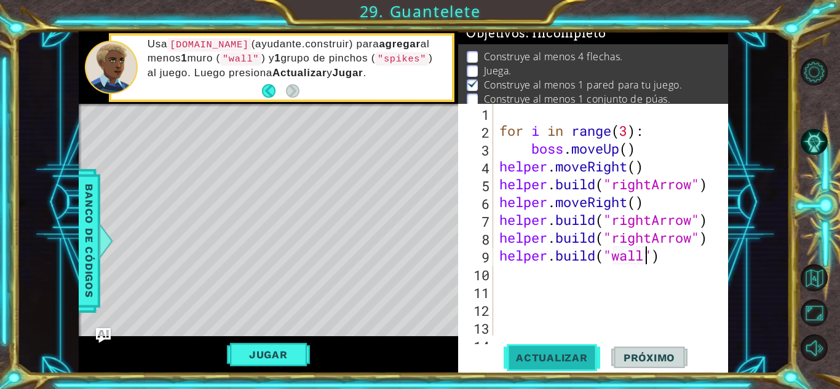
scroll to position [9, 0]
click at [279, 352] on button "Jugar" at bounding box center [268, 354] width 83 height 23
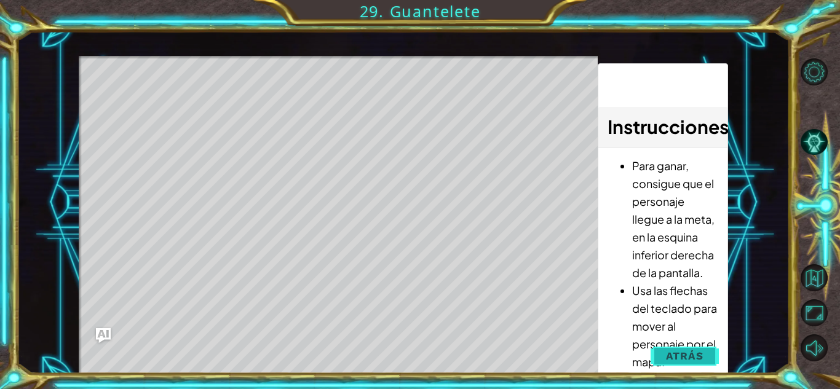
click at [688, 354] on span "Atrás" at bounding box center [685, 356] width 38 height 12
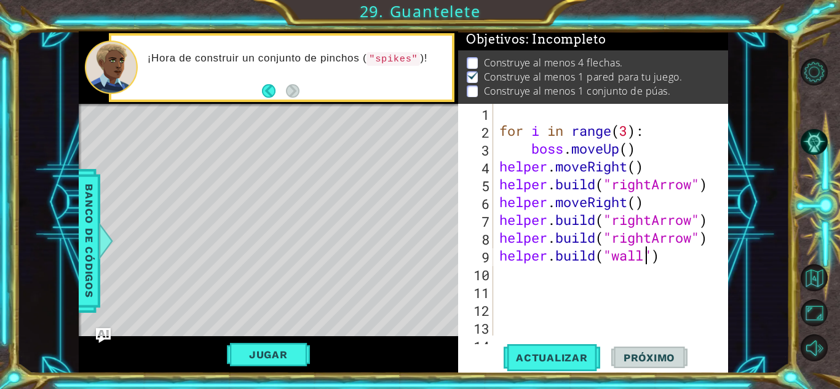
click at [706, 276] on div "for i in range ( 3 ) : boss . moveUp ( ) helper . moveRight ( ) helper . build …" at bounding box center [609, 238] width 225 height 268
type textarea "h"
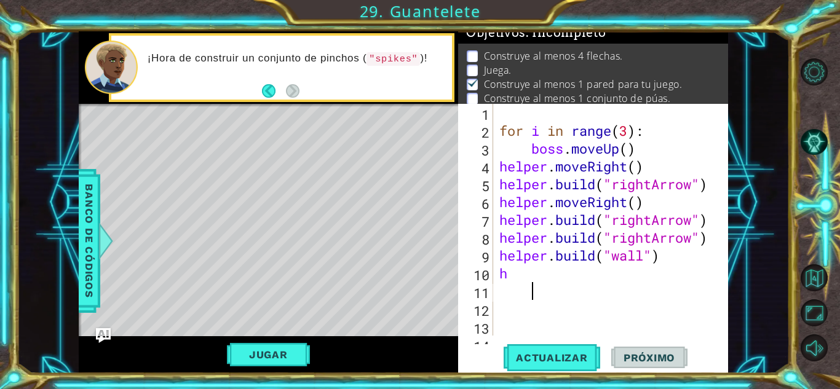
click at [557, 284] on div "for i in range ( 3 ) : boss . moveUp ( ) helper . moveRight ( ) helper . build …" at bounding box center [609, 238] width 225 height 268
click at [540, 268] on div "for i in range ( 3 ) : boss . moveUp ( ) helper . moveRight ( ) helper . build …" at bounding box center [609, 238] width 225 height 268
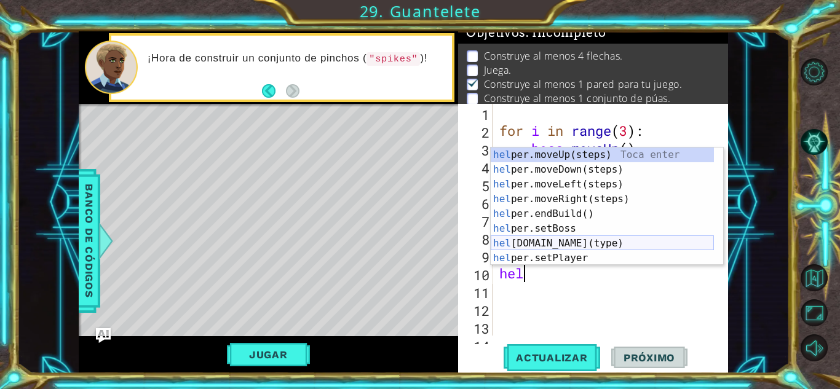
click at [554, 247] on div "hel per.moveUp(steps) Toca enter hel per.moveDown(steps) Toca enter hel per.mov…" at bounding box center [602, 222] width 223 height 148
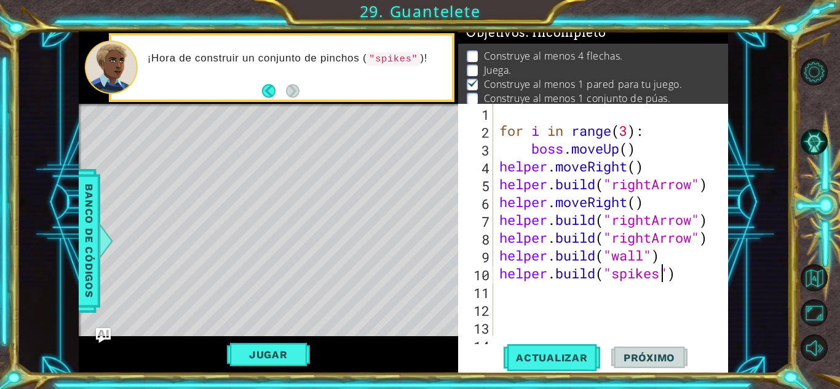
scroll to position [0, 7]
type textarea "[DOMAIN_NAME]("spikes")"
click at [522, 365] on button "Actualizar" at bounding box center [552, 357] width 97 height 27
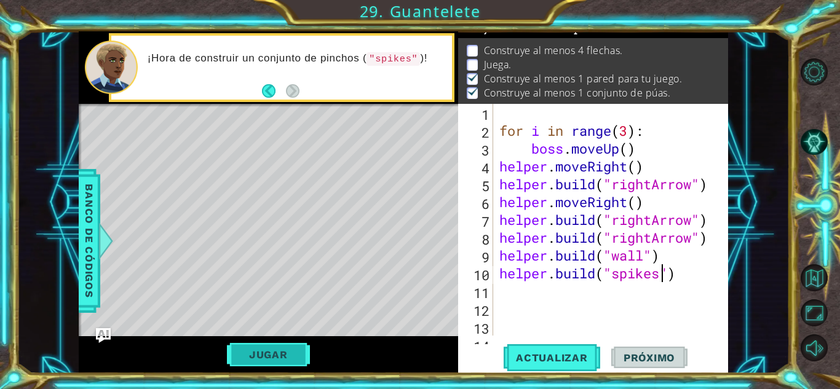
scroll to position [17, 0]
click at [255, 346] on button "Jugar" at bounding box center [268, 354] width 83 height 23
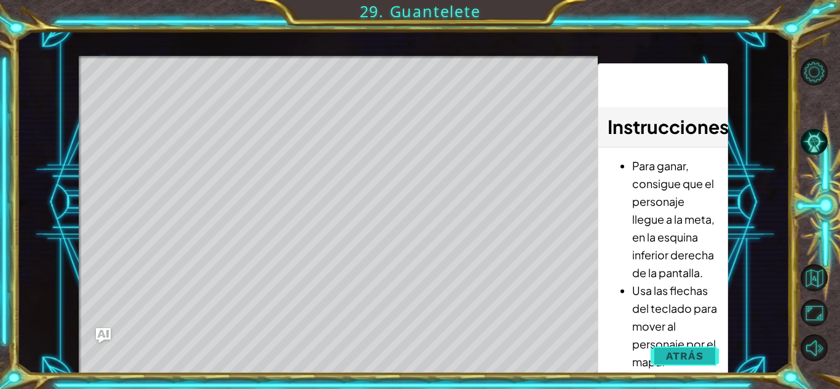
click at [707, 360] on button "Atrás" at bounding box center [685, 356] width 68 height 25
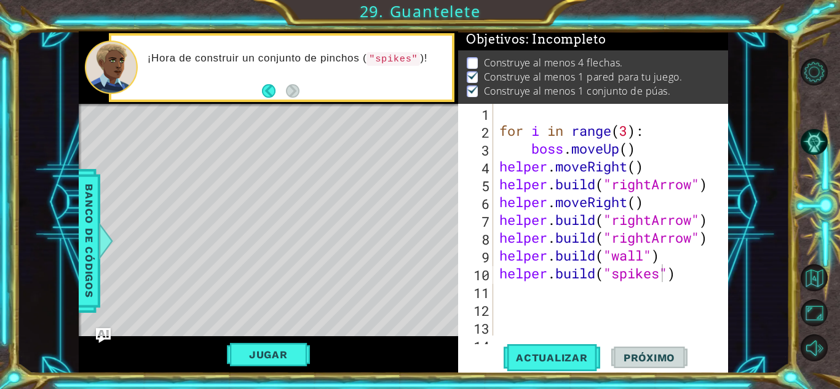
scroll to position [18, 0]
click at [592, 290] on div "for i in range ( 3 ) : boss . moveUp ( ) helper . moveRight ( ) helper . build …" at bounding box center [609, 238] width 225 height 268
type textarea "h"
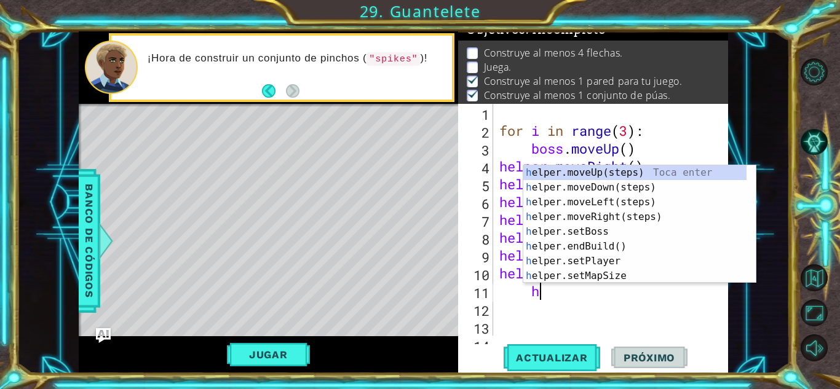
scroll to position [9, 0]
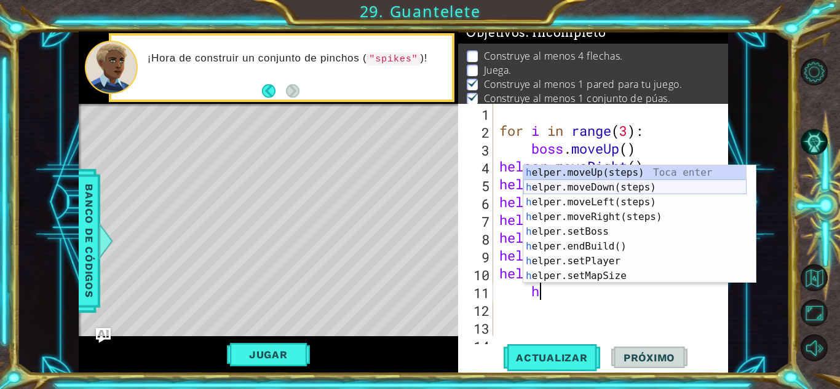
click at [612, 189] on div "h elper.moveUp(steps) Toca enter h elper.moveDown(steps) Toca enter h elper.mov…" at bounding box center [634, 239] width 223 height 148
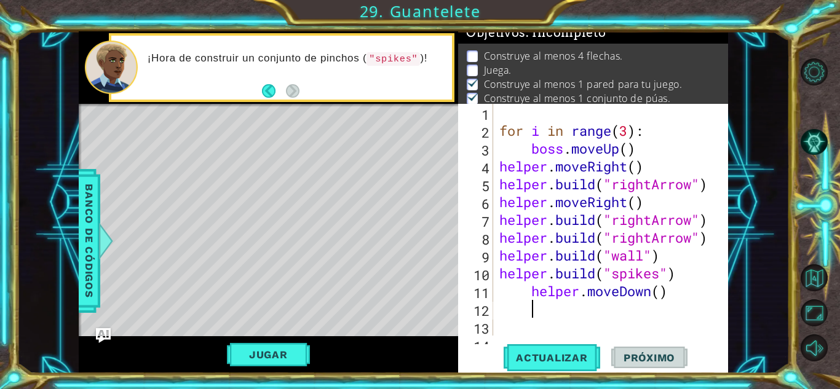
scroll to position [0, 1]
click at [536, 359] on span "Actualizar" at bounding box center [552, 358] width 97 height 12
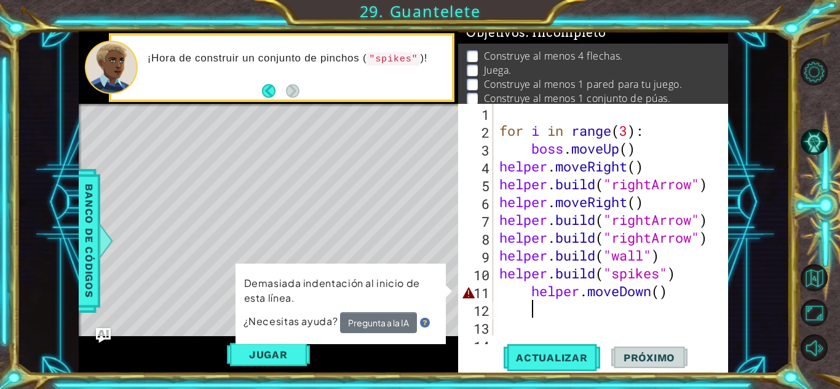
click at [535, 306] on div "for i in range ( 3 ) : boss . moveUp ( ) helper . moveRight ( ) helper . build …" at bounding box center [609, 238] width 225 height 268
click at [533, 303] on div "for i in range ( 3 ) : boss . moveUp ( ) helper . moveRight ( ) helper . build …" at bounding box center [609, 238] width 225 height 268
click at [533, 300] on div "for i in range ( 3 ) : boss . moveUp ( ) helper . moveRight ( ) helper . build …" at bounding box center [609, 238] width 225 height 268
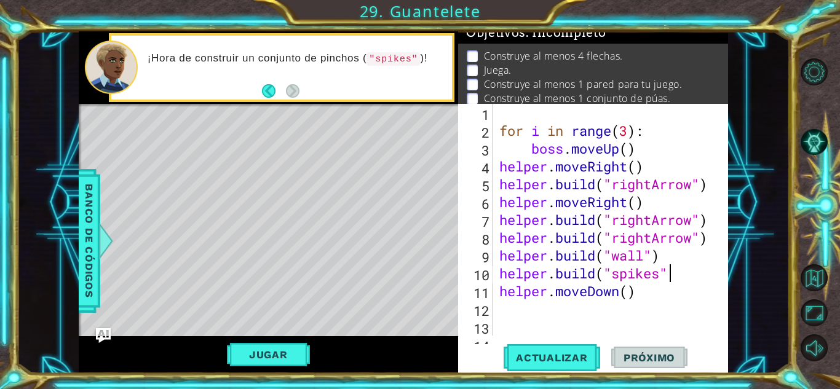
click at [667, 282] on div "for i in range ( 3 ) : boss . moveUp ( ) helper . moveRight ( ) helper . build …" at bounding box center [609, 238] width 225 height 268
click at [538, 356] on span "Actualizar" at bounding box center [552, 358] width 97 height 12
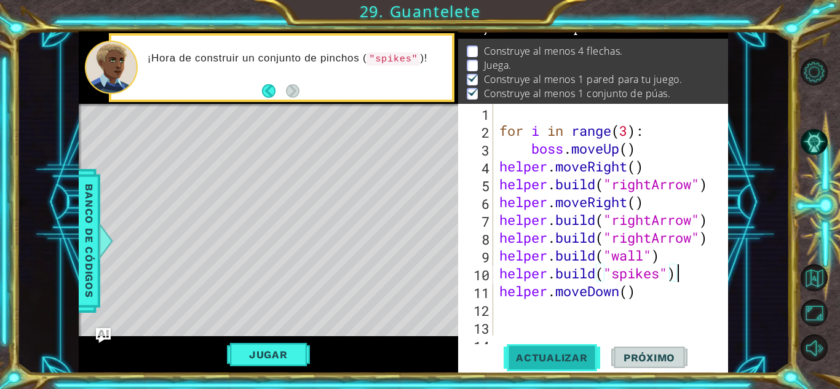
scroll to position [17, 0]
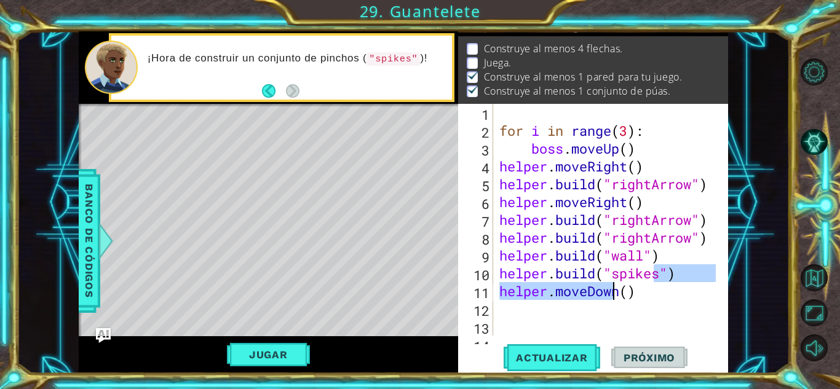
drag, startPoint x: 655, startPoint y: 282, endPoint x: 615, endPoint y: 287, distance: 40.3
click at [615, 287] on div "for i in range ( 3 ) : boss . moveUp ( ) helper . moveRight ( ) helper . build …" at bounding box center [609, 238] width 225 height 268
type textarea "[DOMAIN_NAME]("spikes") helper.moveDown()"
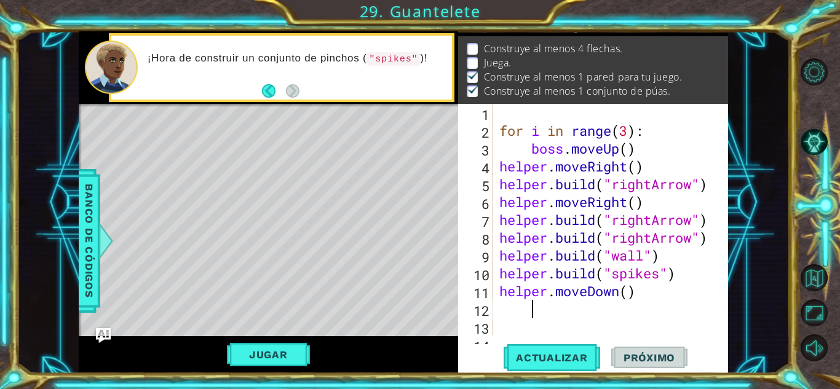
click at [651, 306] on div "for i in range ( 3 ) : boss . moveUp ( ) helper . moveRight ( ) helper . build …" at bounding box center [609, 238] width 225 height 268
drag, startPoint x: 651, startPoint y: 301, endPoint x: 635, endPoint y: 294, distance: 17.1
click at [635, 294] on div "for i in range ( 3 ) : boss . moveUp ( ) helper . moveRight ( ) helper . build …" at bounding box center [609, 238] width 225 height 268
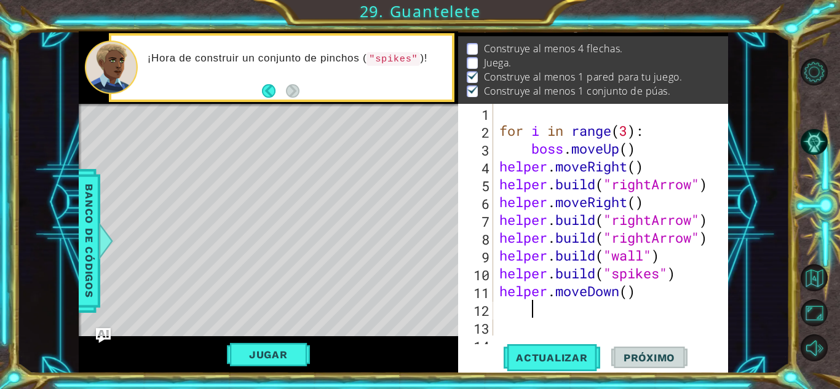
click at [635, 294] on div "for i in range ( 3 ) : boss . moveUp ( ) helper . moveRight ( ) helper . build …" at bounding box center [606, 220] width 219 height 232
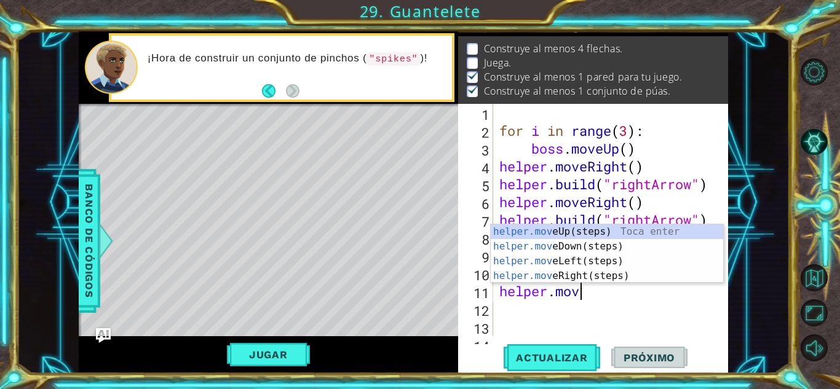
type textarea "[DOMAIN_NAME]"
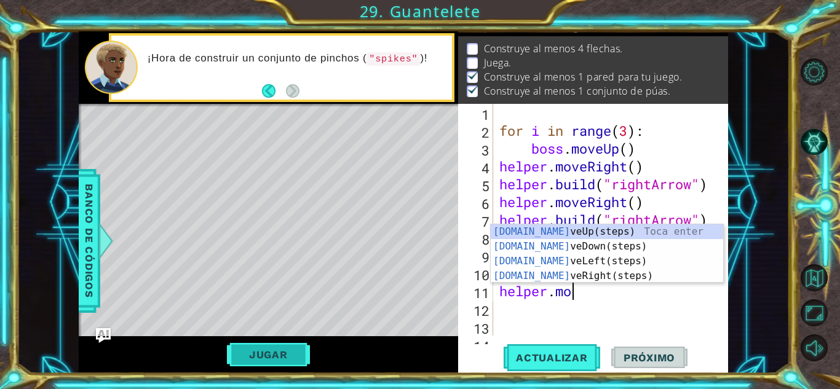
click at [290, 353] on button "Jugar" at bounding box center [268, 354] width 83 height 23
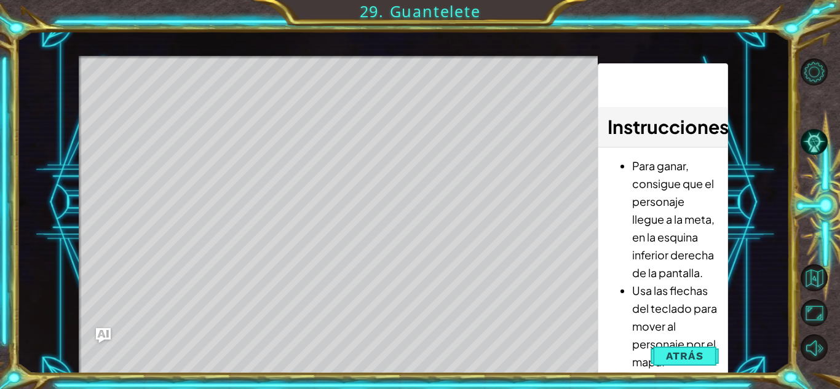
click at [679, 337] on li "Usa las flechas del teclado para mover al personaje por el mapa." at bounding box center [675, 326] width 86 height 89
click at [677, 349] on button "Atrás" at bounding box center [685, 356] width 68 height 25
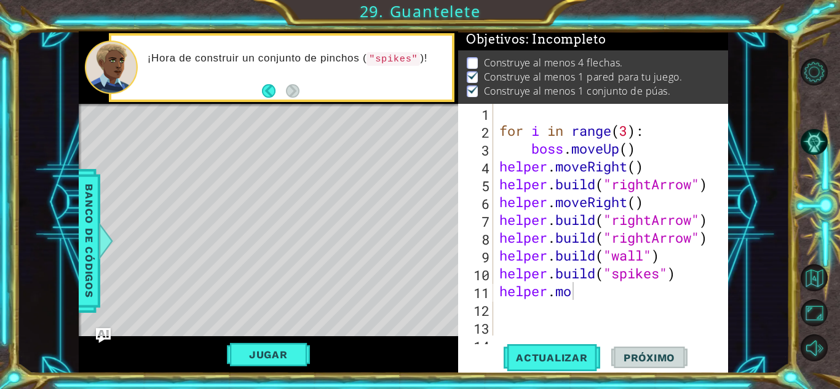
scroll to position [18, 0]
click at [611, 304] on div "for i in range ( 3 ) : boss . moveUp ( ) helper . moveRight ( ) helper . build …" at bounding box center [609, 238] width 225 height 268
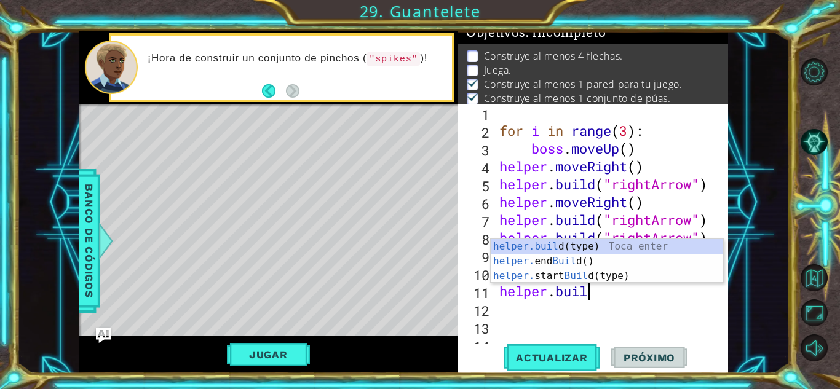
scroll to position [0, 4]
click at [602, 273] on div "[DOMAIN_NAME] (type) Toca enter helper. end Build () Toca enter helper. start B…" at bounding box center [607, 276] width 233 height 74
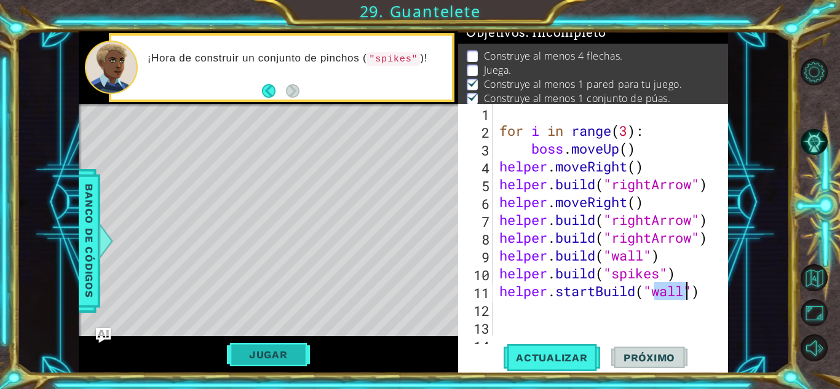
click at [260, 348] on button "Jugar" at bounding box center [268, 354] width 83 height 23
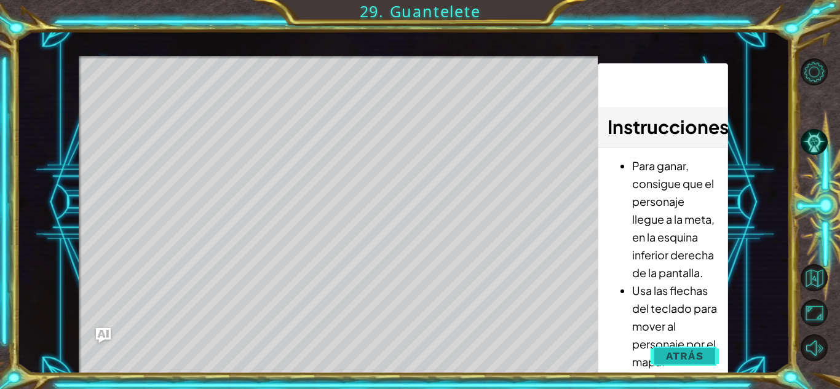
click at [660, 357] on button "Atrás" at bounding box center [685, 356] width 68 height 25
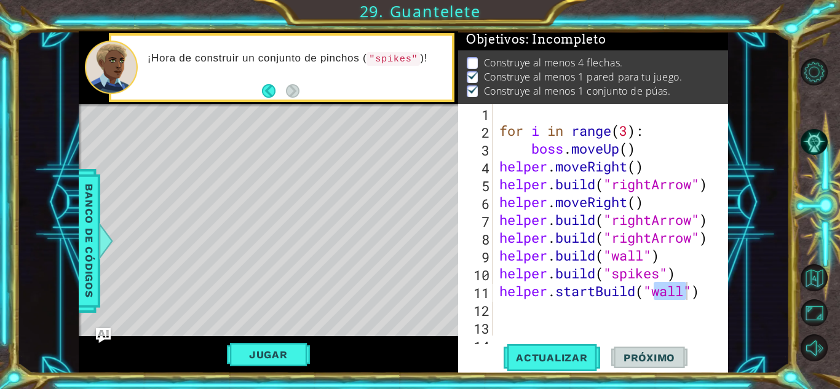
scroll to position [9, 0]
drag, startPoint x: 709, startPoint y: 292, endPoint x: 581, endPoint y: 287, distance: 128.0
click at [581, 287] on div "for i in range ( 3 ) : boss . moveUp ( ) helper . moveRight ( ) helper . build …" at bounding box center [609, 238] width 225 height 268
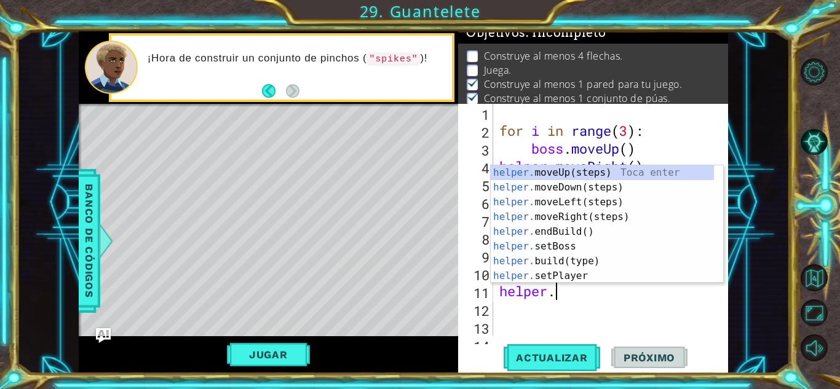
scroll to position [0, 2]
click at [646, 261] on div "helper. moveUp(steps) Toca enter helper. moveDown(steps) Toca enter helper. mov…" at bounding box center [602, 239] width 223 height 148
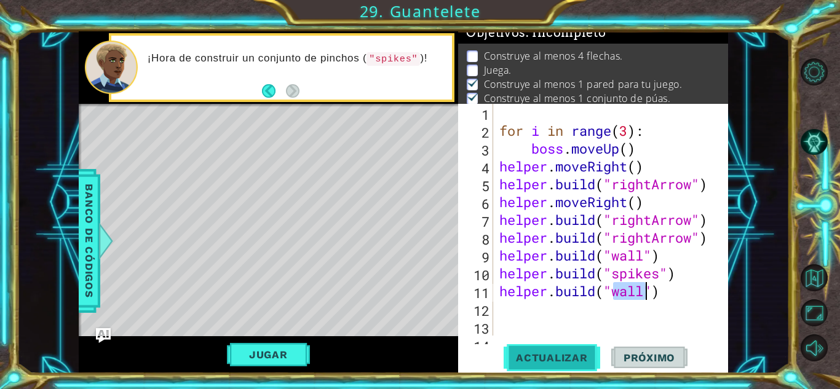
click at [527, 354] on span "Actualizar" at bounding box center [552, 358] width 97 height 12
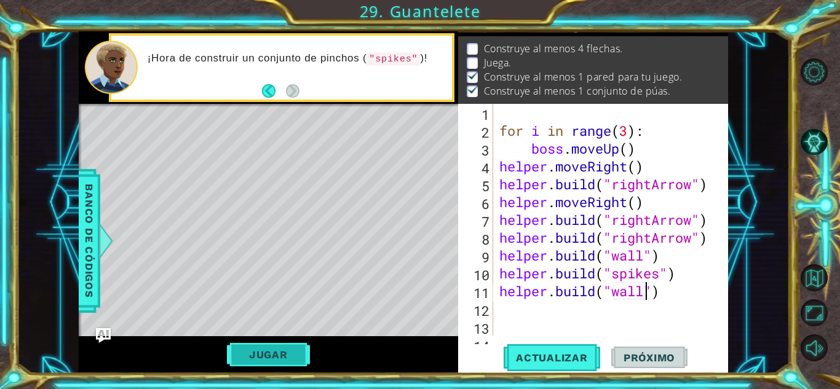
click at [274, 351] on button "Jugar" at bounding box center [268, 354] width 83 height 23
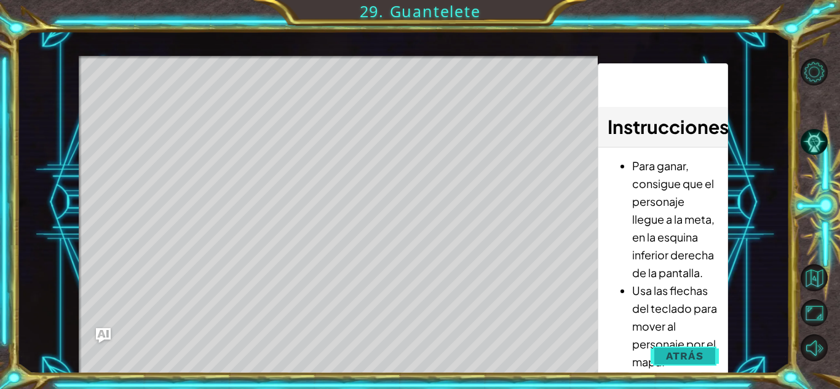
click at [660, 348] on button "Atrás" at bounding box center [685, 356] width 68 height 25
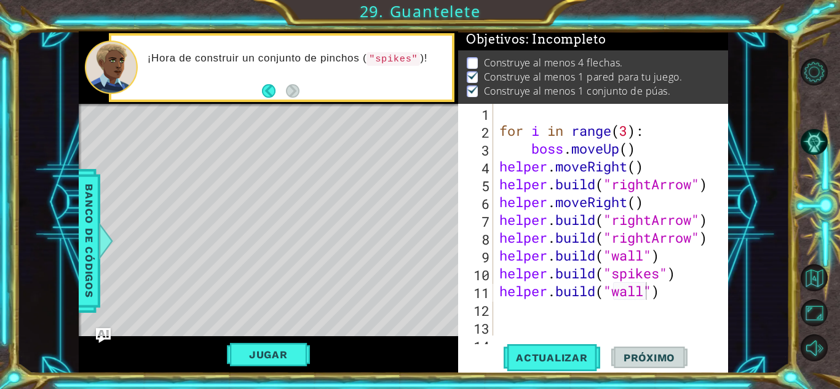
scroll to position [9, 0]
drag, startPoint x: 659, startPoint y: 293, endPoint x: 602, endPoint y: 299, distance: 56.9
click at [602, 299] on div "for i in range ( 3 ) : boss . moveUp ( ) helper . moveRight ( ) helper . build …" at bounding box center [609, 238] width 225 height 268
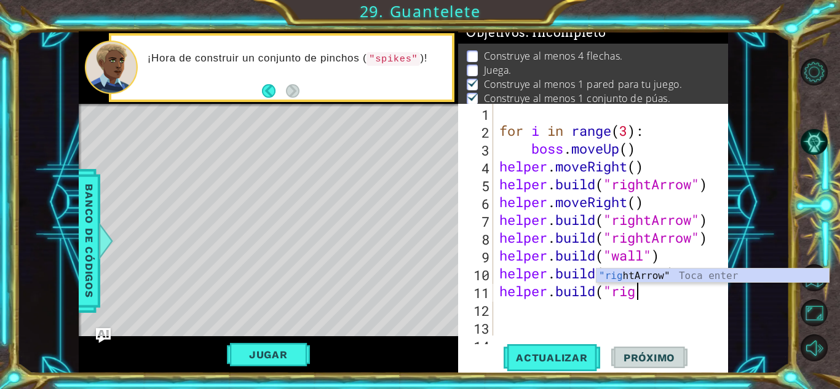
scroll to position [0, 6]
click at [624, 279] on div ""rig htArrow" Toca enter" at bounding box center [713, 291] width 233 height 44
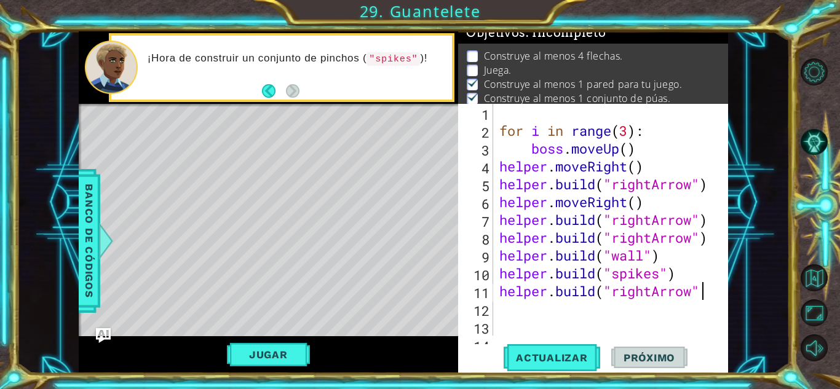
click at [624, 279] on div "for i in range ( 3 ) : boss . moveUp ( ) helper . moveRight ( ) helper . build …" at bounding box center [609, 238] width 225 height 268
click at [620, 276] on div "for i in range ( 3 ) : boss . moveUp ( ) helper . moveRight ( ) helper . build …" at bounding box center [609, 238] width 225 height 268
click at [538, 362] on span "Actualizar" at bounding box center [552, 358] width 97 height 12
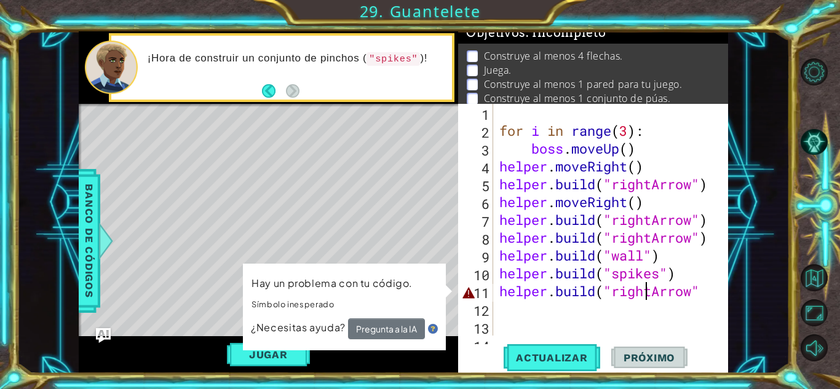
click at [645, 292] on div "for i in range ( 3 ) : boss . moveUp ( ) helper . moveRight ( ) helper . build …" at bounding box center [609, 238] width 225 height 268
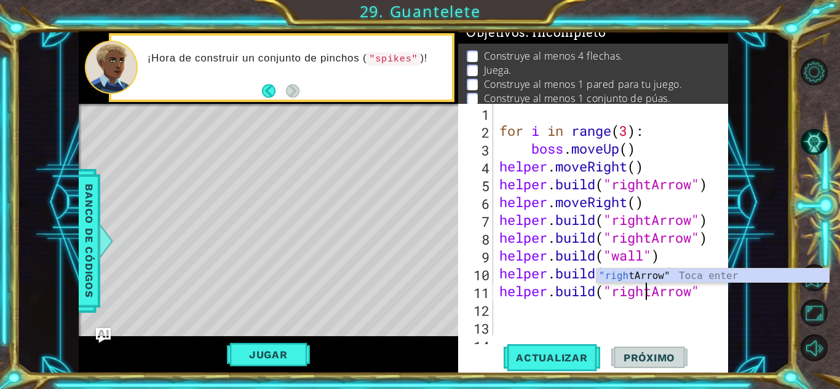
scroll to position [0, 6]
click at [539, 370] on button "Actualizar" at bounding box center [552, 357] width 97 height 27
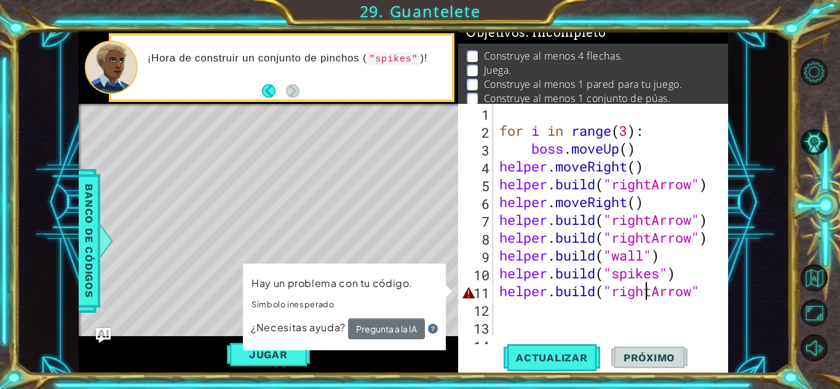
click at [702, 294] on div "for i in range ( 3 ) : boss . moveUp ( ) helper . moveRight ( ) helper . build …" at bounding box center [609, 238] width 225 height 268
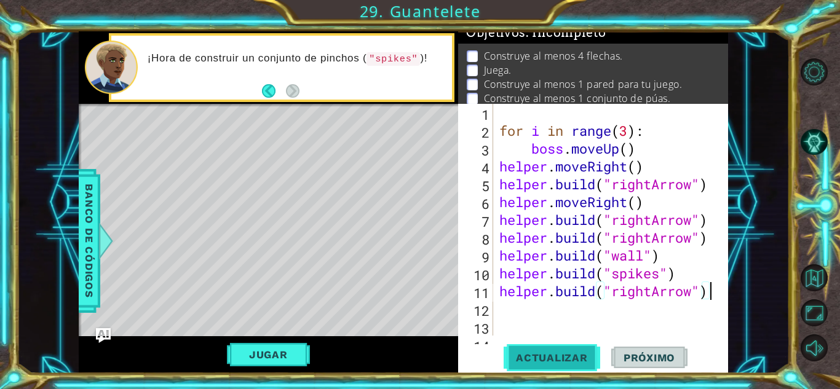
click at [552, 352] on span "Actualizar" at bounding box center [552, 358] width 97 height 12
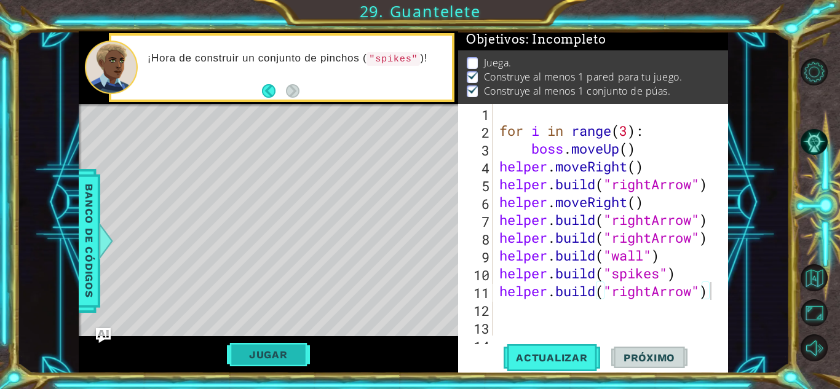
click at [268, 354] on button "Jugar" at bounding box center [268, 354] width 83 height 23
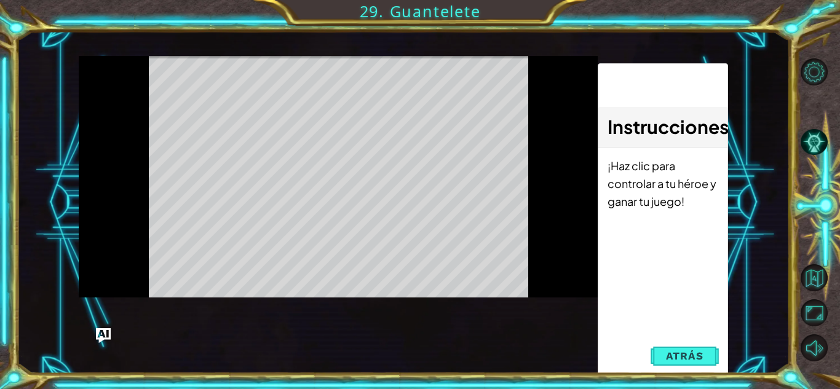
scroll to position [0, 0]
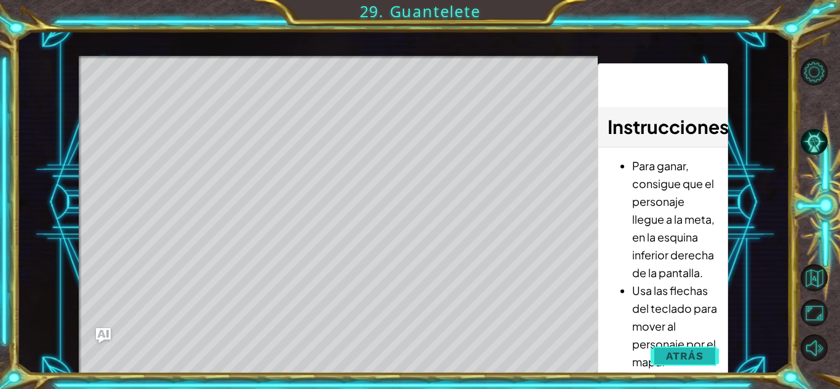
click at [667, 359] on span "Atrás" at bounding box center [685, 356] width 38 height 12
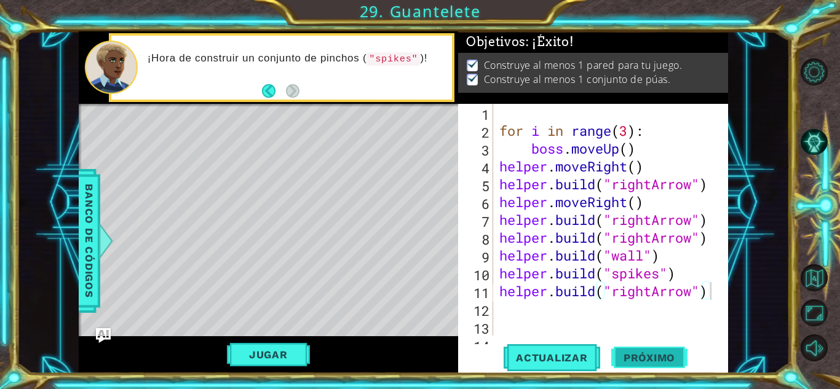
scroll to position [4, 0]
click at [641, 289] on div "for i in range ( 3 ) : boss . moveUp ( ) helper . moveRight ( ) helper . build …" at bounding box center [609, 238] width 225 height 268
drag, startPoint x: 647, startPoint y: 290, endPoint x: 623, endPoint y: 291, distance: 24.6
click at [623, 291] on div "for i in range ( 3 ) : boss . moveUp ( ) helper . moveRight ( ) helper . build …" at bounding box center [609, 238] width 225 height 268
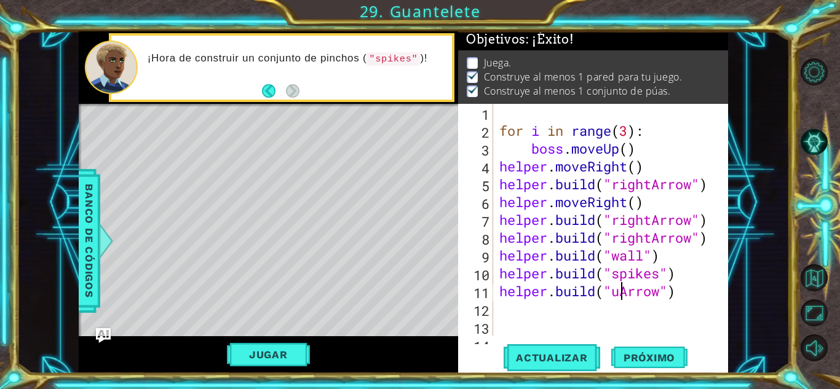
scroll to position [0, 6]
type textarea "[DOMAIN_NAME]("upArrow")"
click at [556, 352] on span "Actualizar" at bounding box center [552, 358] width 97 height 12
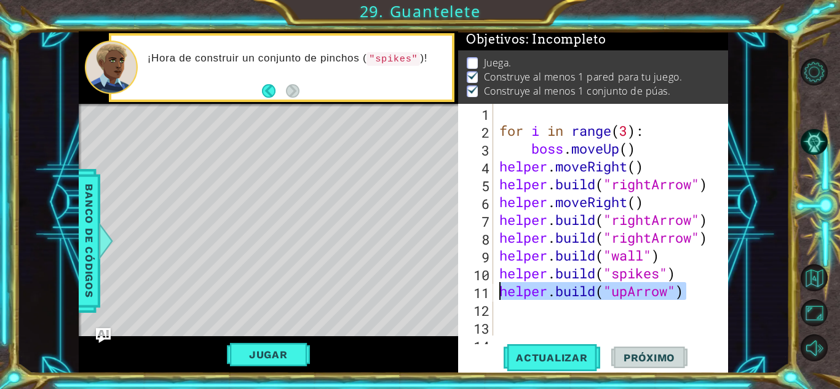
drag, startPoint x: 682, startPoint y: 293, endPoint x: 497, endPoint y: 288, distance: 185.2
click at [497, 288] on div "for i in range ( 3 ) : boss . moveUp ( ) helper . moveRight ( ) helper . build …" at bounding box center [609, 238] width 225 height 268
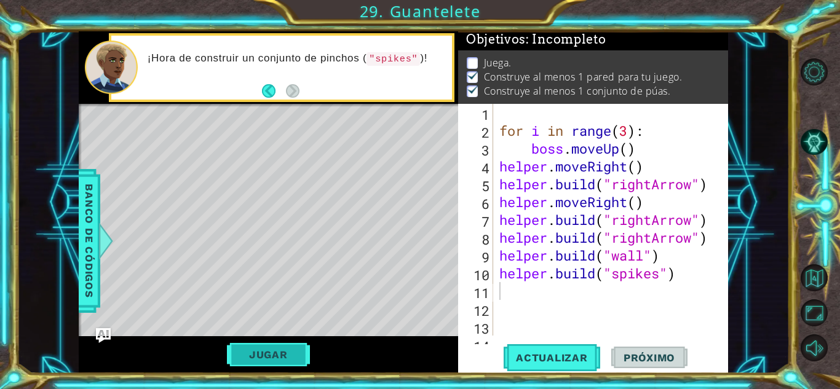
click at [290, 352] on button "Jugar" at bounding box center [268, 354] width 83 height 23
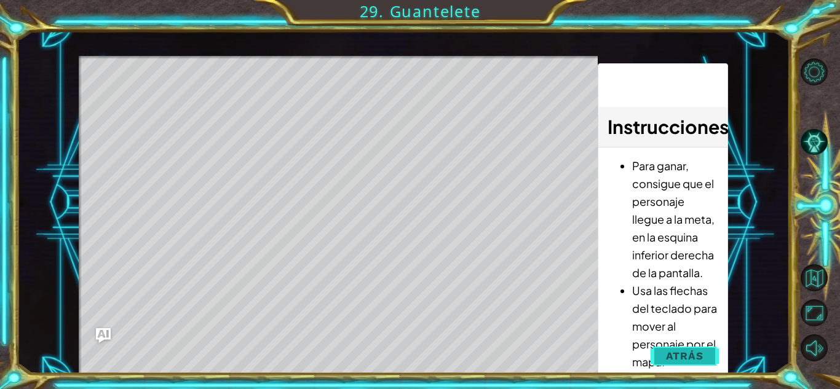
click at [677, 356] on span "Atrás" at bounding box center [685, 356] width 38 height 12
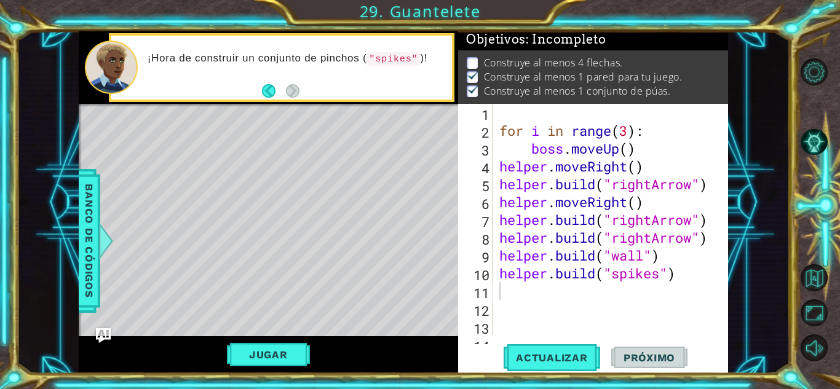
scroll to position [18, 0]
click at [534, 362] on span "Actualizar" at bounding box center [552, 358] width 97 height 12
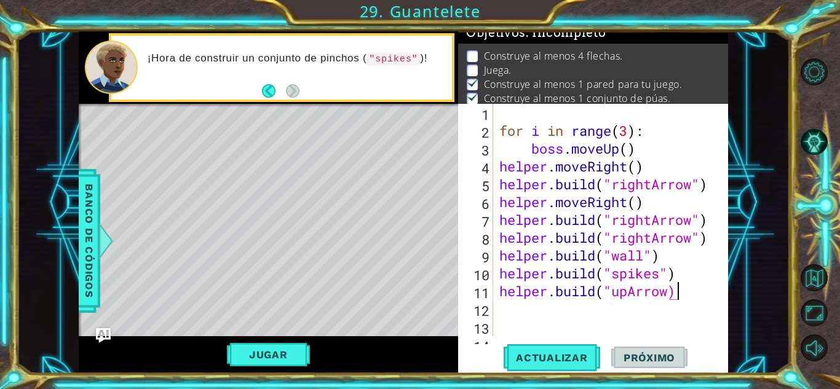
scroll to position [0, 7]
click at [549, 372] on div "[DOMAIN_NAME]("upArrow") 1 2 3 4 5 6 7 8 9 10 11 12 13 14 for i in range ( 3 ) …" at bounding box center [593, 238] width 270 height 269
click at [547, 361] on span "Actualizar" at bounding box center [552, 358] width 97 height 12
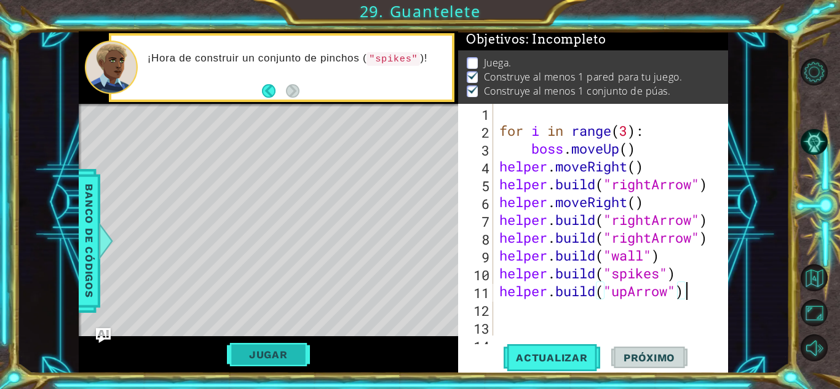
scroll to position [17, 0]
click at [275, 351] on button "Jugar" at bounding box center [268, 354] width 83 height 23
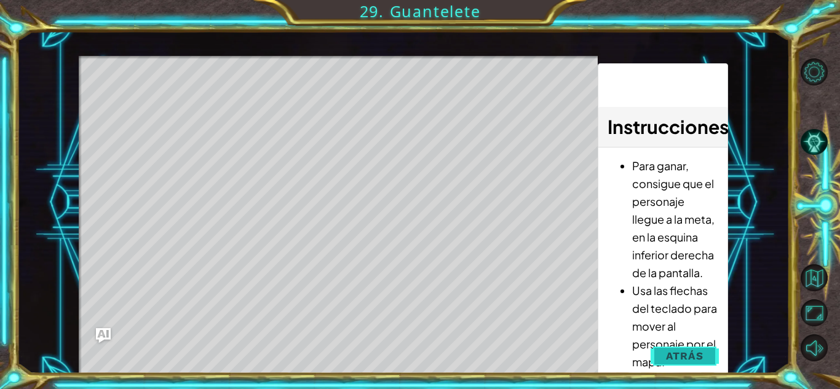
click at [689, 352] on span "Atrás" at bounding box center [685, 356] width 38 height 12
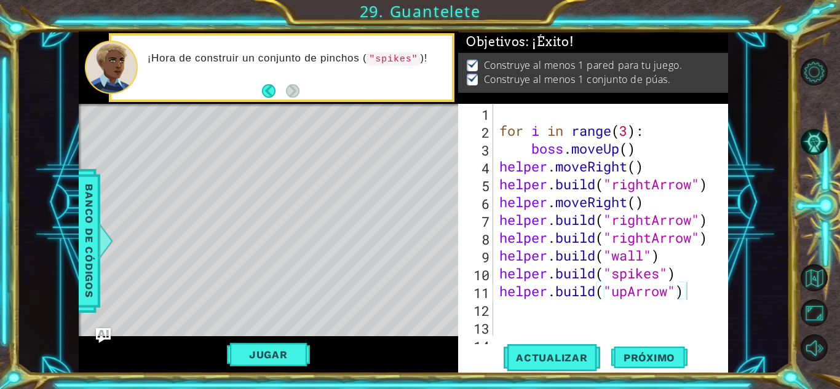
scroll to position [4, 0]
click at [667, 359] on span "Próximo" at bounding box center [649, 358] width 76 height 12
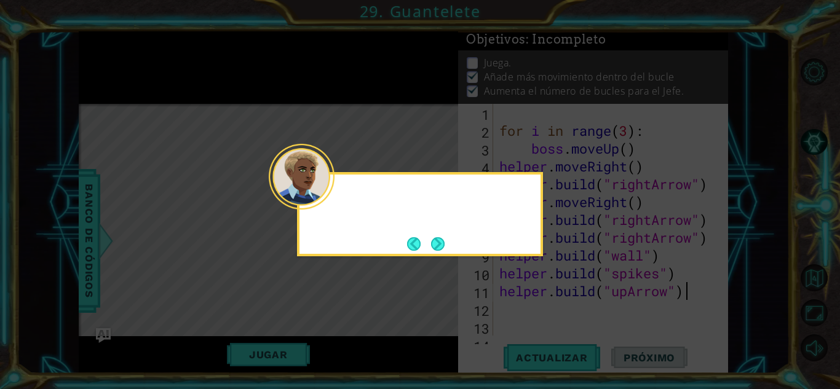
scroll to position [18, 0]
click at [444, 241] on button "Next" at bounding box center [438, 244] width 14 height 14
click at [440, 241] on icon at bounding box center [420, 194] width 840 height 389
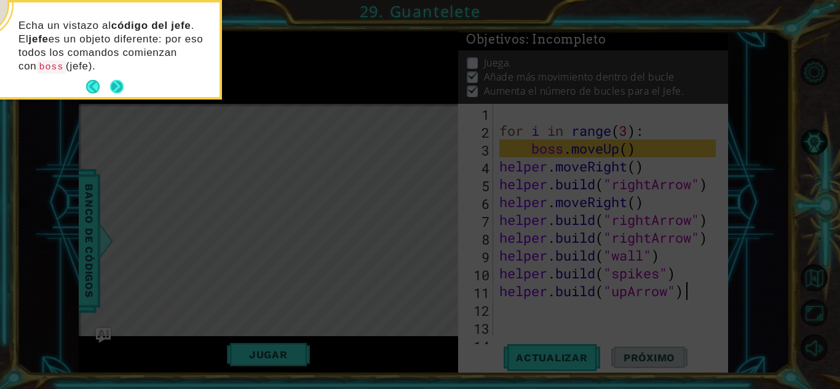
click at [112, 81] on button "Next" at bounding box center [116, 86] width 15 height 15
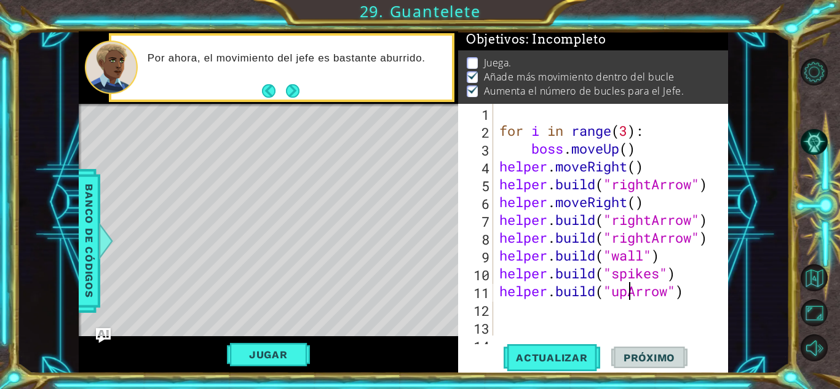
click at [629, 290] on div "for i in range ( 3 ) : boss . moveUp ( ) helper . moveRight ( ) helper . build …" at bounding box center [609, 238] width 225 height 268
type textarea "[DOMAIN_NAME]("downArrow")"
click at [554, 356] on span "Actualizar" at bounding box center [552, 358] width 97 height 12
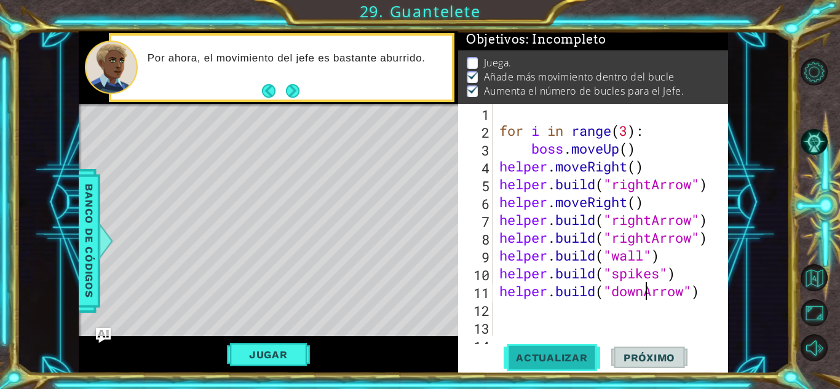
click at [563, 361] on span "Actualizar" at bounding box center [552, 358] width 97 height 12
click at [267, 365] on button "Jugar" at bounding box center [268, 354] width 83 height 23
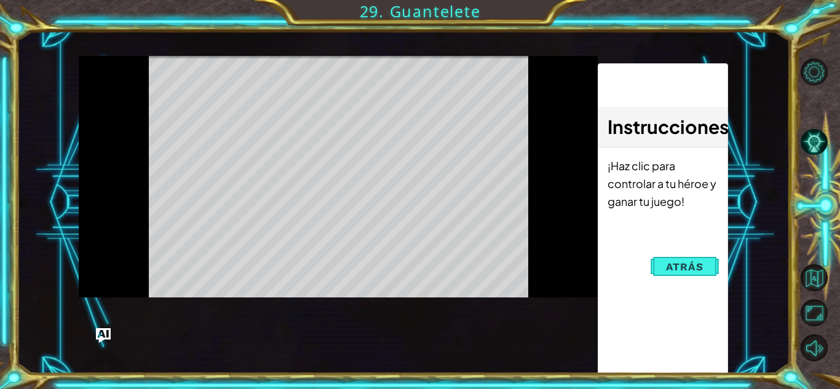
click at [0, 0] on button "Jugar" at bounding box center [0, 0] width 0 height 0
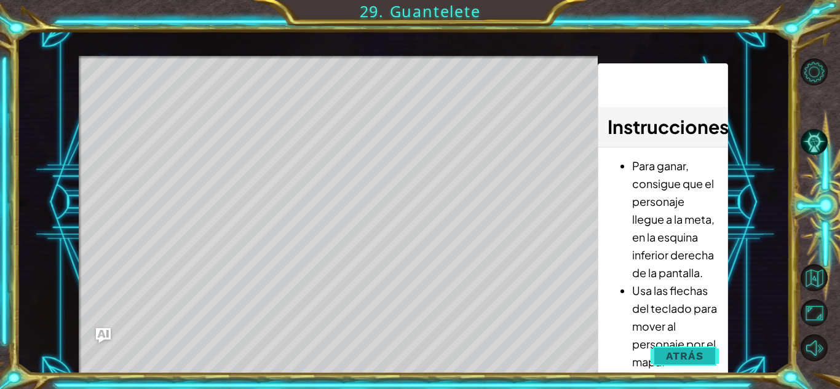
click at [690, 362] on span "Atrás" at bounding box center [685, 356] width 38 height 12
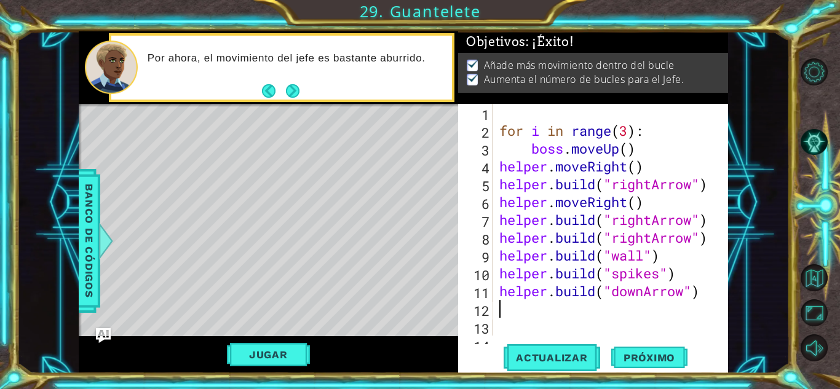
scroll to position [0, 0]
drag, startPoint x: 698, startPoint y: 302, endPoint x: 664, endPoint y: 293, distance: 35.7
click at [664, 293] on div "for i in range ( 3 ) : boss . moveUp ( ) helper . moveRight ( ) helper . build …" at bounding box center [609, 238] width 225 height 268
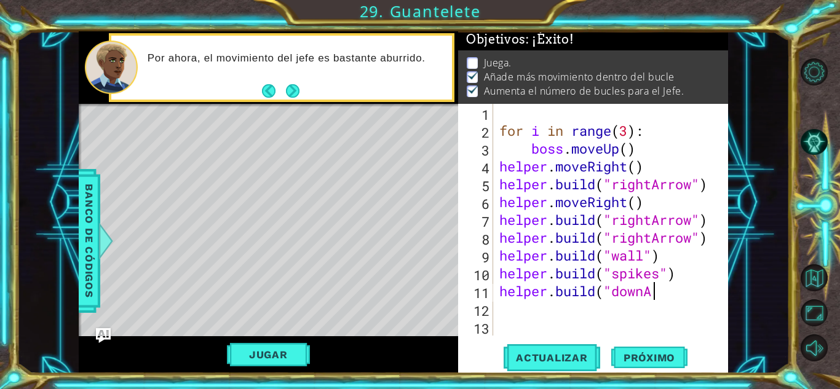
scroll to position [2, 0]
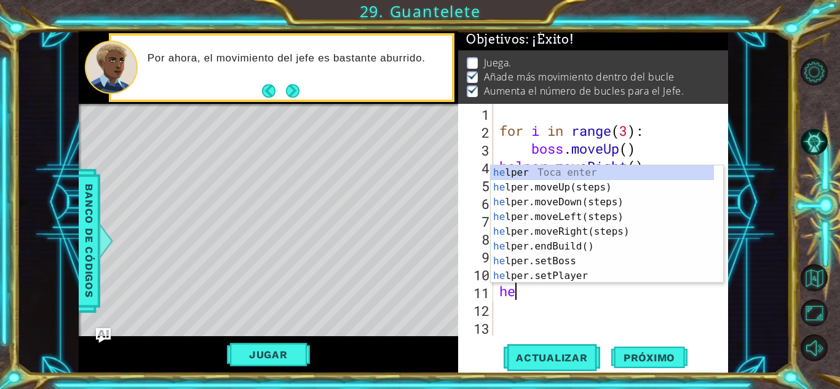
type textarea "h"
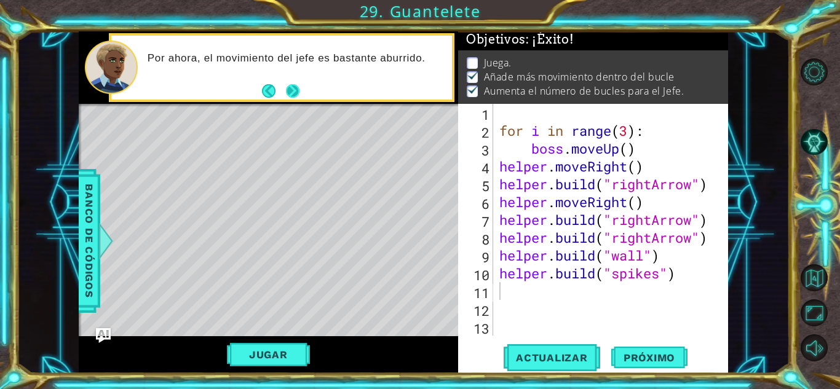
click at [295, 91] on button "Next" at bounding box center [293, 91] width 14 height 14
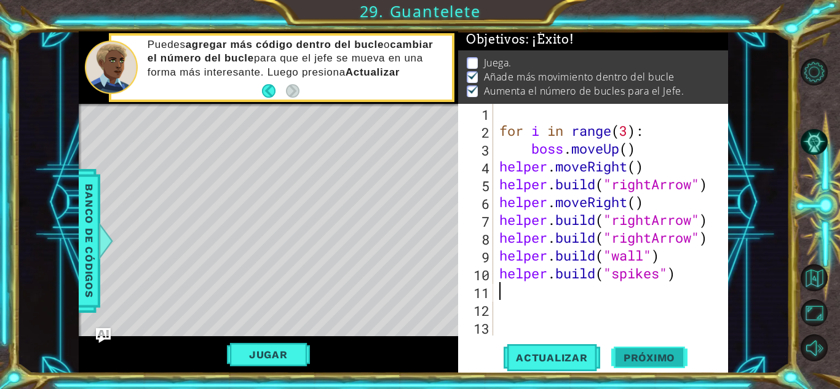
click at [671, 353] on span "Próximo" at bounding box center [649, 358] width 76 height 12
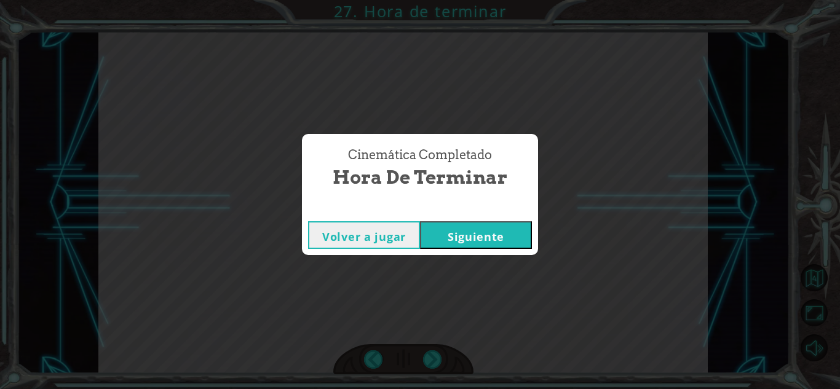
click at [496, 233] on button "Siguiente" at bounding box center [476, 235] width 112 height 28
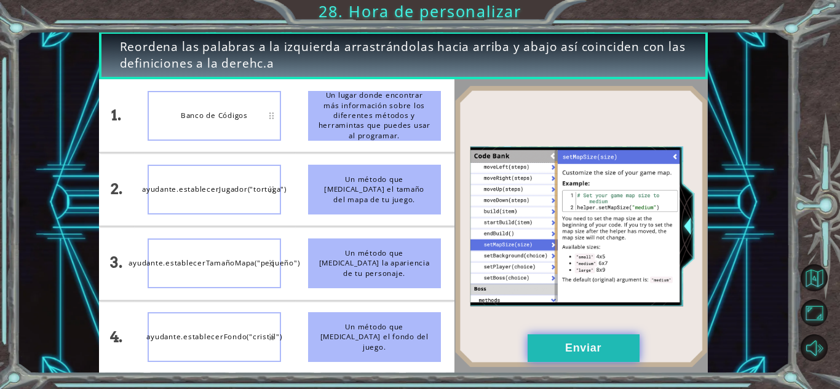
click at [586, 346] on button "Enviar" at bounding box center [584, 349] width 112 height 28
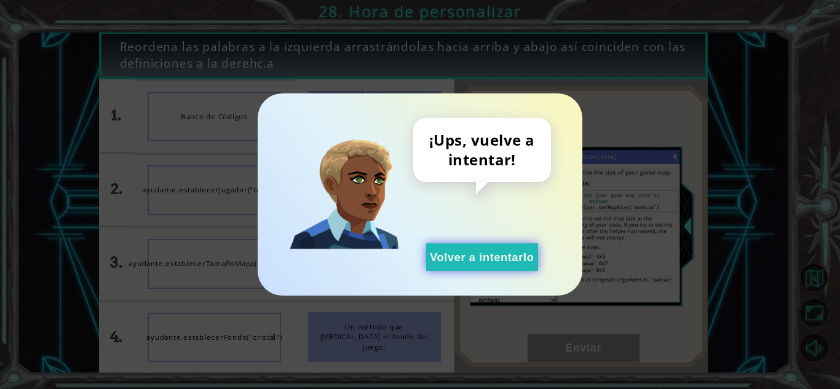
click at [490, 253] on button "Volver a intentarlo" at bounding box center [482, 258] width 112 height 28
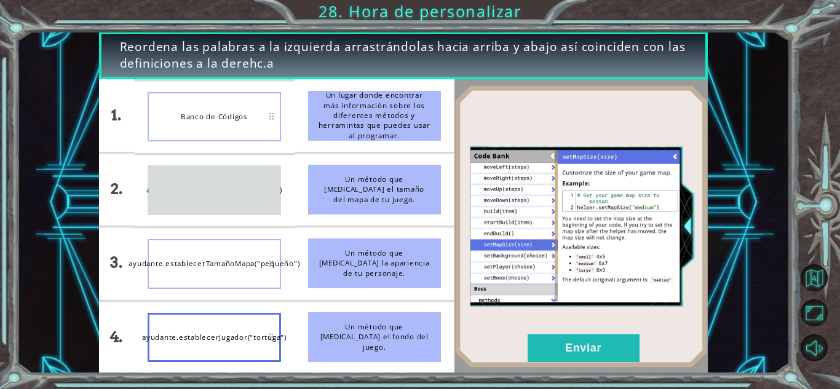
click at [244, 259] on ul "Banco de Códigos ayudante.establecerFondo("cristal") ayudante.establecerTamañoM…" at bounding box center [214, 226] width 160 height 295
click at [245, 313] on div "ayudante.establecerJugador("tortuga")" at bounding box center [214, 338] width 133 height 50
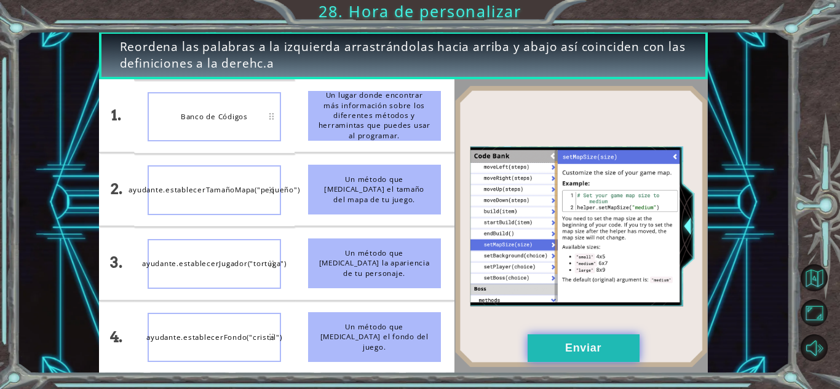
click at [559, 352] on button "Enviar" at bounding box center [584, 349] width 112 height 28
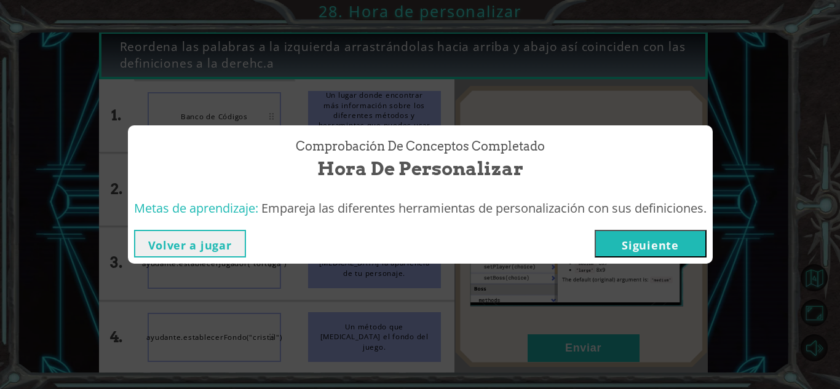
click at [634, 238] on button "Siguiente" at bounding box center [651, 244] width 112 height 28
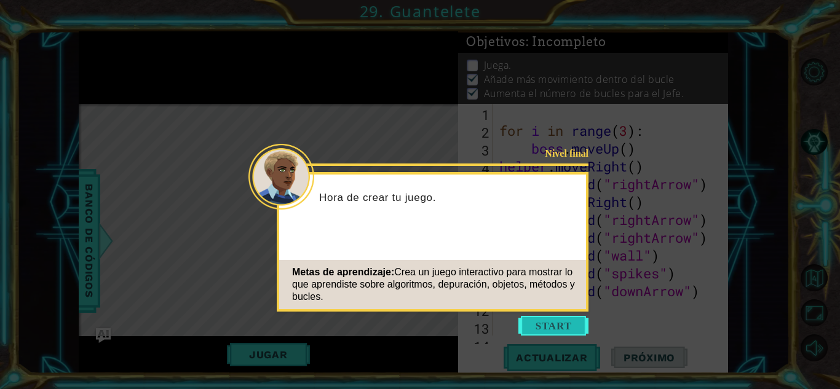
click at [540, 322] on button "Start" at bounding box center [554, 326] width 70 height 20
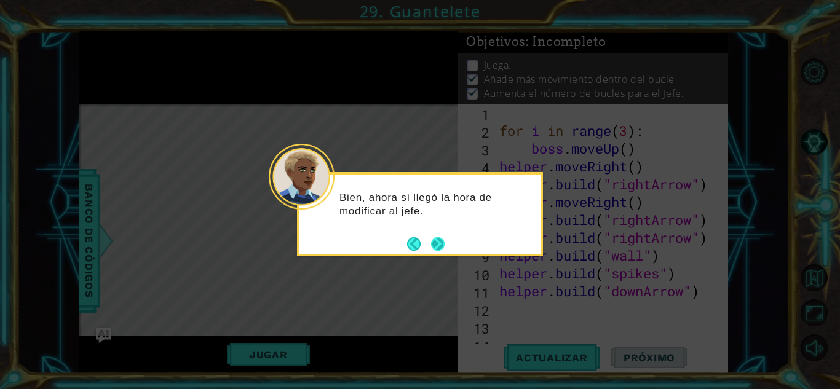
click at [440, 245] on button "Next" at bounding box center [438, 244] width 14 height 14
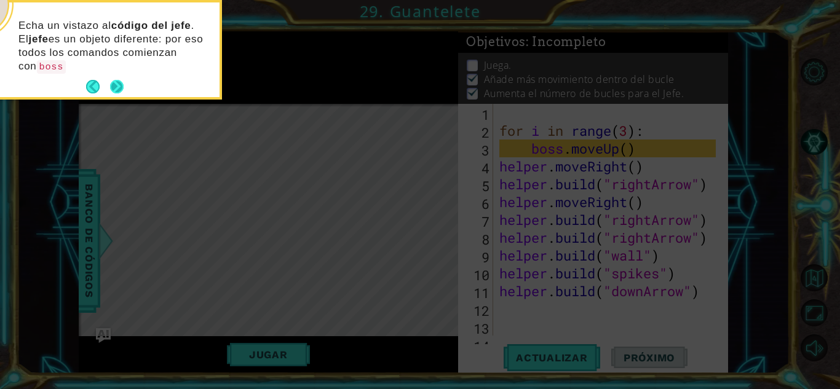
click at [118, 80] on button "Next" at bounding box center [117, 87] width 14 height 14
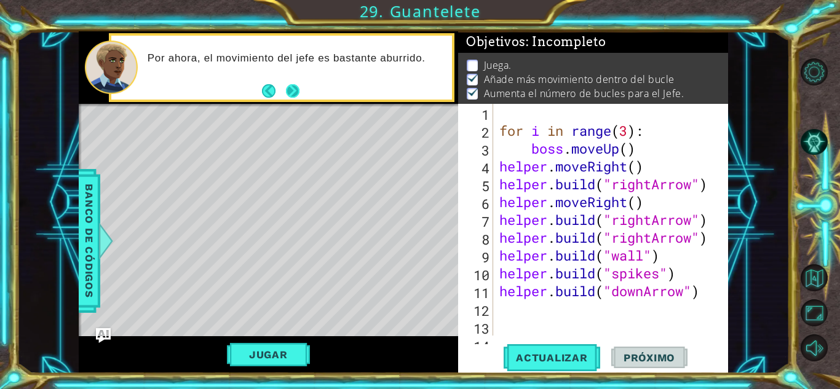
click at [298, 93] on button "Next" at bounding box center [293, 91] width 14 height 14
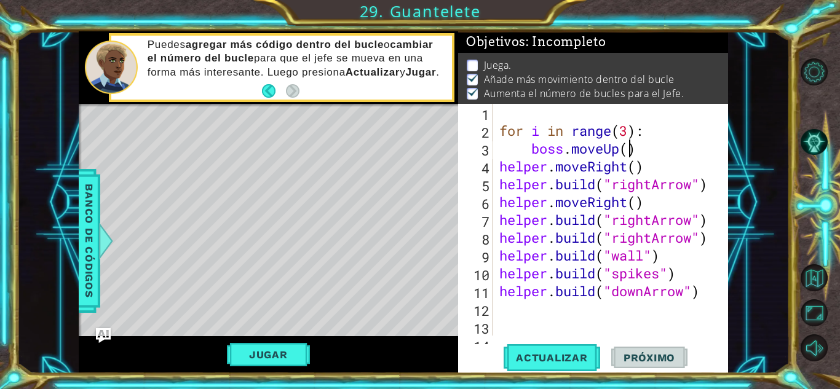
click at [632, 144] on div "for i in range ( 3 ) : boss . moveUp ( ) helper . moveRight ( ) helper . build …" at bounding box center [609, 238] width 225 height 268
type textarea "boss.moveUp(4)"
click at [531, 346] on button "Actualizar" at bounding box center [552, 357] width 97 height 27
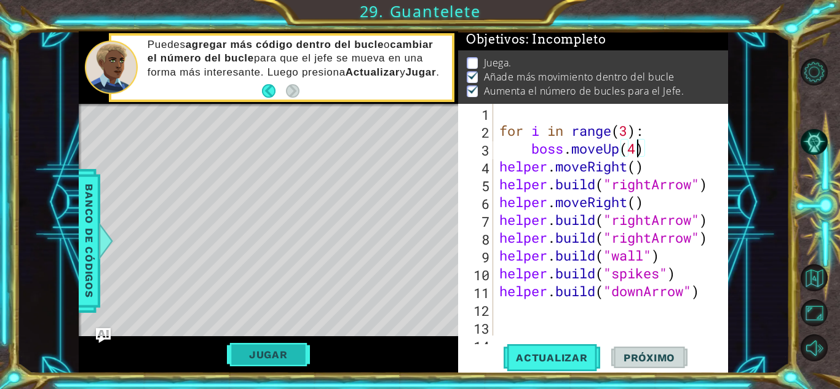
scroll to position [9, 0]
click at [264, 359] on button "Jugar" at bounding box center [268, 354] width 83 height 23
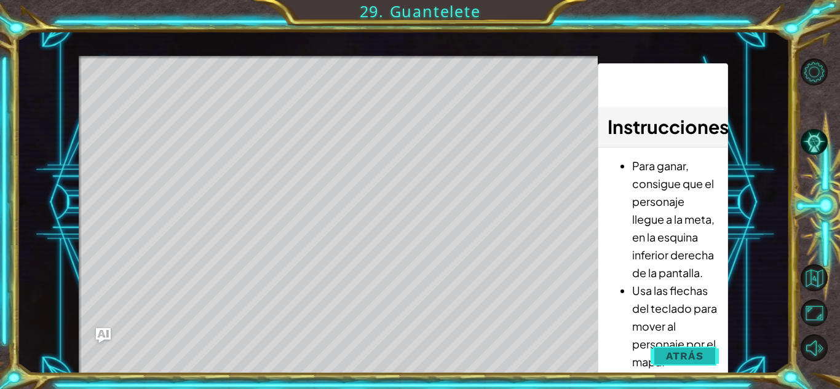
click at [692, 364] on button "Atrás" at bounding box center [685, 356] width 68 height 25
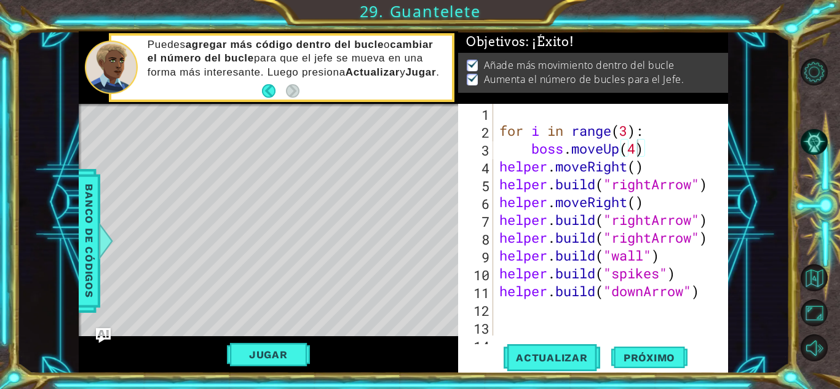
scroll to position [4, 0]
click at [664, 349] on button "Próximo" at bounding box center [649, 357] width 76 height 27
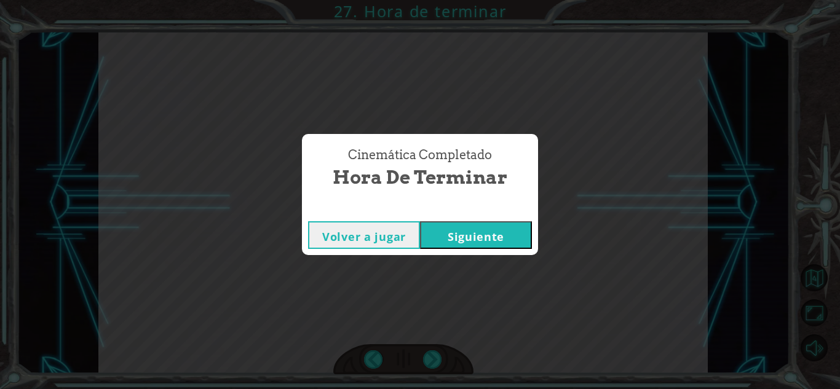
click at [474, 237] on button "Siguiente" at bounding box center [476, 235] width 112 height 28
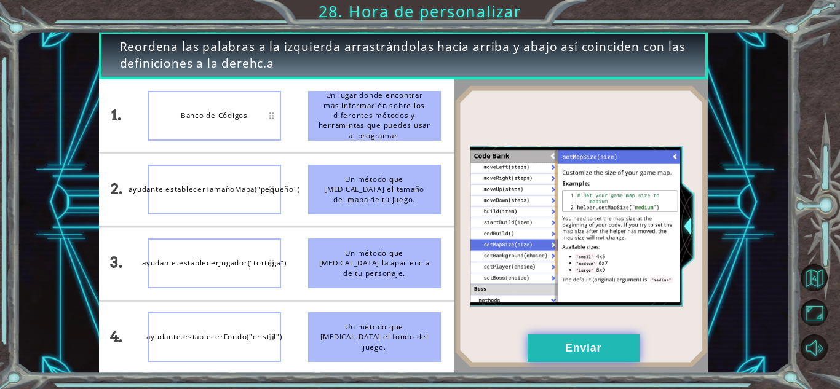
click at [578, 349] on button "Enviar" at bounding box center [584, 349] width 112 height 28
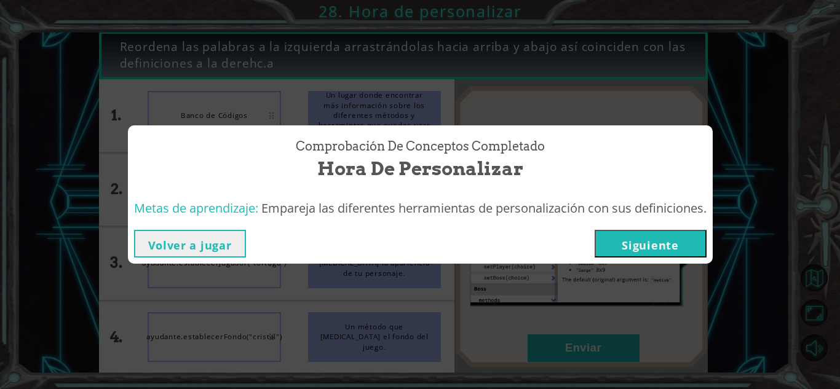
click at [653, 248] on button "Siguiente" at bounding box center [651, 244] width 112 height 28
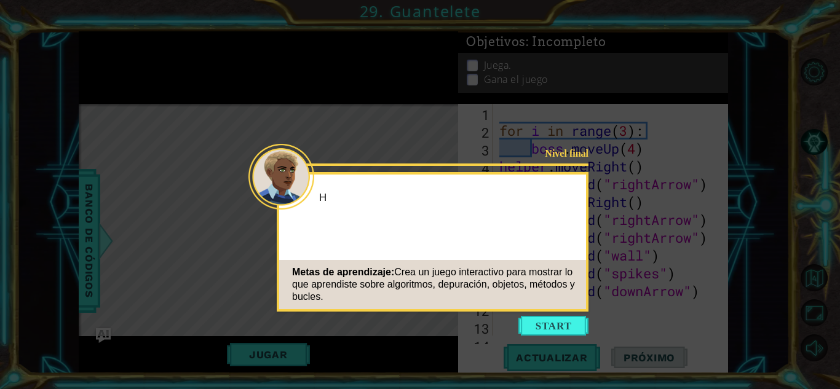
scroll to position [18, 0]
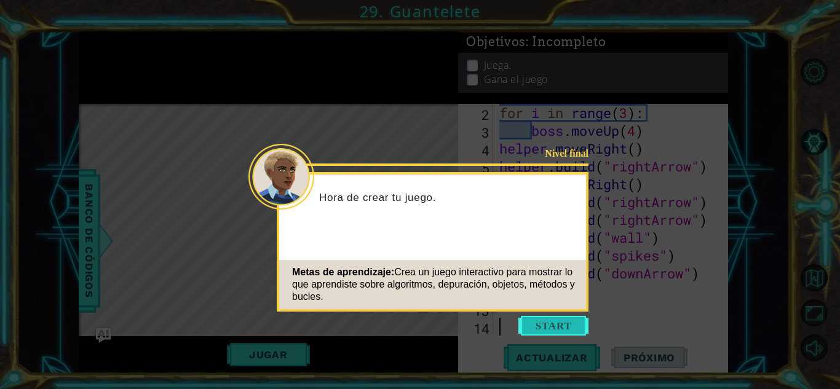
click at [559, 322] on button "Start" at bounding box center [554, 326] width 70 height 20
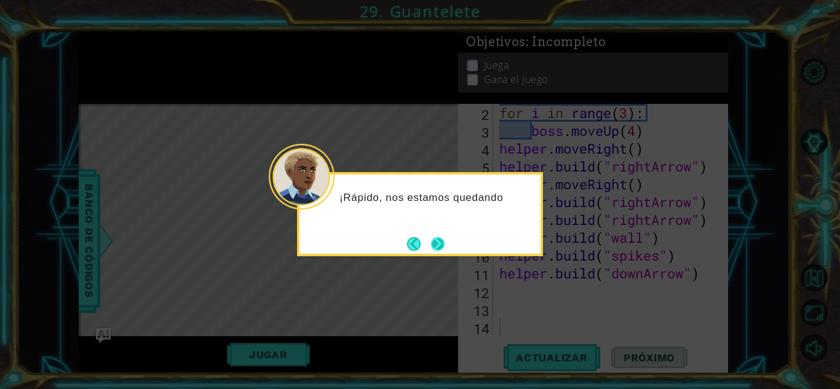
click at [437, 237] on button "Next" at bounding box center [438, 244] width 14 height 14
click at [437, 237] on icon at bounding box center [420, 194] width 840 height 389
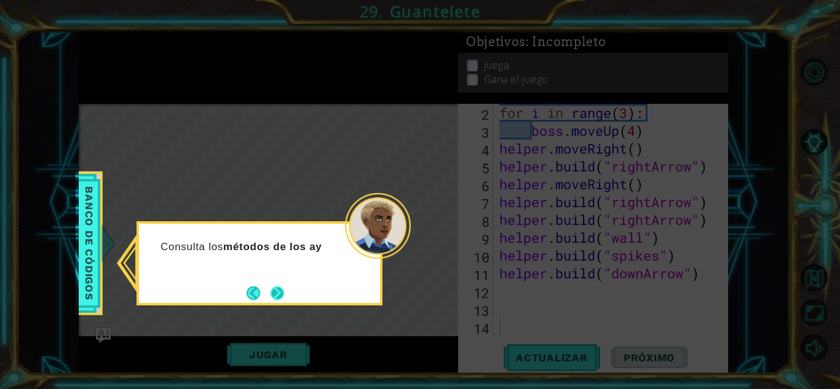
click at [274, 289] on button "Next" at bounding box center [278, 294] width 14 height 14
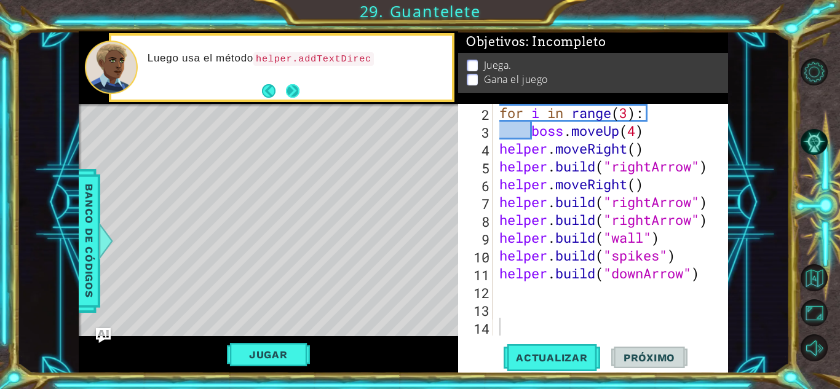
click at [297, 89] on button "Next" at bounding box center [293, 91] width 14 height 14
click at [297, 89] on button "Next" at bounding box center [293, 92] width 22 height 22
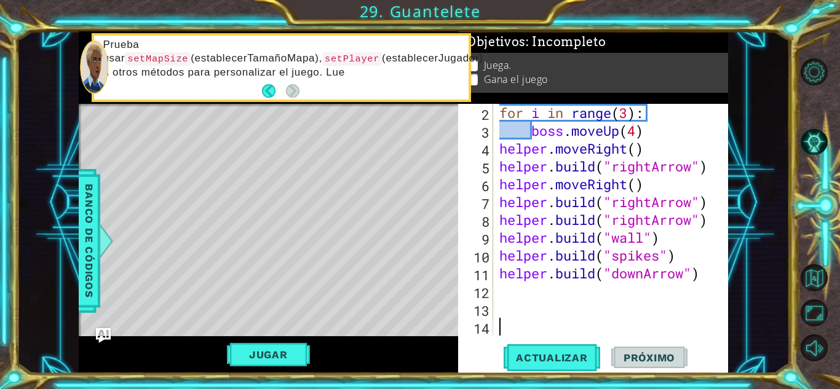
click at [549, 297] on div "for i in range ( 3 ) : boss . moveUp ( 4 ) helper . moveRight ( ) helper . buil…" at bounding box center [609, 238] width 225 height 268
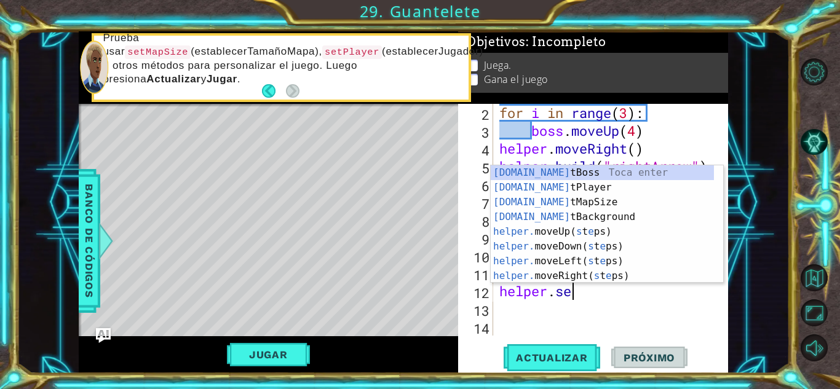
scroll to position [0, 2]
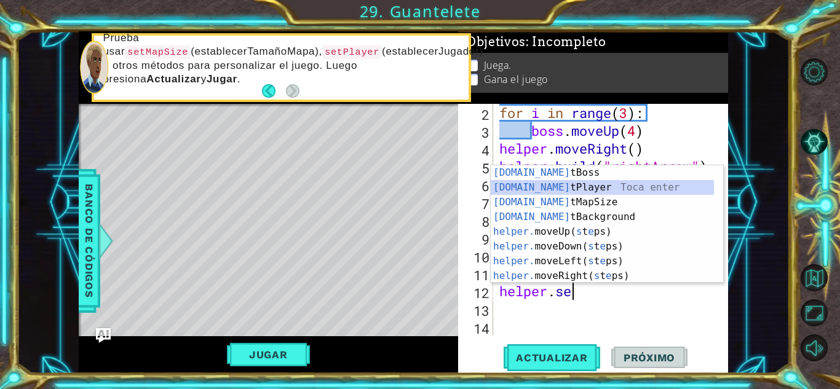
click at [586, 186] on div "[DOMAIN_NAME] tBoss Toca enter [DOMAIN_NAME] tPlayer Toca enter [DOMAIN_NAME] t…" at bounding box center [602, 239] width 223 height 148
type textarea "helper.setPlayer("dragon")"
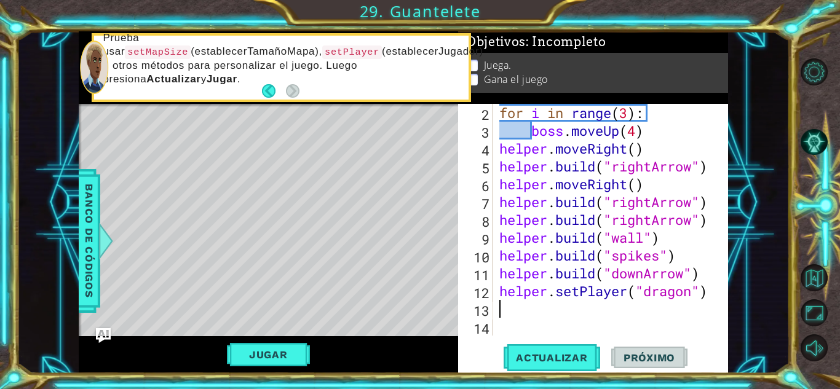
click at [539, 307] on div "for i in range ( 3 ) : boss . moveUp ( 4 ) helper . moveRight ( ) helper . buil…" at bounding box center [609, 238] width 225 height 268
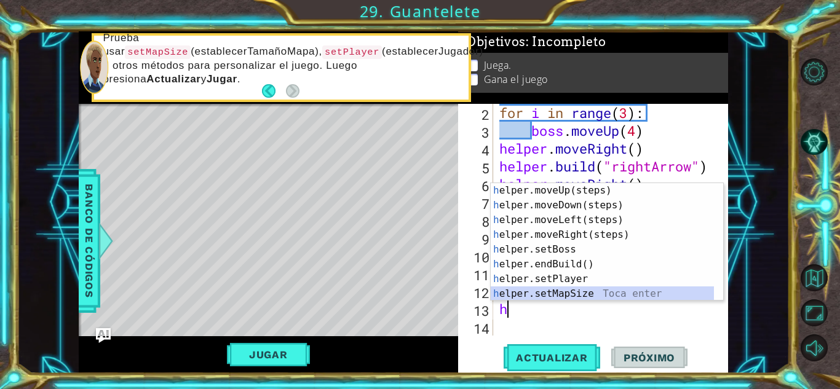
click at [599, 292] on div "h elper.moveUp(steps) Toca enter h elper.moveDown(steps) Toca enter h elper.mov…" at bounding box center [602, 257] width 223 height 148
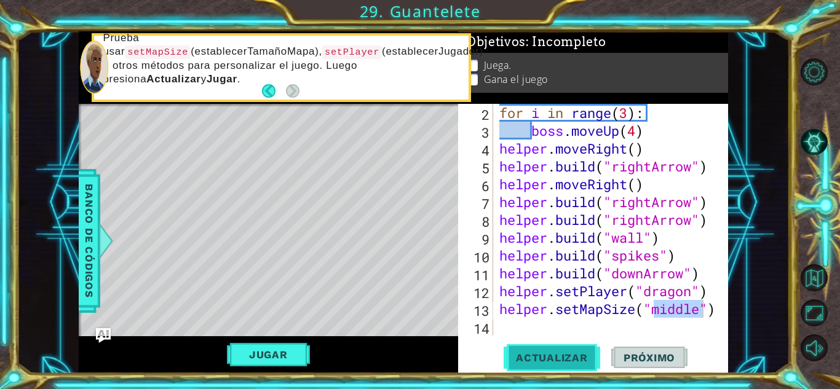
click at [547, 367] on button "Actualizar" at bounding box center [552, 357] width 97 height 27
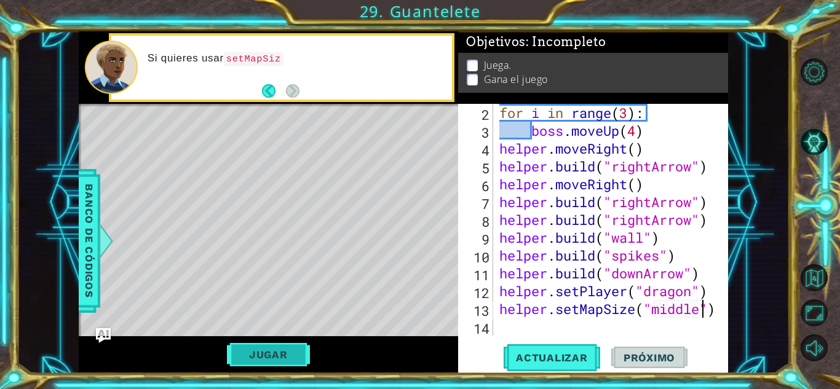
click at [284, 360] on button "Jugar" at bounding box center [268, 354] width 83 height 23
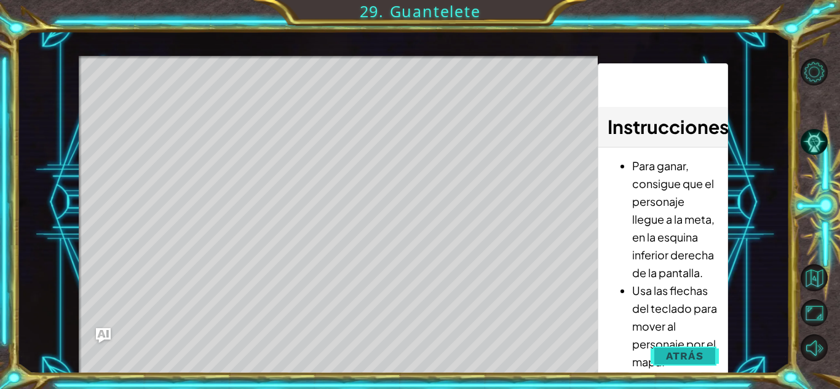
click at [702, 359] on span "Atrás" at bounding box center [685, 356] width 38 height 12
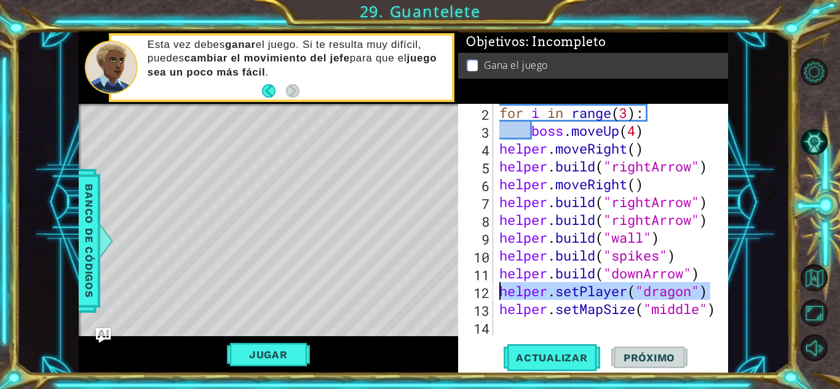
drag, startPoint x: 709, startPoint y: 289, endPoint x: 499, endPoint y: 287, distance: 210.4
click at [499, 287] on div "for i in range ( 3 ) : boss . moveUp ( 4 ) helper . moveRight ( ) helper . buil…" at bounding box center [609, 238] width 225 height 268
type textarea "helper.setPlayer("dragon")"
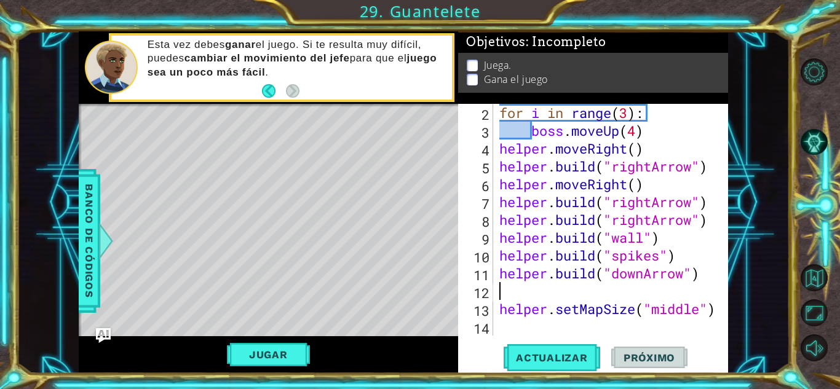
type textarea "[DOMAIN_NAME]("downArrow")"
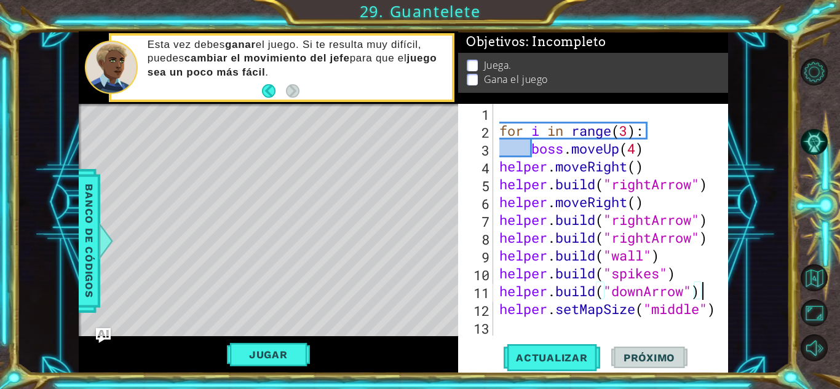
click at [501, 323] on div "for i in range ( 3 ) : boss . moveUp ( 4 ) helper . moveRight ( ) helper . buil…" at bounding box center [614, 238] width 234 height 268
type textarea "he"
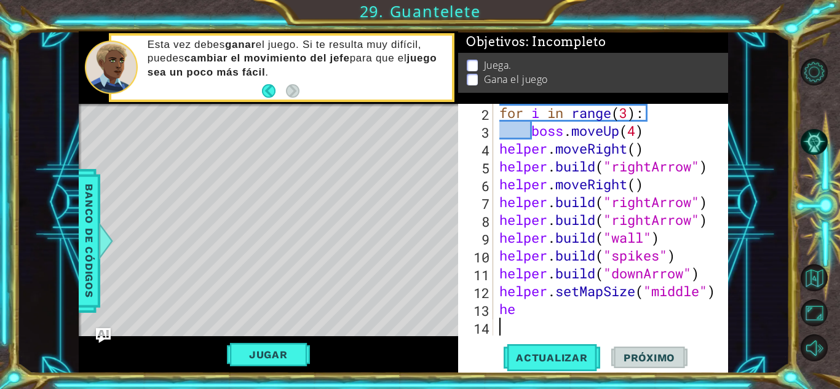
click at [527, 319] on div "for i in range ( 3 ) : boss . moveUp ( 4 ) helper . moveRight ( ) helper . buil…" at bounding box center [609, 238] width 225 height 268
click at [530, 308] on div "for i in range ( 3 ) : boss . moveUp ( 4 ) helper . moveRight ( ) helper . buil…" at bounding box center [609, 238] width 225 height 268
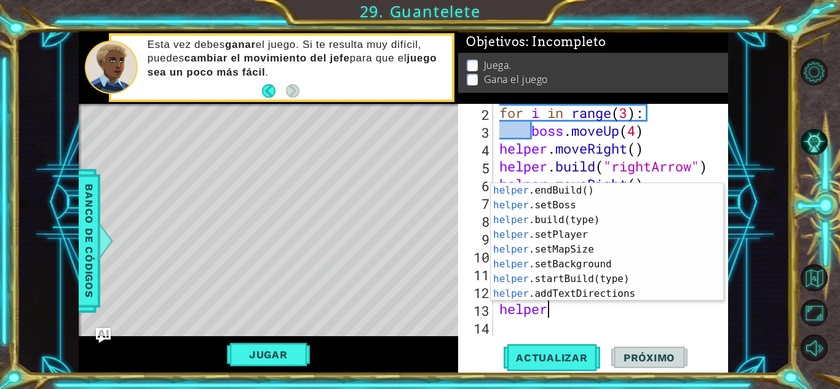
scroll to position [59, 0]
click at [612, 254] on div "helper .endBuild() Toca enter helper .setBoss Toca enter helper .build(type) To…" at bounding box center [602, 257] width 223 height 148
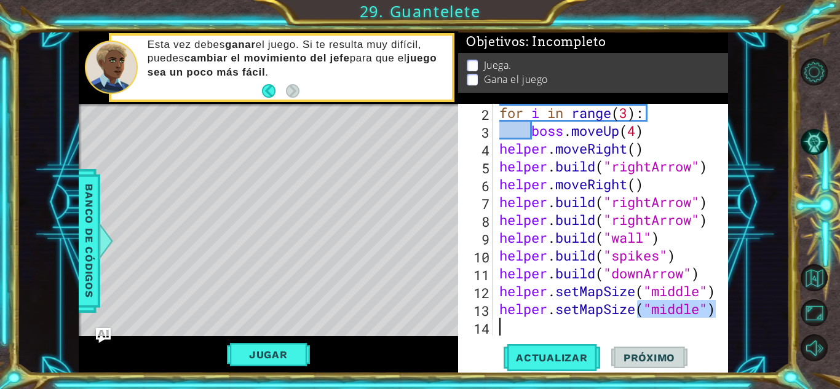
drag, startPoint x: 637, startPoint y: 311, endPoint x: 695, endPoint y: 322, distance: 58.2
click at [695, 322] on div "for i in range ( 3 ) : boss . moveUp ( 4 ) helper . moveRight ( ) helper . buil…" at bounding box center [609, 238] width 225 height 268
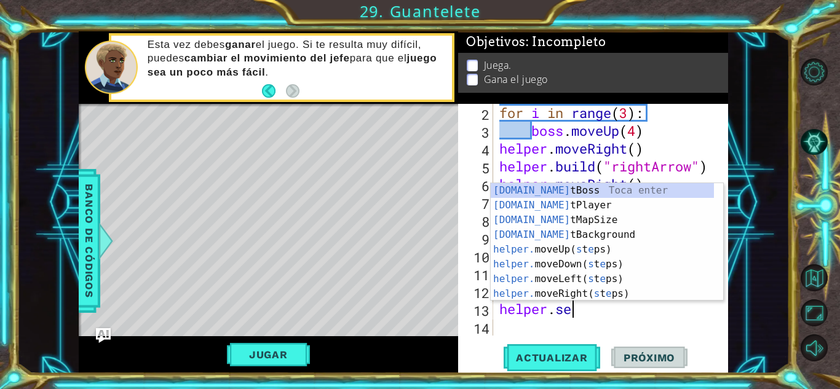
scroll to position [0, 0]
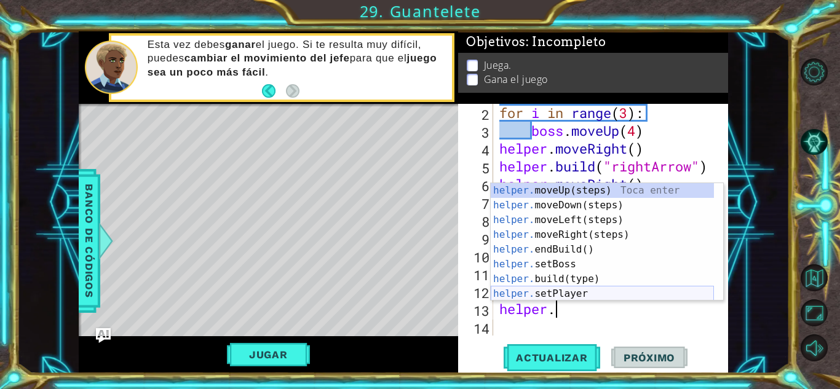
click at [603, 297] on div "helper. moveUp(steps) Toca enter helper. moveDown(steps) Toca enter helper. mov…" at bounding box center [602, 257] width 223 height 148
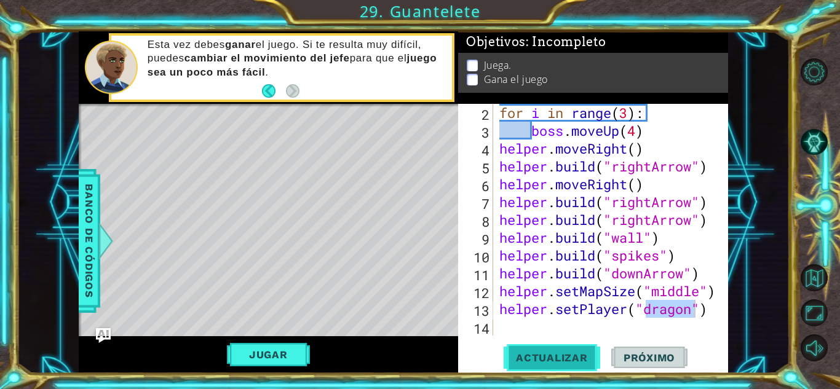
click at [547, 360] on span "Actualizar" at bounding box center [552, 358] width 97 height 12
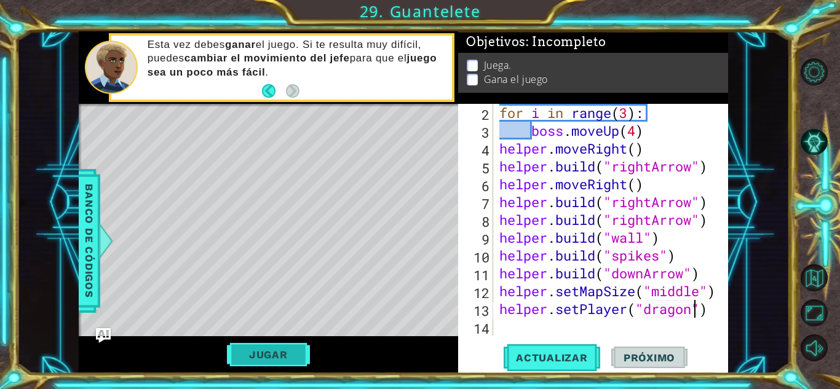
click at [286, 363] on button "Jugar" at bounding box center [268, 354] width 83 height 23
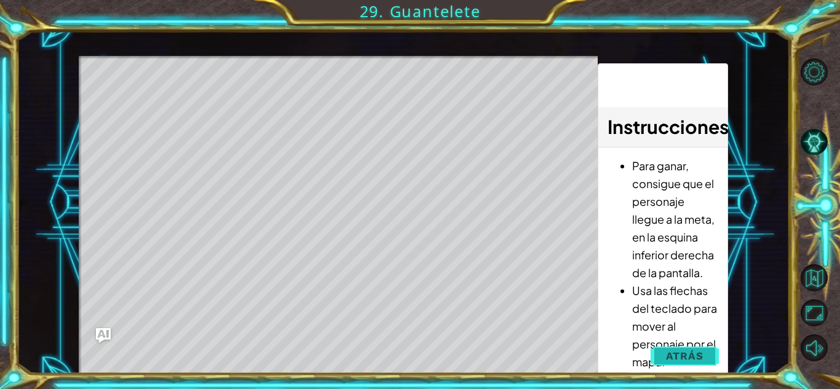
click at [686, 359] on span "Atrás" at bounding box center [685, 356] width 38 height 12
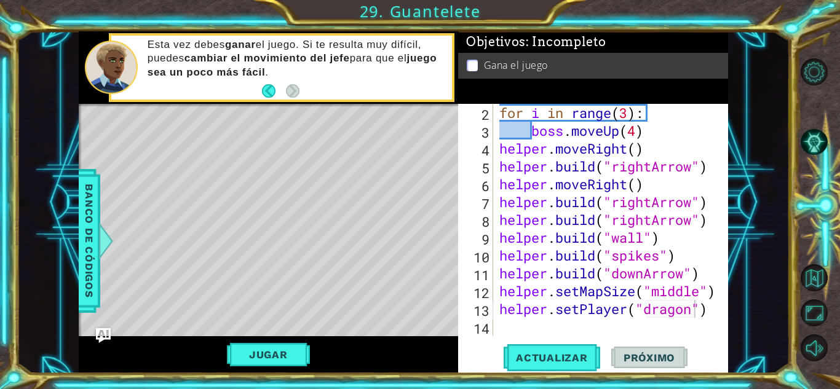
click at [640, 134] on div "for i in range ( 3 ) : boss . moveUp ( 4 ) helper . moveRight ( ) helper . buil…" at bounding box center [609, 238] width 225 height 268
click at [649, 151] on div "for i in range ( 3 ) : boss . moveUp ( 4 ) helper . moveRight ( ) helper . buil…" at bounding box center [609, 238] width 225 height 268
click at [656, 154] on div "for i in range ( 3 ) : boss . moveUp ( 4 ) helper . moveRight ( ) helper . buil…" at bounding box center [609, 238] width 225 height 268
type textarea "helper.moveRight()"
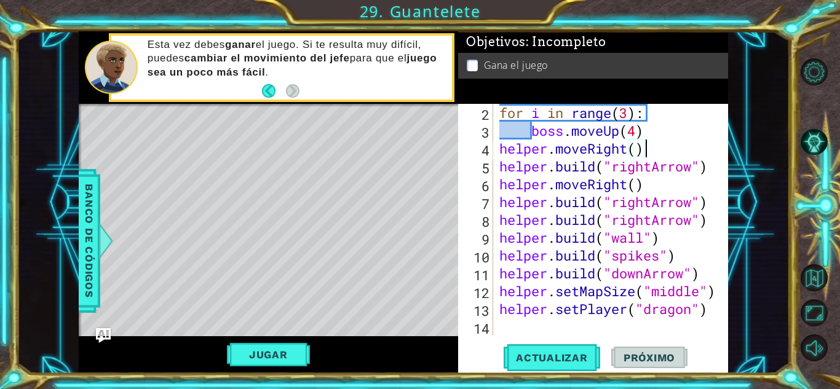
click at [667, 149] on div "for i in range ( 3 ) : boss . moveUp ( 4 ) helper . moveRight ( ) helper . buil…" at bounding box center [609, 238] width 225 height 268
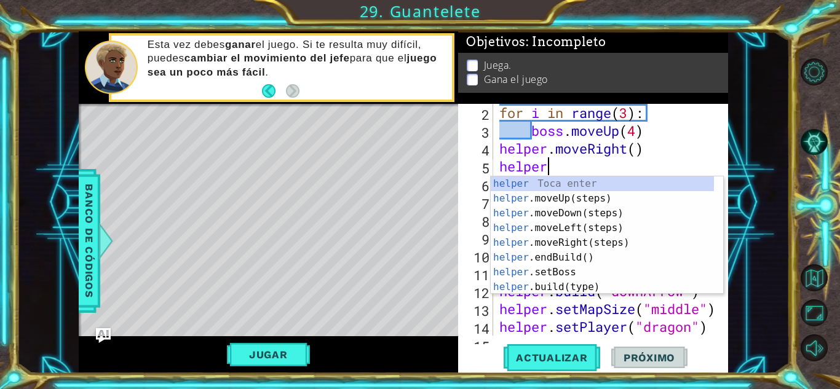
scroll to position [0, 1]
type textarea "helper."
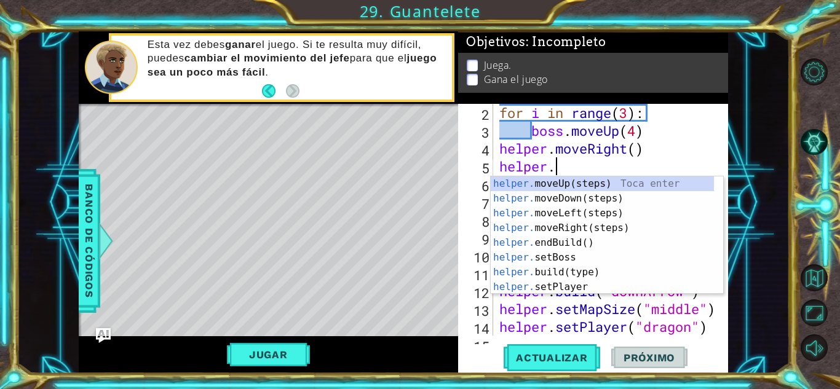
scroll to position [0, 2]
click at [555, 215] on div "helper. moveUp(steps) Toca enter helper. moveDown(steps) Toca enter helper. mov…" at bounding box center [602, 251] width 223 height 148
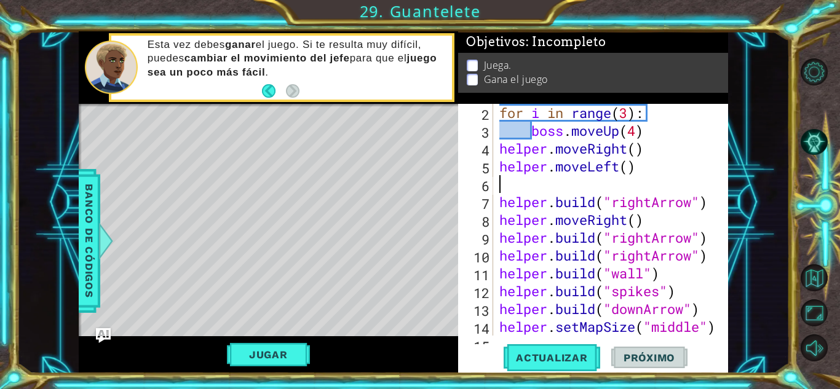
scroll to position [0, 0]
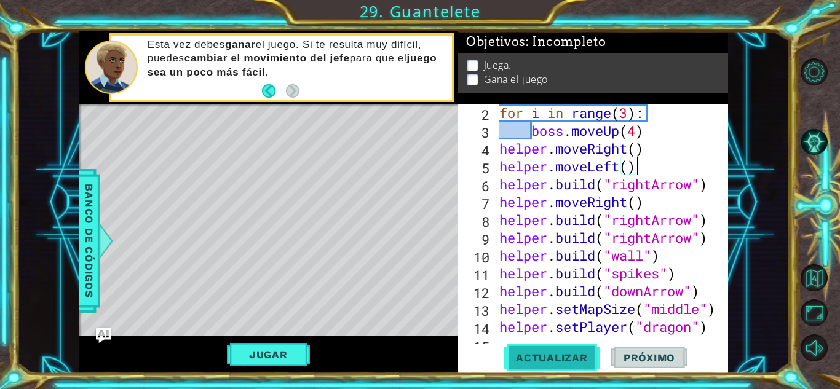
type textarea "helper.moveLeft()"
click at [544, 367] on button "Actualizar" at bounding box center [552, 357] width 97 height 27
click at [294, 365] on button "Jugar" at bounding box center [268, 354] width 83 height 23
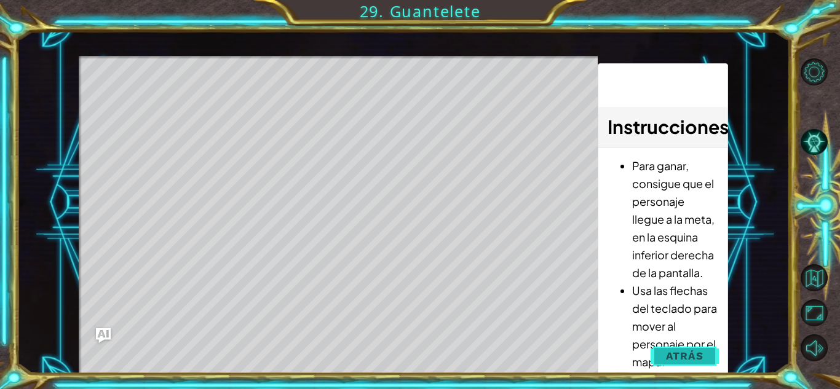
click at [677, 351] on span "Atrás" at bounding box center [685, 356] width 38 height 12
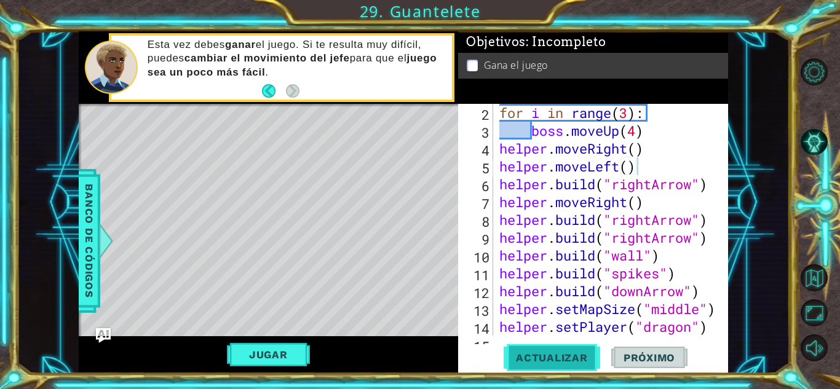
click at [558, 352] on span "Actualizar" at bounding box center [552, 358] width 97 height 12
click at [281, 359] on button "Jugar" at bounding box center [268, 354] width 83 height 23
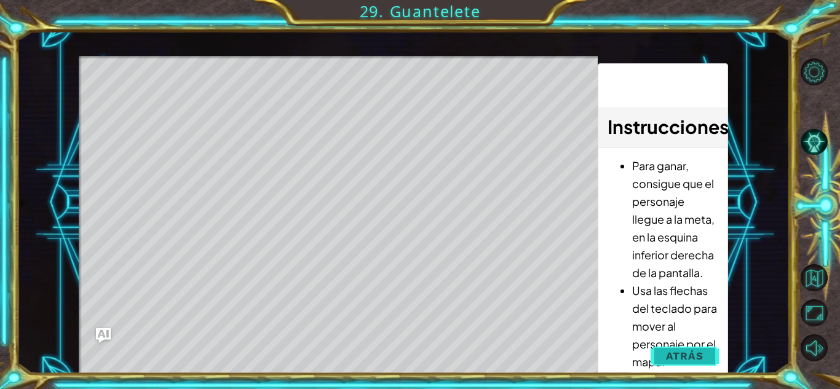
click at [697, 360] on span "Atrás" at bounding box center [685, 356] width 38 height 12
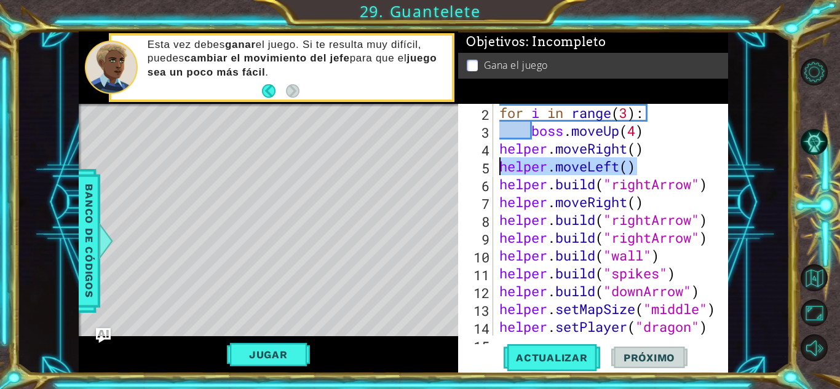
drag, startPoint x: 636, startPoint y: 165, endPoint x: 503, endPoint y: 174, distance: 133.2
click at [503, 174] on div "for i in range ( 3 ) : boss . moveUp ( 4 ) helper . moveRight ( ) helper . move…" at bounding box center [609, 238] width 225 height 268
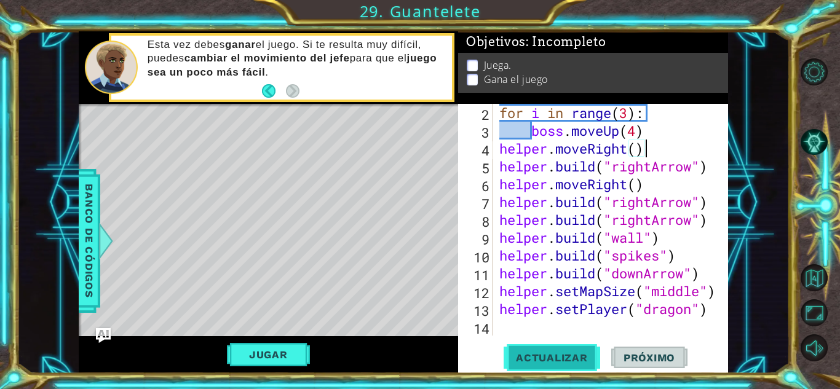
click at [538, 347] on button "Actualizar" at bounding box center [552, 357] width 97 height 27
click at [696, 280] on div "for i in range ( 3 ) : boss . moveUp ( 4 ) helper . moveRight ( ) helper . buil…" at bounding box center [609, 238] width 225 height 268
type textarea "[DOMAIN_NAME]("downArrow")"
click at [703, 282] on div "for i in range ( 3 ) : boss . moveUp ( 4 ) helper . moveRight ( ) helper . buil…" at bounding box center [609, 238] width 225 height 268
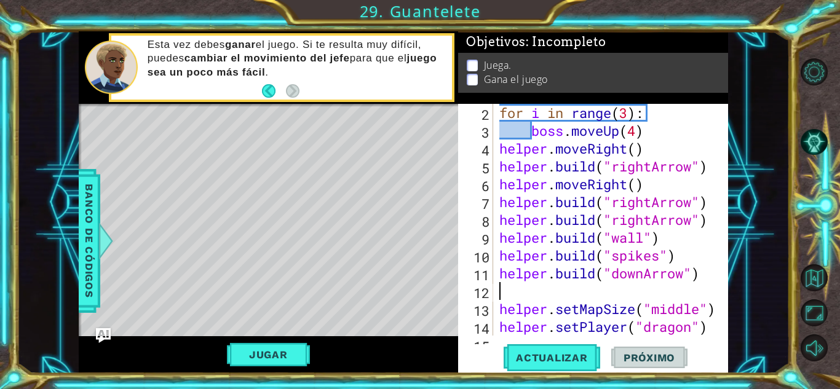
type textarea "h"
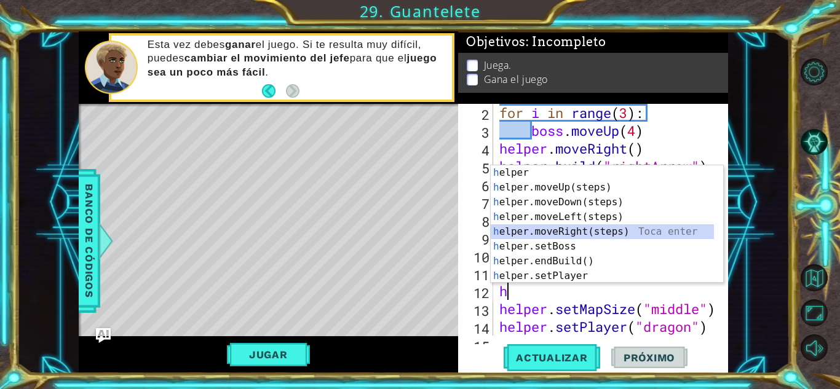
click at [587, 226] on div "h elper Toca enter h elper.moveUp(steps) Toca enter h elper.moveDown(steps) Toc…" at bounding box center [602, 239] width 223 height 148
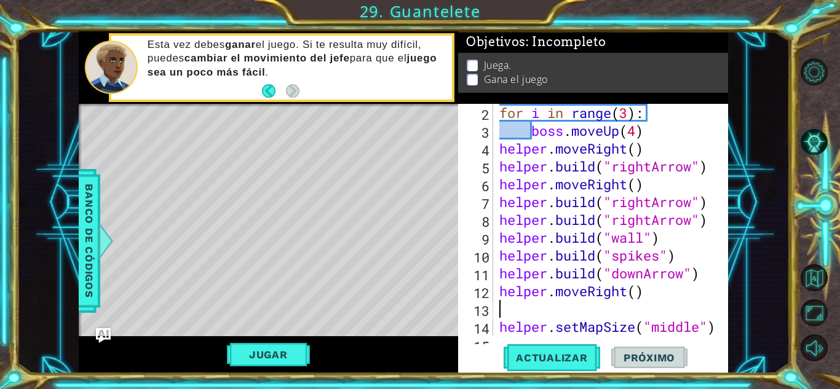
type textarea "h"
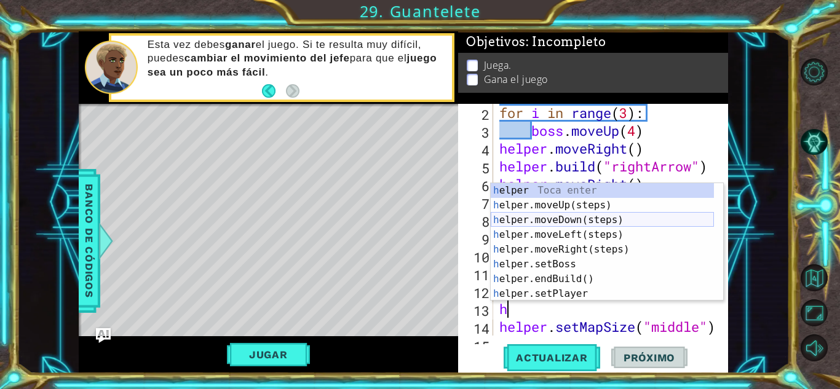
click at [581, 215] on div "h elper Toca enter h elper.moveUp(steps) Toca enter h elper.moveDown(steps) Toc…" at bounding box center [602, 257] width 223 height 148
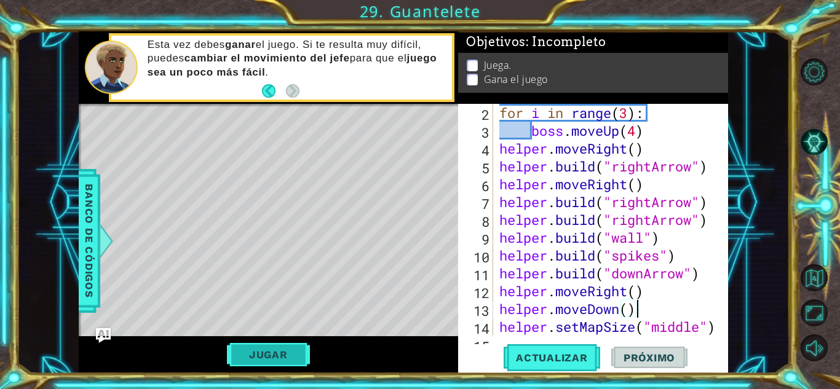
click at [285, 346] on button "Jugar" at bounding box center [268, 354] width 83 height 23
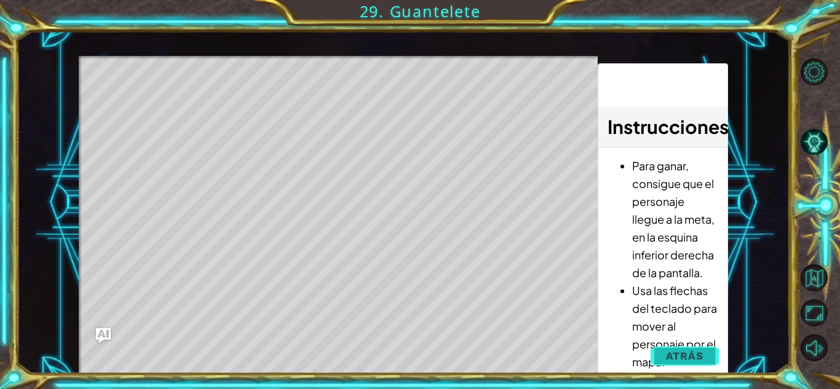
click at [691, 360] on span "Atrás" at bounding box center [685, 356] width 38 height 12
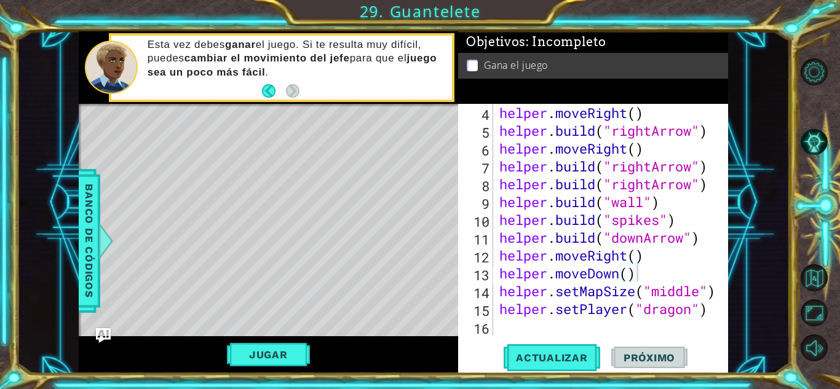
scroll to position [54, 0]
click at [712, 307] on div "helper . moveRight ( ) helper . build ( "rightArrow" ) helper . moveRight ( ) h…" at bounding box center [609, 238] width 225 height 268
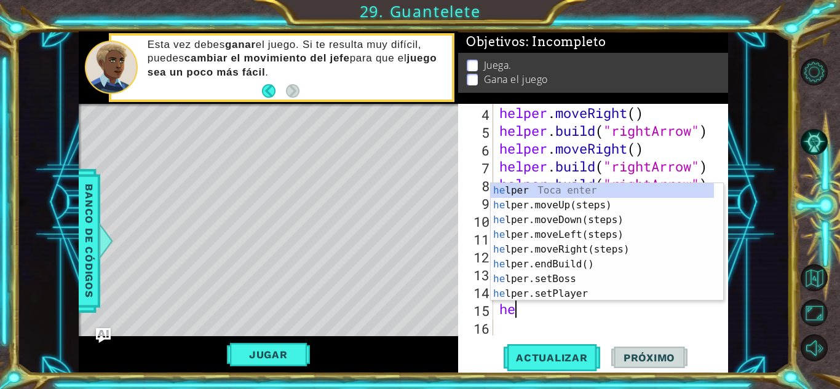
type textarea "h"
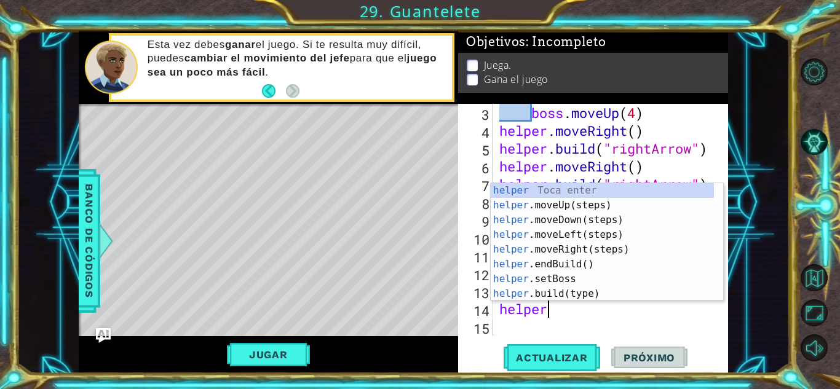
type textarea "h"
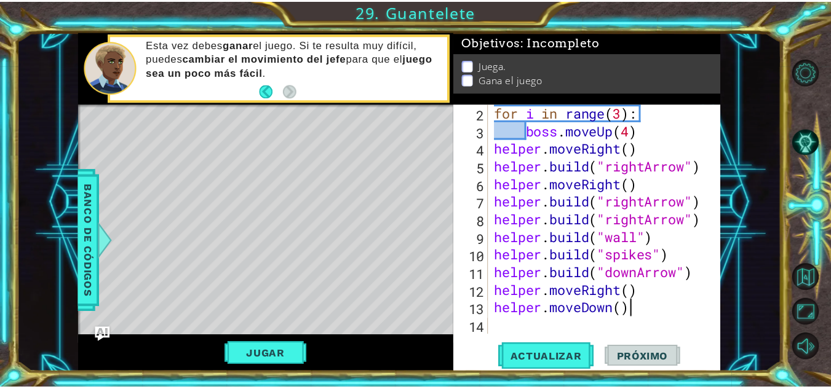
scroll to position [18, 0]
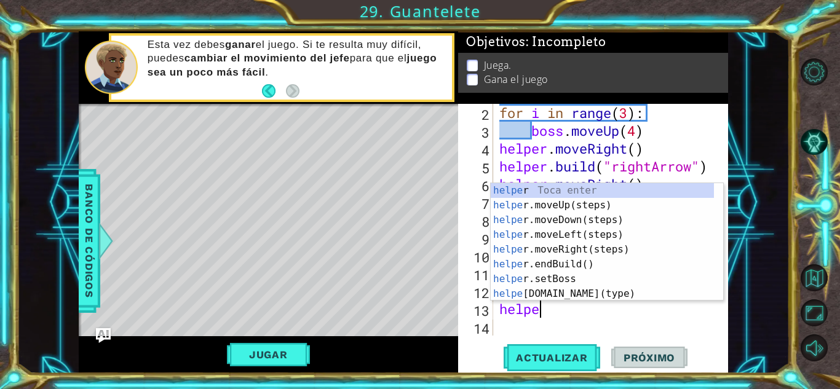
type textarea "h"
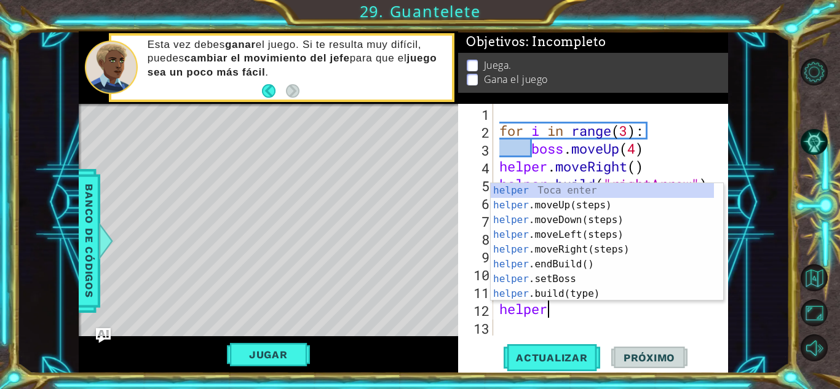
type textarea "h"
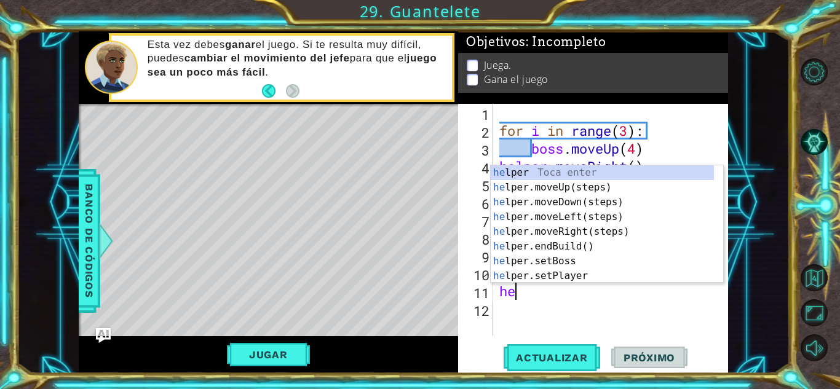
type textarea "h"
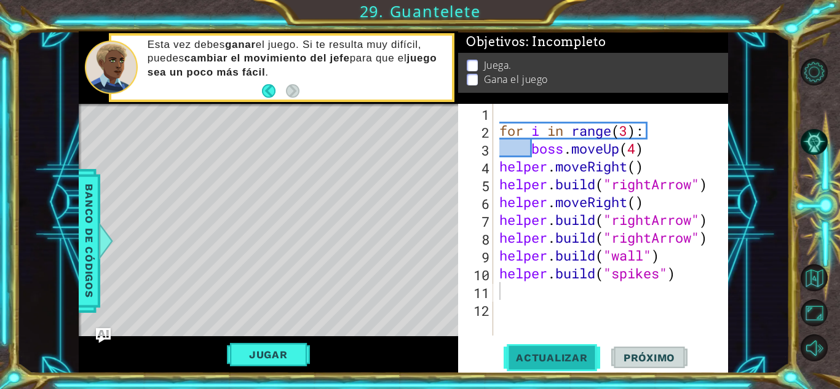
click at [542, 364] on span "Actualizar" at bounding box center [552, 358] width 97 height 12
click at [271, 359] on button "Jugar" at bounding box center [268, 354] width 83 height 23
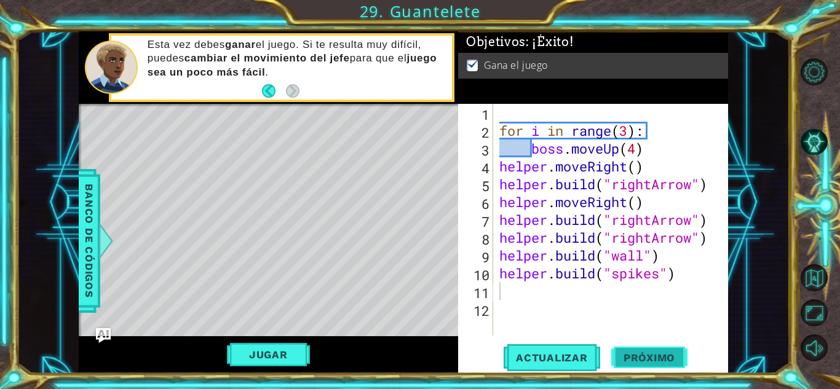
click at [667, 362] on span "Próximo" at bounding box center [649, 358] width 76 height 12
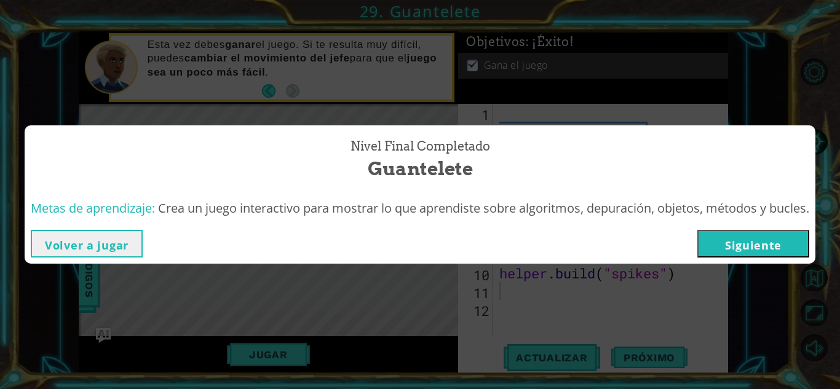
click at [757, 246] on button "Siguiente" at bounding box center [754, 244] width 112 height 28
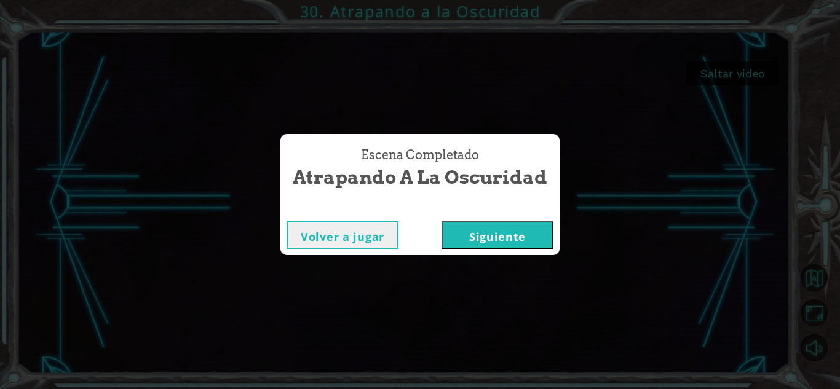
click at [474, 229] on button "Siguiente" at bounding box center [498, 235] width 112 height 28
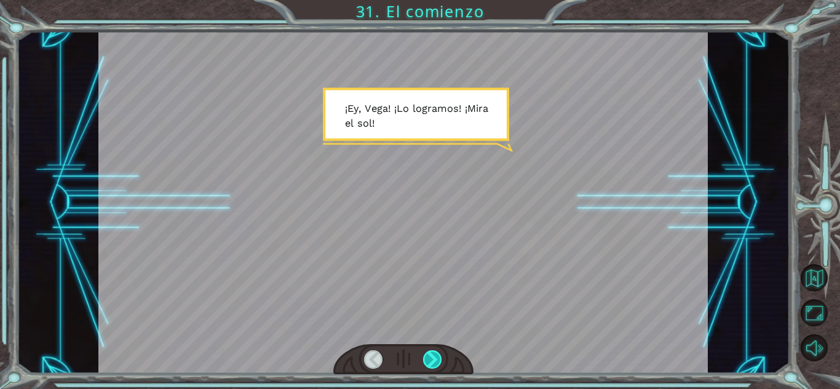
click at [431, 358] on div at bounding box center [432, 360] width 19 height 18
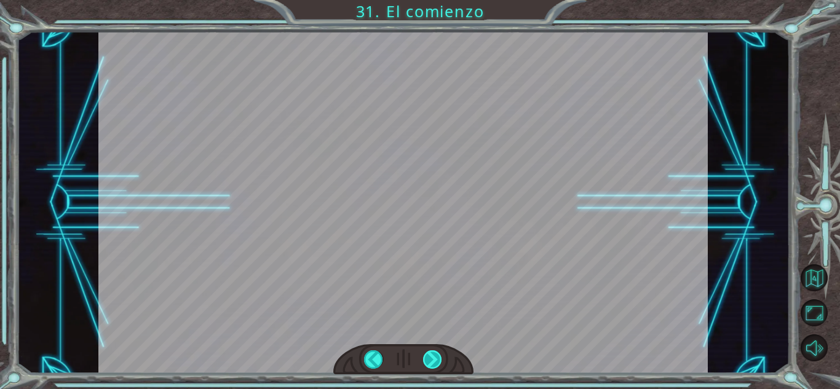
click at [431, 358] on div at bounding box center [432, 360] width 19 height 18
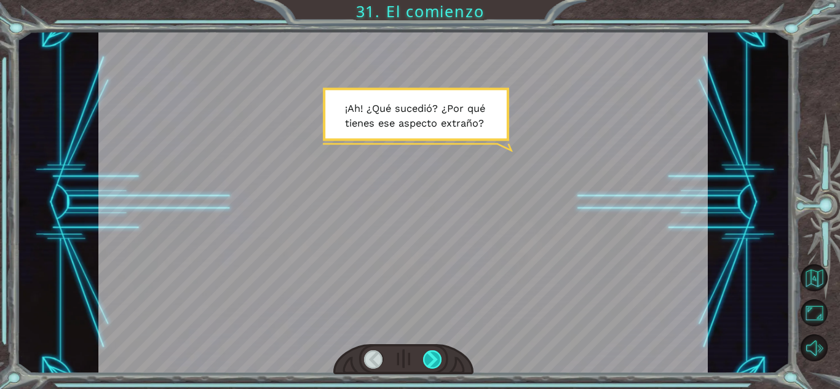
click at [431, 358] on div at bounding box center [432, 360] width 19 height 18
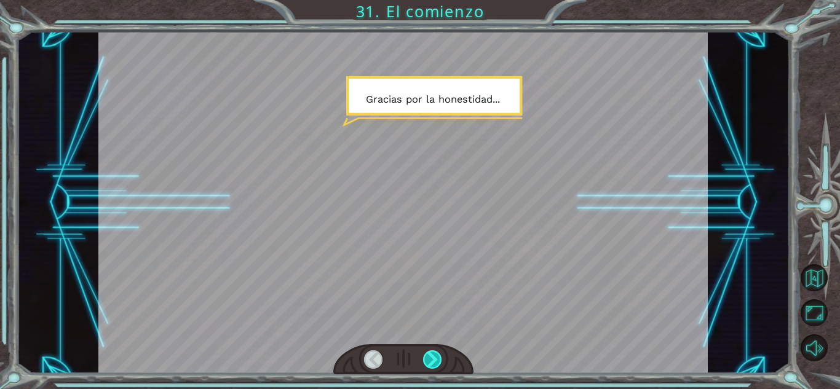
click at [431, 358] on div at bounding box center [432, 360] width 19 height 18
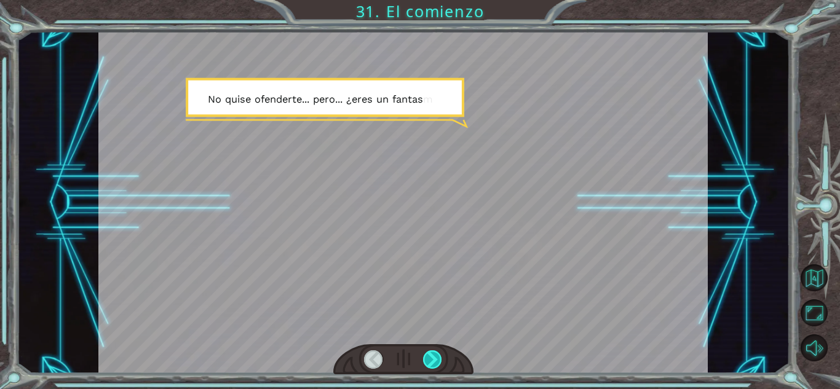
click at [431, 358] on div at bounding box center [432, 360] width 19 height 18
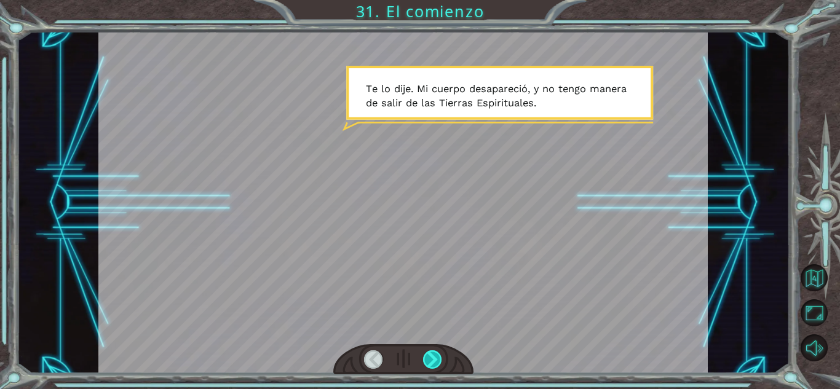
click at [431, 358] on div at bounding box center [432, 360] width 19 height 18
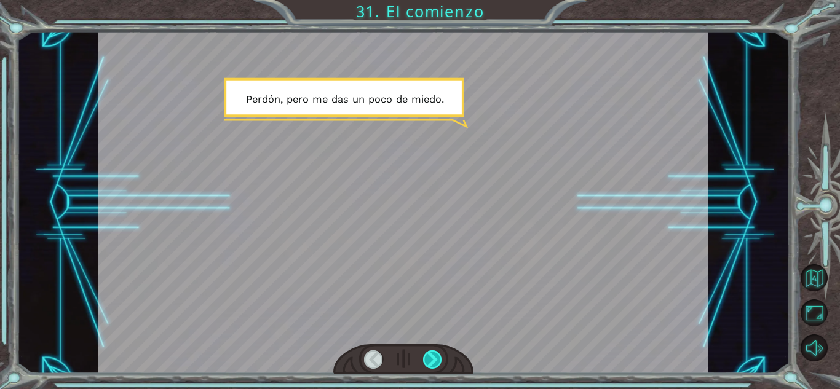
click at [431, 358] on div at bounding box center [432, 360] width 19 height 18
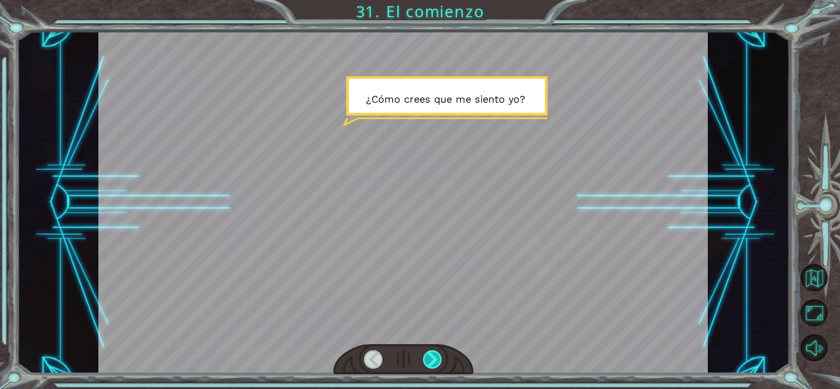
click at [431, 358] on div at bounding box center [432, 360] width 19 height 18
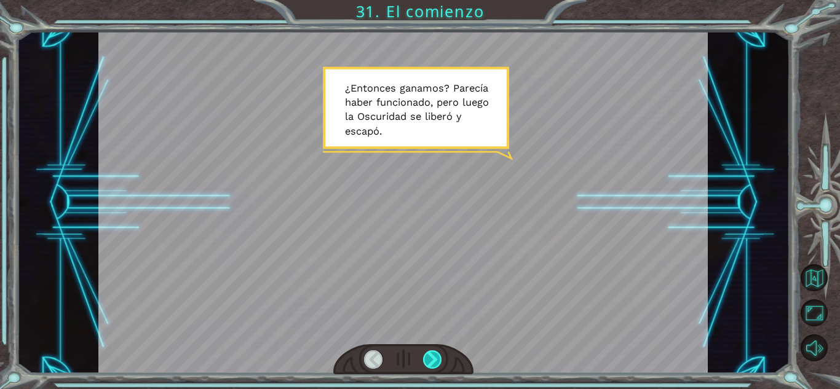
click at [431, 358] on div at bounding box center [432, 360] width 19 height 18
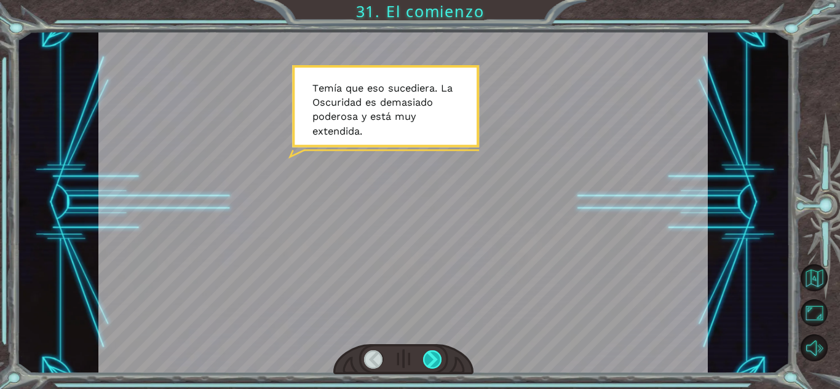
click at [431, 358] on div at bounding box center [432, 360] width 19 height 18
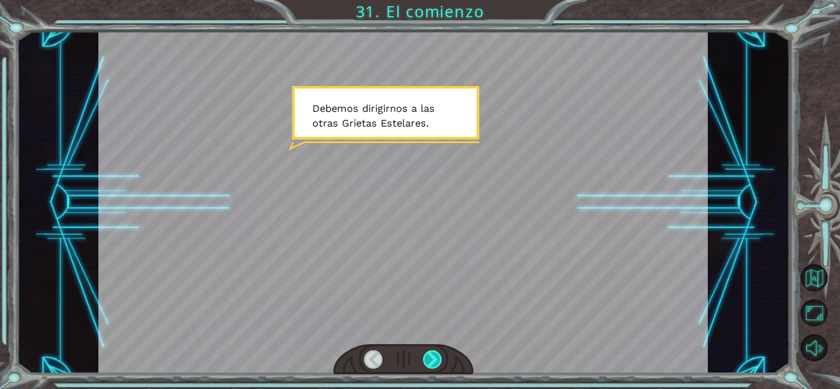
click at [431, 358] on div at bounding box center [432, 360] width 19 height 18
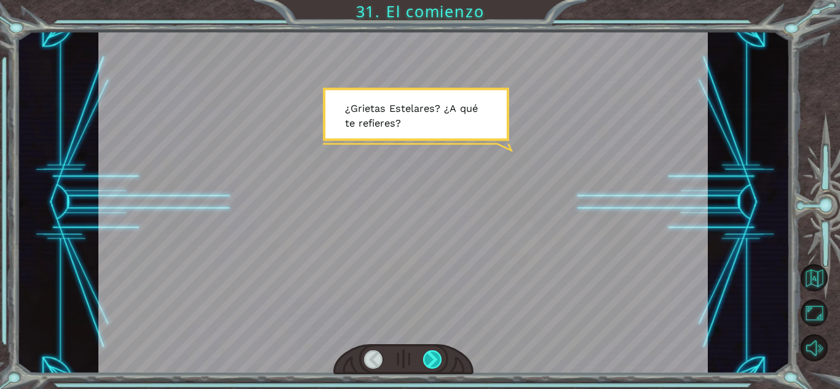
click at [431, 358] on div at bounding box center [432, 360] width 19 height 18
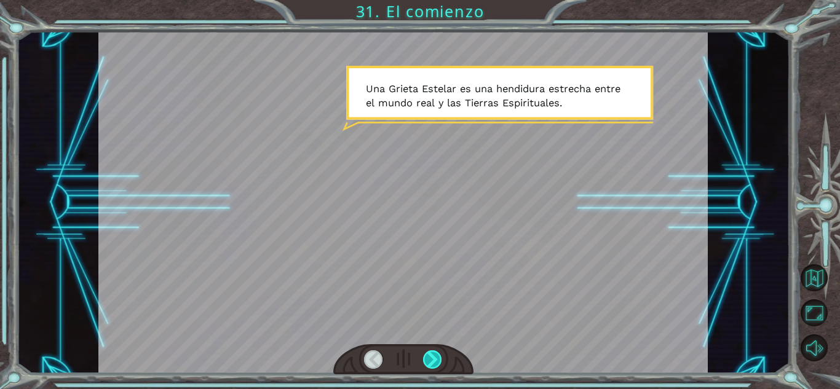
click at [431, 358] on div at bounding box center [432, 360] width 19 height 18
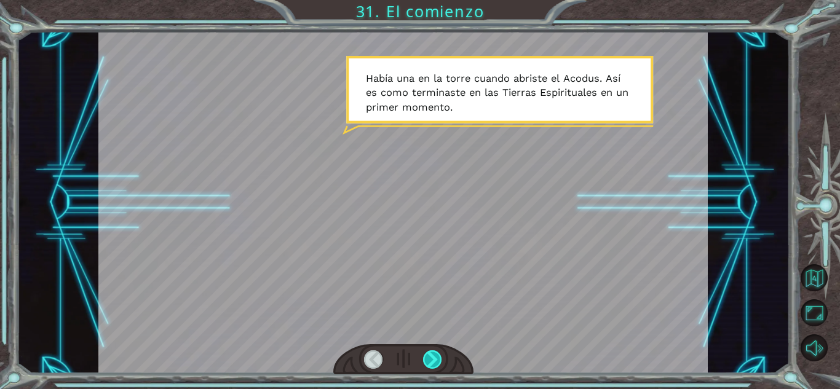
click at [431, 358] on div at bounding box center [432, 360] width 19 height 18
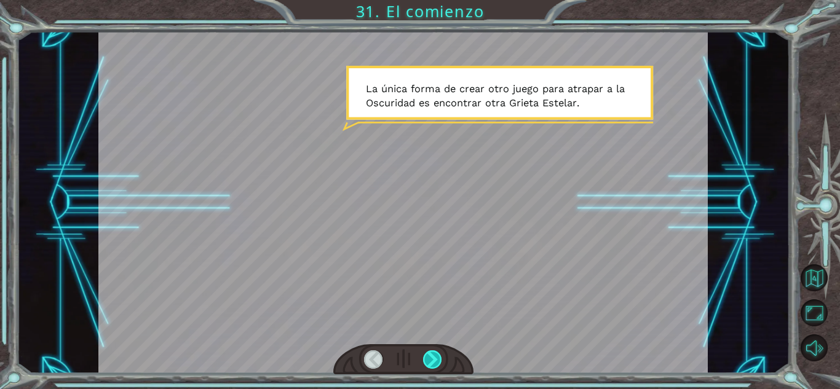
click at [431, 358] on div at bounding box center [432, 360] width 19 height 18
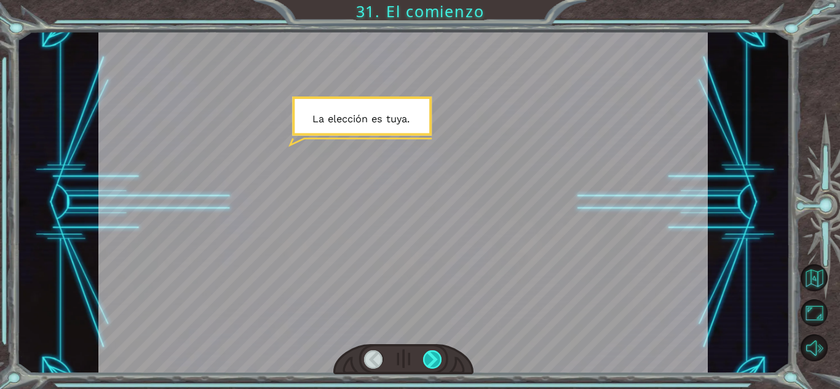
click at [431, 358] on div at bounding box center [432, 360] width 19 height 18
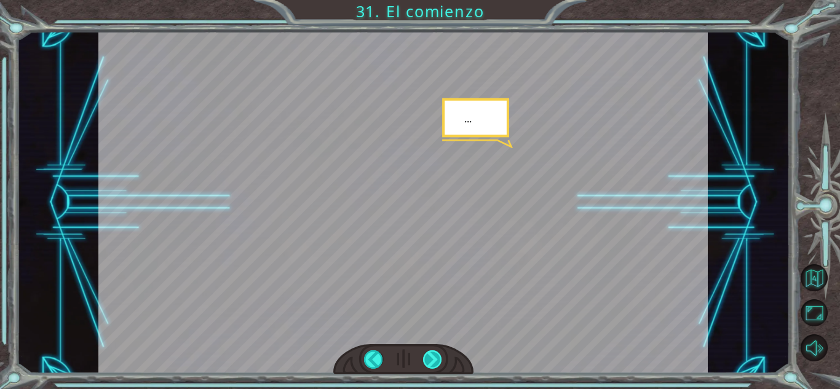
click at [431, 358] on div at bounding box center [432, 360] width 19 height 18
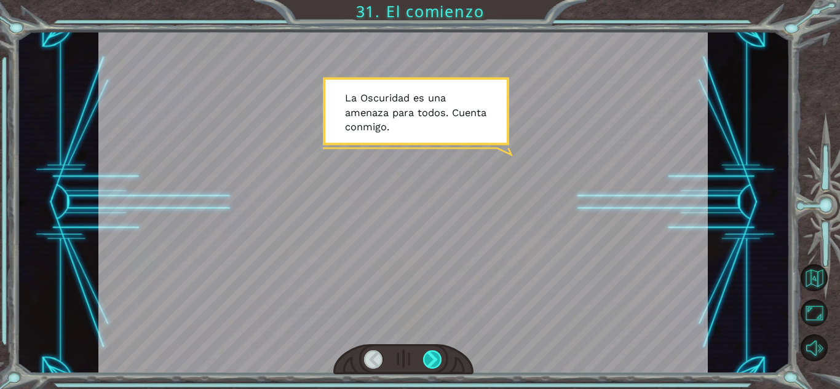
click at [431, 358] on div at bounding box center [432, 360] width 19 height 18
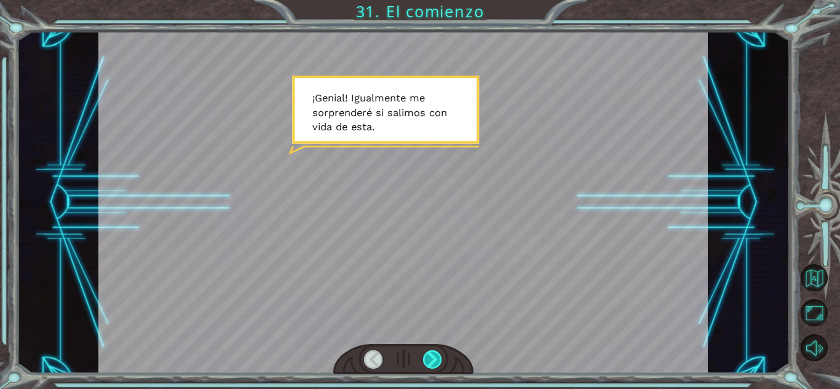
click at [431, 358] on div at bounding box center [432, 360] width 19 height 18
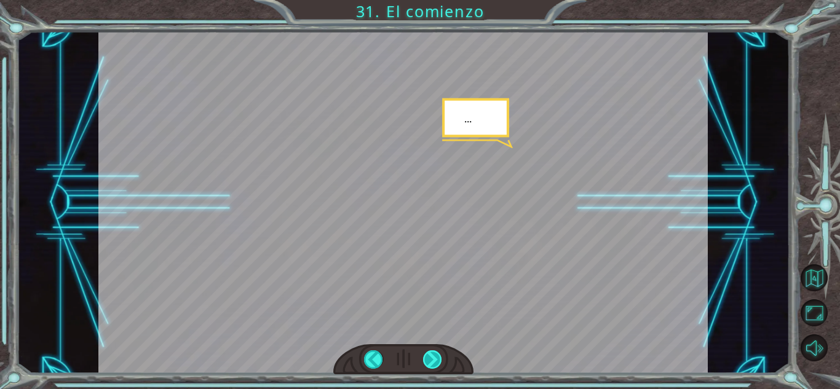
click at [431, 358] on div at bounding box center [432, 360] width 19 height 18
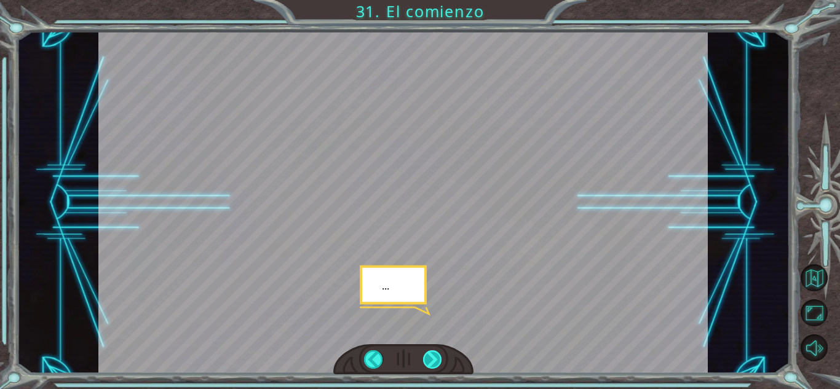
click at [431, 358] on div at bounding box center [432, 360] width 19 height 18
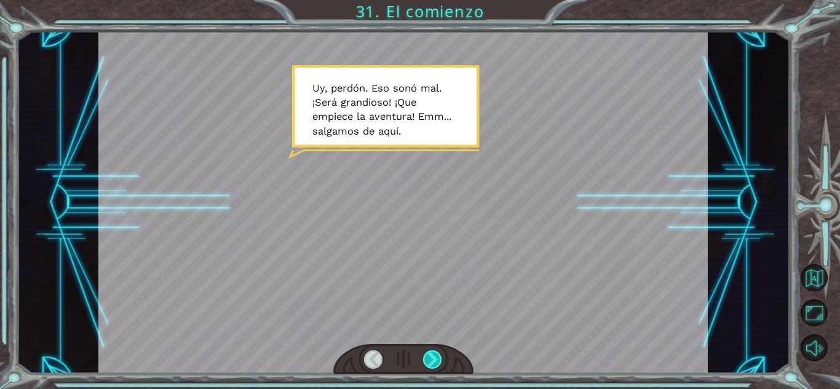
click at [431, 358] on div at bounding box center [432, 360] width 19 height 18
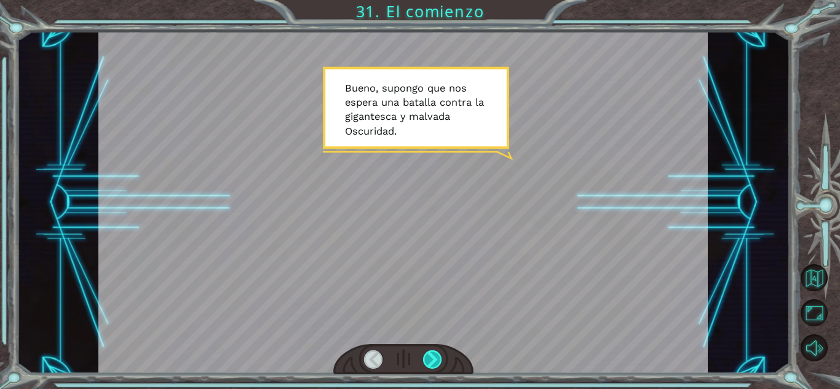
click at [431, 358] on div at bounding box center [432, 360] width 19 height 18
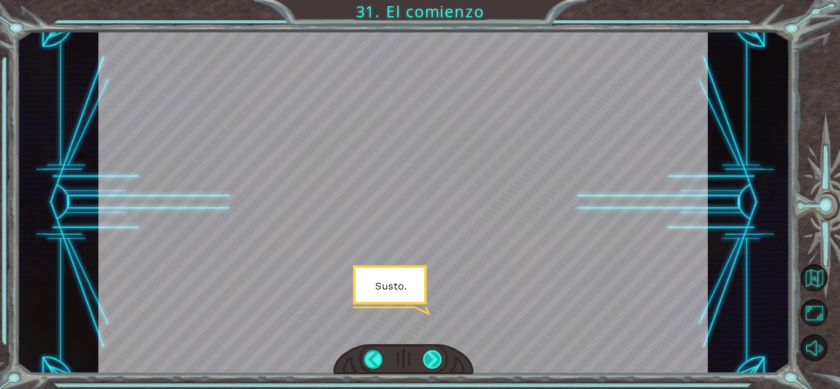
click at [431, 358] on div at bounding box center [432, 360] width 19 height 18
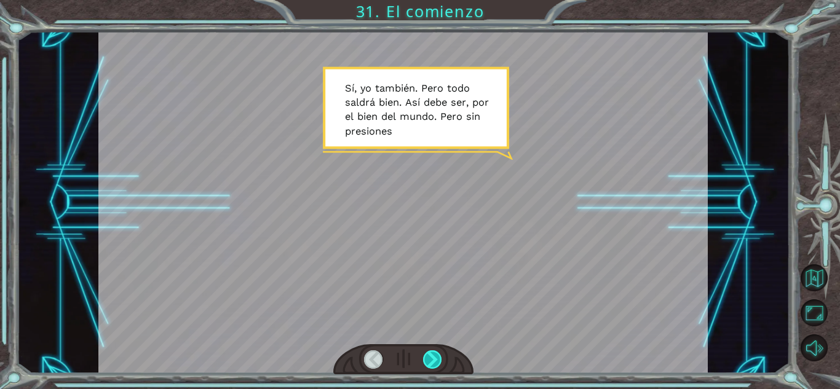
click at [431, 358] on div at bounding box center [432, 360] width 19 height 18
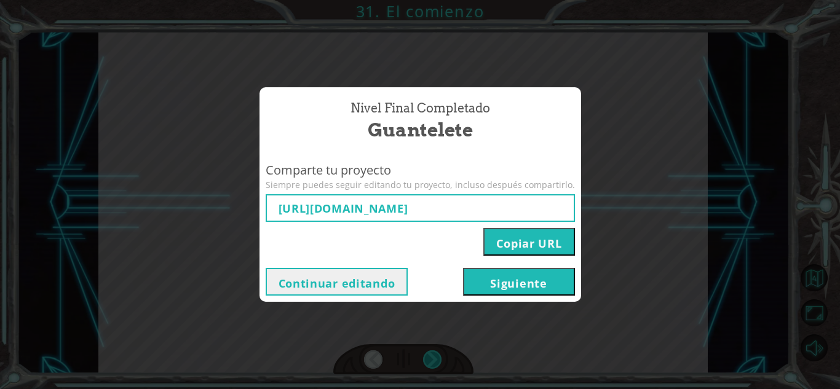
type input "[URL][DOMAIN_NAME]"
click at [503, 282] on button "Siguiente" at bounding box center [519, 282] width 112 height 28
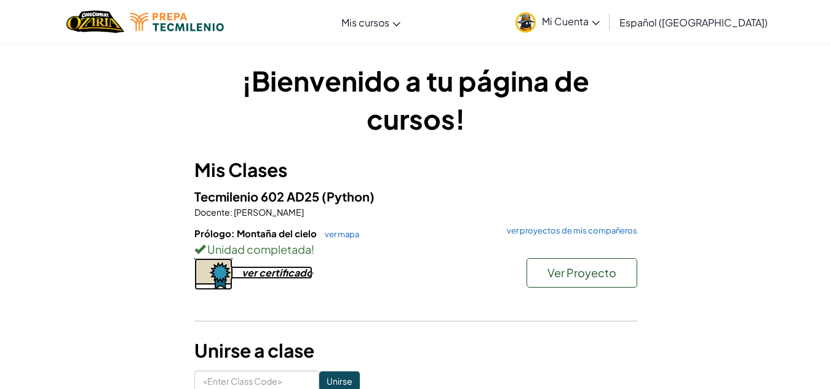
click at [296, 274] on div "ver certificado" at bounding box center [277, 272] width 71 height 13
